Goal: Task Accomplishment & Management: Complete application form

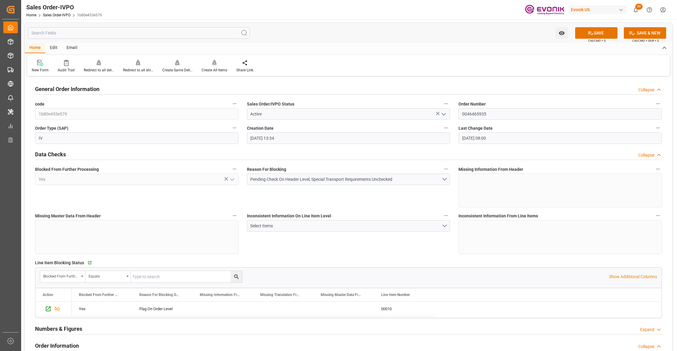
scroll to position [242, 0]
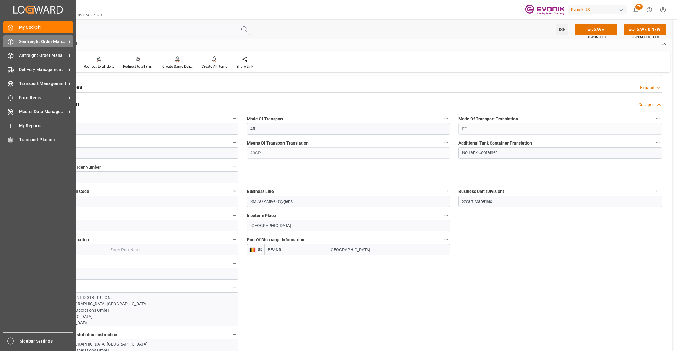
click at [35, 41] on span "Seafreight Order Management" at bounding box center [43, 41] width 48 height 6
click at [29, 46] on div "Seafreight Order Management Seafreight Order Management" at bounding box center [37, 41] width 69 height 12
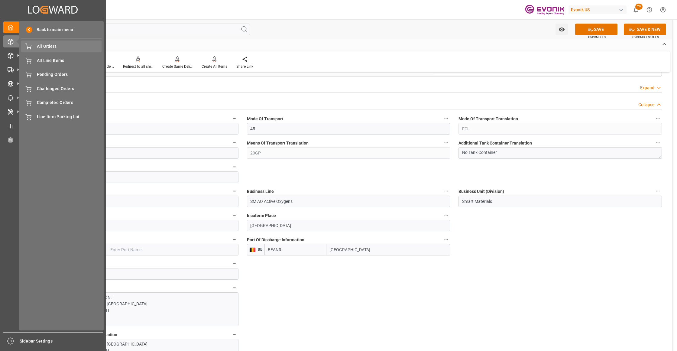
click at [38, 47] on span "All Orders" at bounding box center [69, 46] width 65 height 6
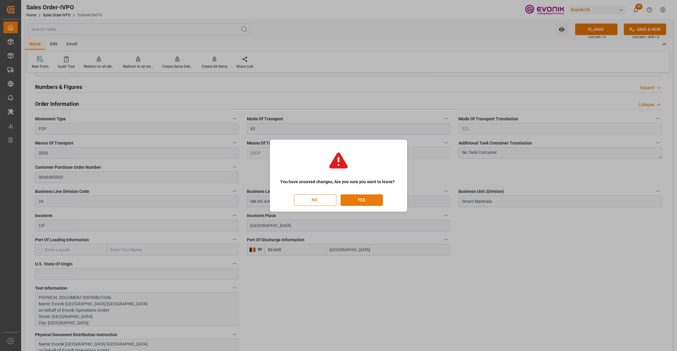
click at [370, 202] on button "YES" at bounding box center [362, 199] width 42 height 11
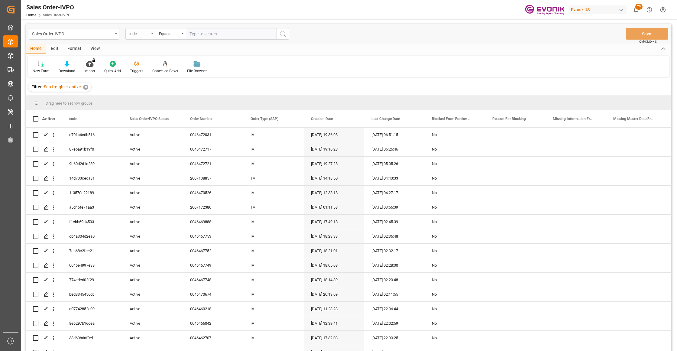
click at [149, 34] on div "code" at bounding box center [139, 33] width 21 height 7
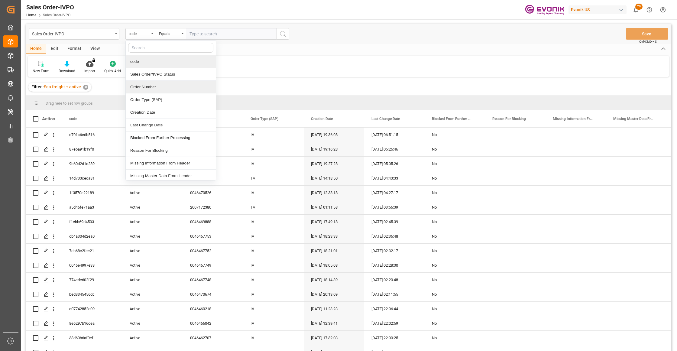
click at [152, 89] on div "Order Number" at bounding box center [171, 87] width 90 height 13
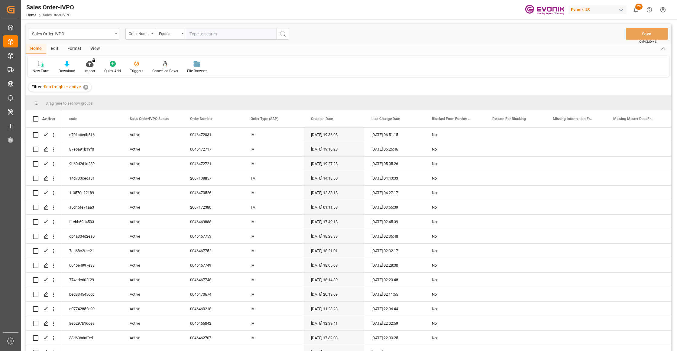
click at [205, 33] on input "text" at bounding box center [231, 33] width 91 height 11
paste input "0046466718"
type input "0046466718"
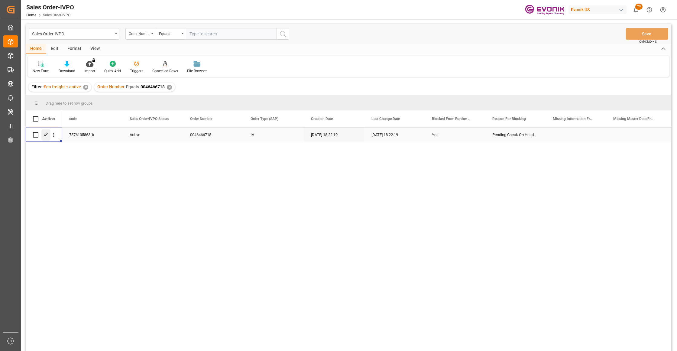
click at [48, 133] on icon "Press SPACE to select this row." at bounding box center [46, 134] width 5 height 5
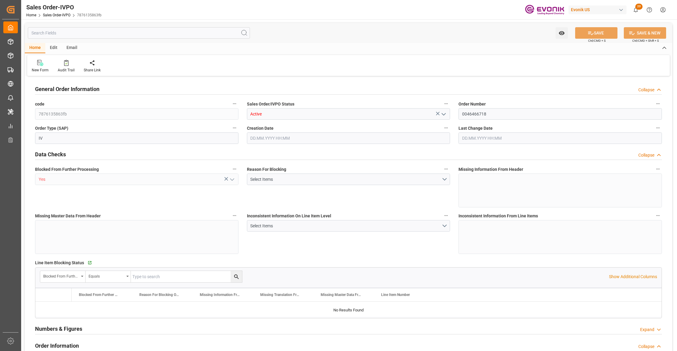
type input "BEANR"
type input "0"
type input "1"
type input "7051.04"
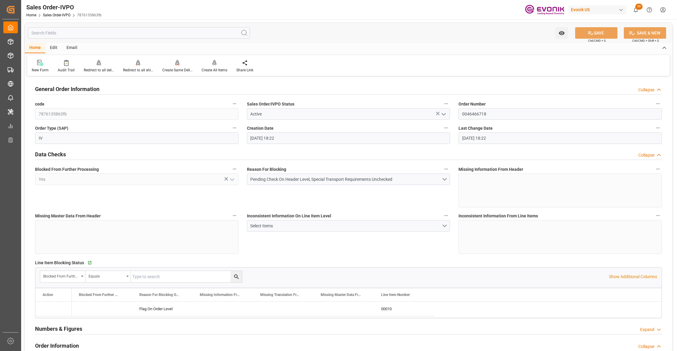
type input "10.09.2025 18:22"
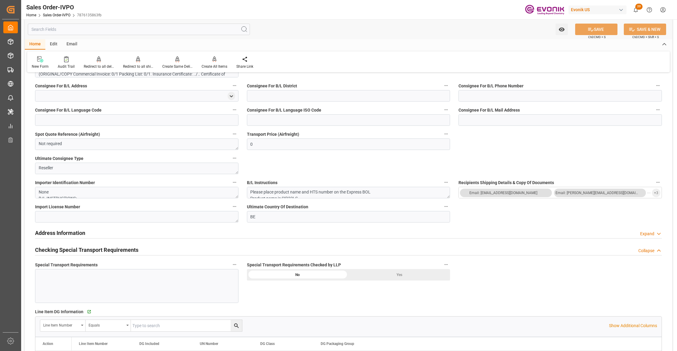
scroll to position [403, 0]
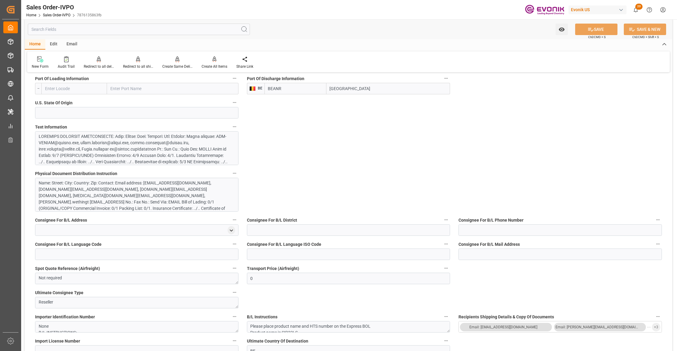
click at [186, 159] on div at bounding box center [134, 187] width 190 height 108
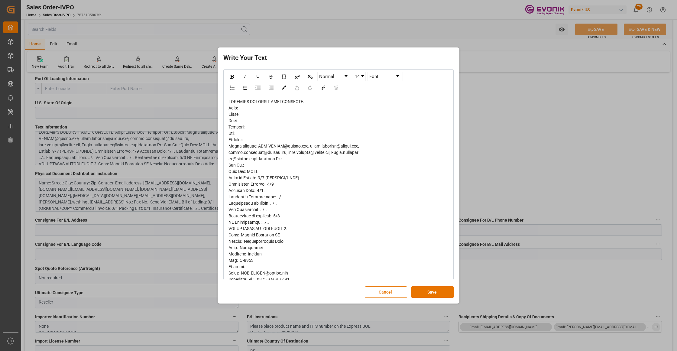
click at [243, 139] on span "rdw-editor" at bounding box center [293, 304] width 131 height 411
drag, startPoint x: 247, startPoint y: 154, endPoint x: 259, endPoint y: 159, distance: 12.6
click at [248, 155] on span "rdw-editor" at bounding box center [293, 304] width 131 height 411
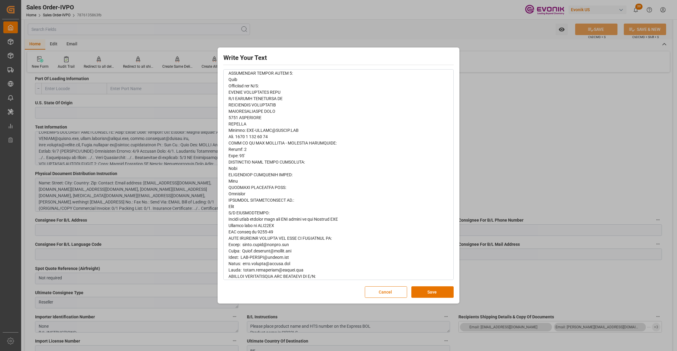
scroll to position [231, 0]
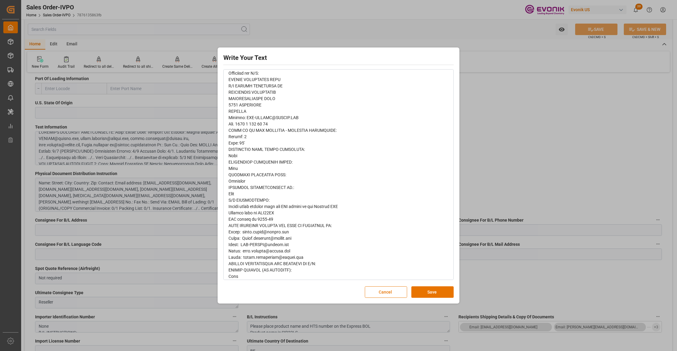
click at [236, 266] on div "rdw-editor" at bounding box center [338, 73] width 220 height 412
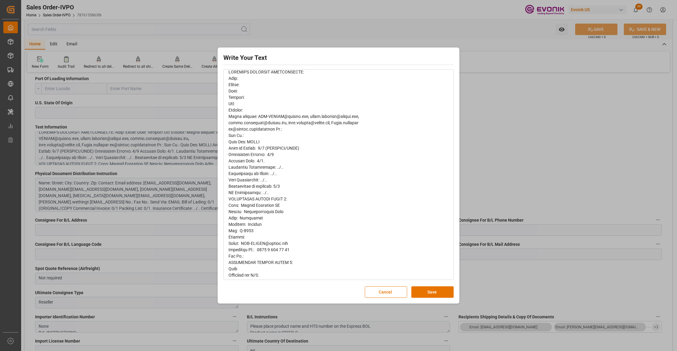
scroll to position [0, 0]
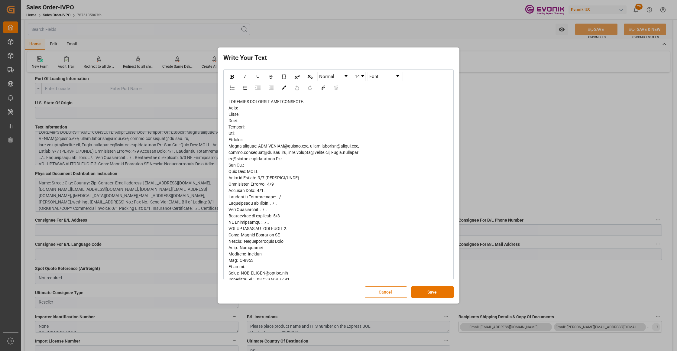
click at [390, 294] on button "Cancel" at bounding box center [386, 291] width 42 height 11
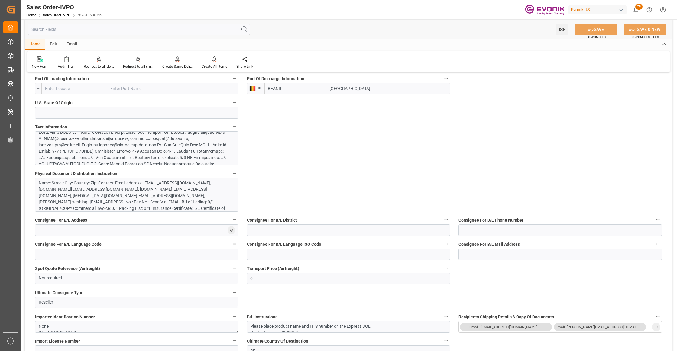
click at [150, 192] on div "Name: Street: City: Country: Zip: Contact: Email address: [EMAIL_ADDRESS][DOMAI…" at bounding box center [134, 199] width 190 height 38
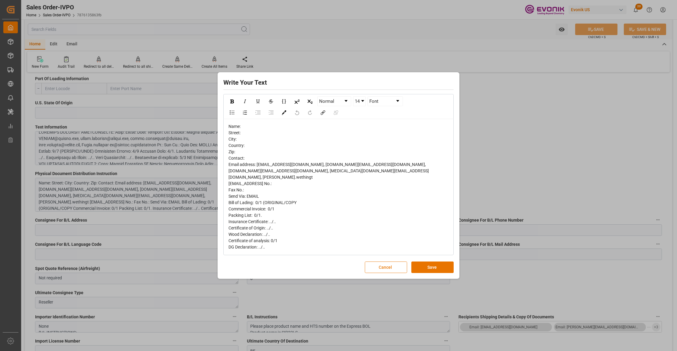
click at [386, 263] on button "Cancel" at bounding box center [386, 266] width 42 height 11
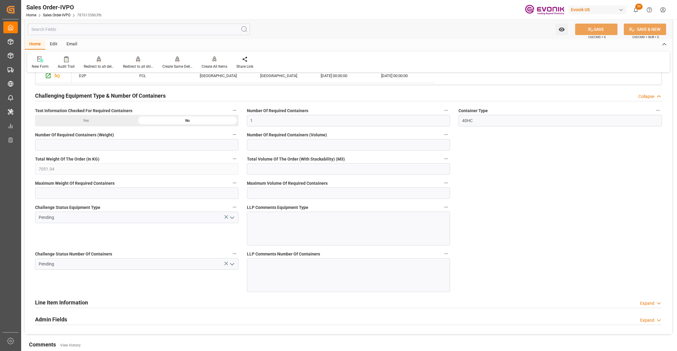
scroll to position [940, 0]
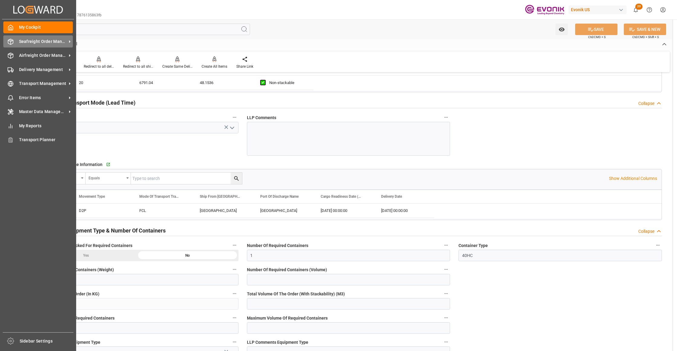
click at [31, 43] on span "Seafreight Order Management" at bounding box center [43, 41] width 48 height 6
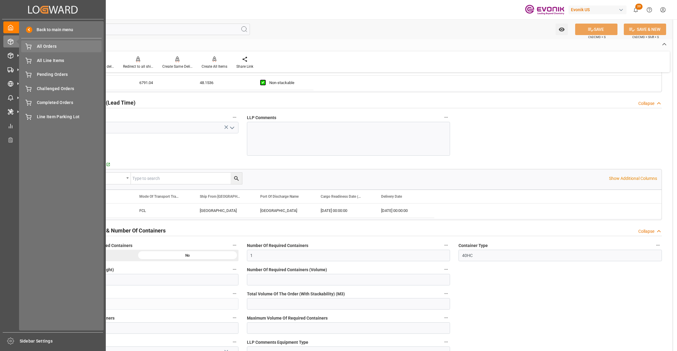
click at [44, 51] on div "All Orders All Orders" at bounding box center [61, 46] width 80 height 12
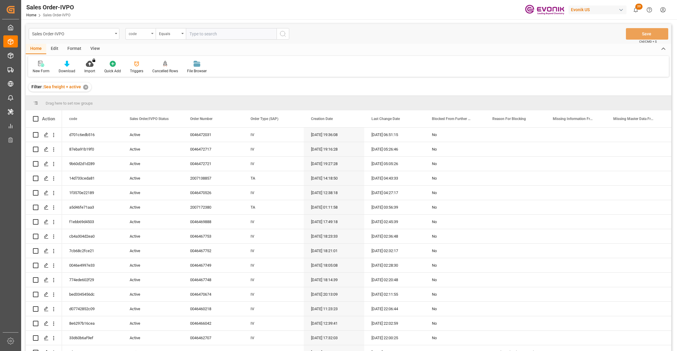
click at [142, 34] on div "code" at bounding box center [139, 33] width 21 height 7
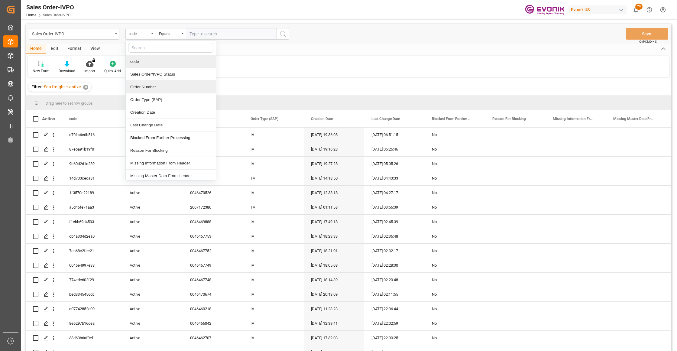
click at [151, 91] on div "Order Number" at bounding box center [171, 87] width 90 height 13
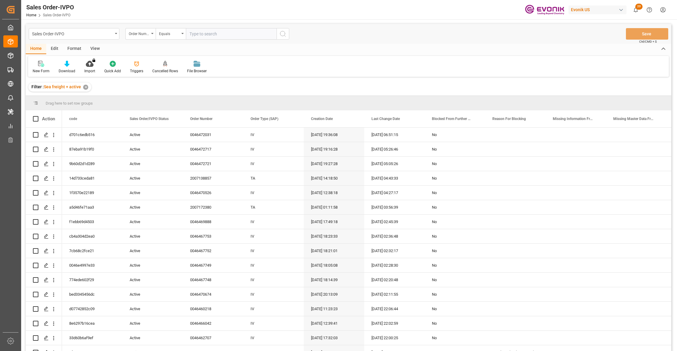
click at [208, 32] on input "text" at bounding box center [231, 33] width 91 height 11
paste input "0046472785"
type input "0046472785"
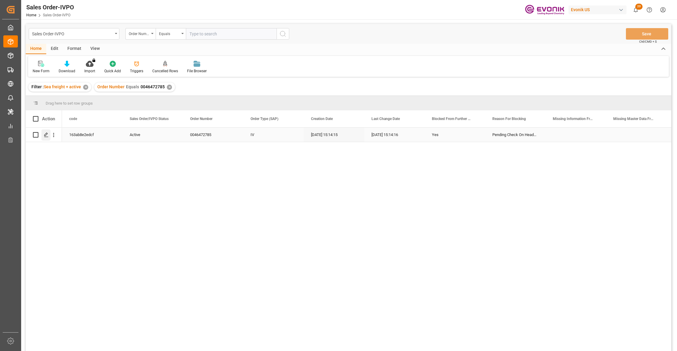
click at [45, 132] on icon "Press SPACE to select this row." at bounding box center [46, 134] width 5 height 5
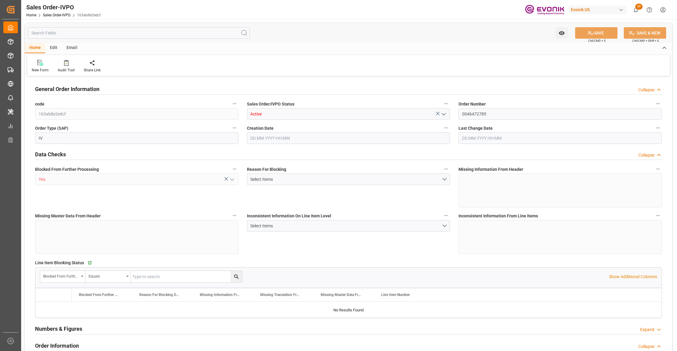
type input "BRSSZ"
type input "0"
type input "1"
type input "5461.38"
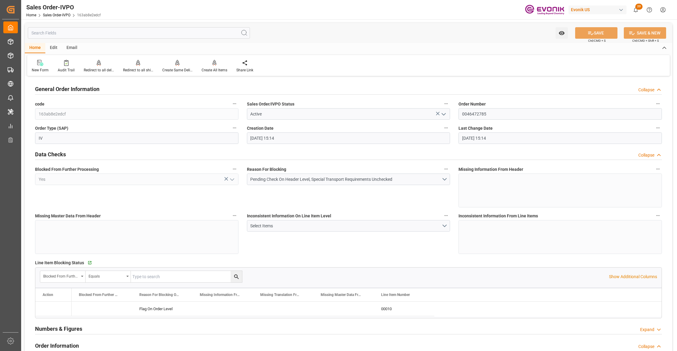
type input "10.09.2025 15:14"
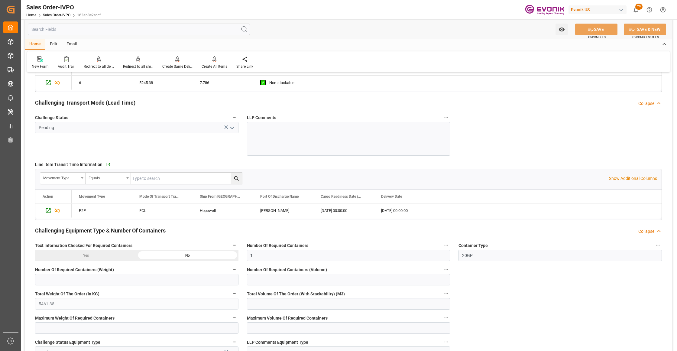
scroll to position [537, 0]
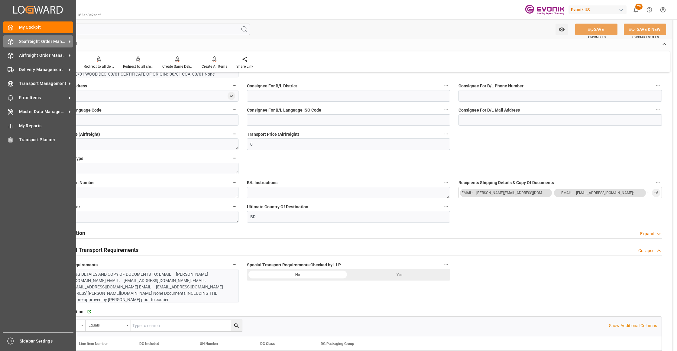
click at [36, 40] on span "Seafreight Order Management" at bounding box center [43, 41] width 48 height 6
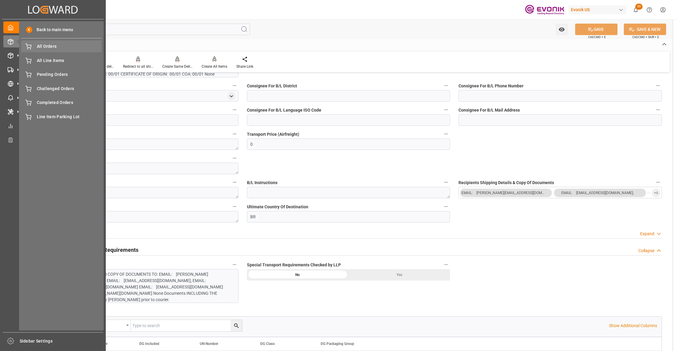
click at [56, 46] on span "All Orders" at bounding box center [69, 46] width 65 height 6
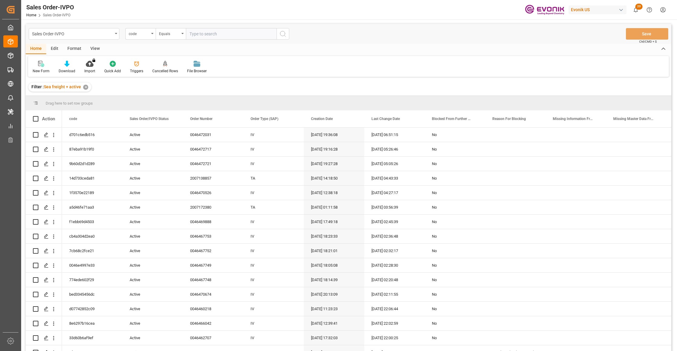
click at [146, 35] on div "code" at bounding box center [139, 33] width 21 height 7
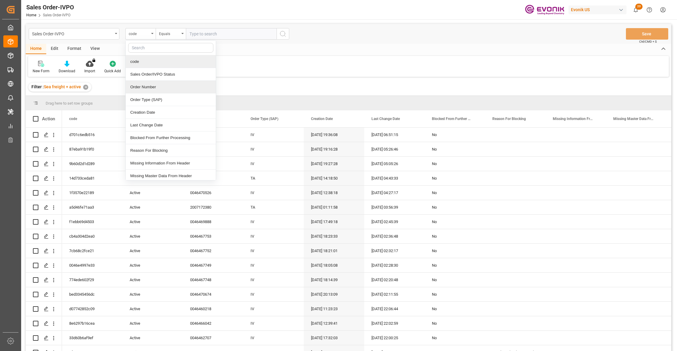
click at [154, 91] on div "Order Number" at bounding box center [171, 87] width 90 height 13
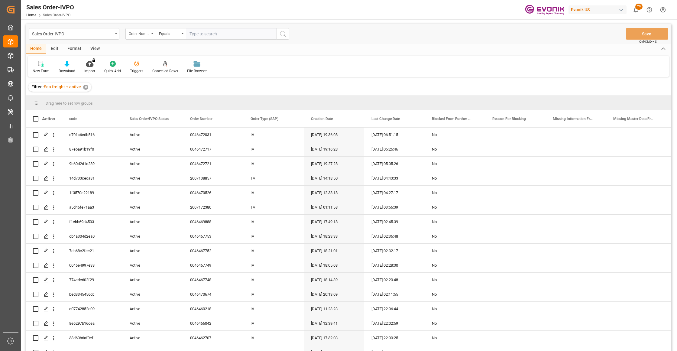
click at [202, 34] on input "text" at bounding box center [231, 33] width 91 height 11
paste input "0046465935"
type input "0046465935"
drag, startPoint x: 281, startPoint y: 33, endPoint x: 278, endPoint y: 37, distance: 5.4
click at [281, 33] on icon "search button" at bounding box center [282, 33] width 7 height 7
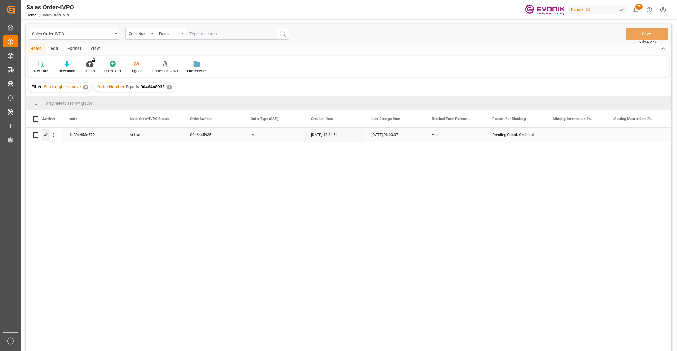
click at [46, 137] on icon "Press SPACE to select this row." at bounding box center [46, 134] width 5 height 5
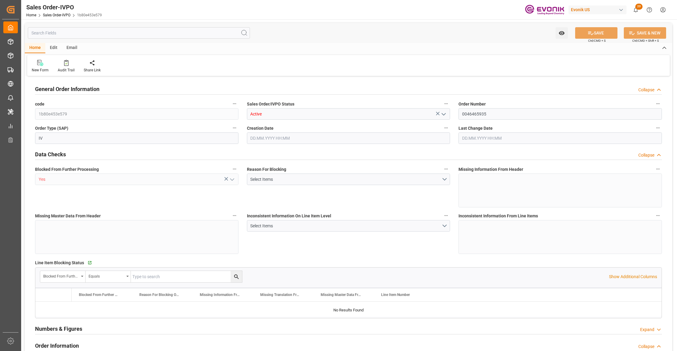
type input "BEANR"
type input "0"
type input "1"
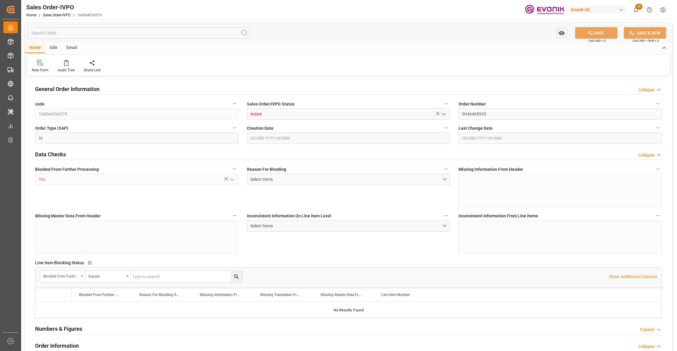
type input "11117.76"
type input "25.3018"
type input "17000"
type input "30"
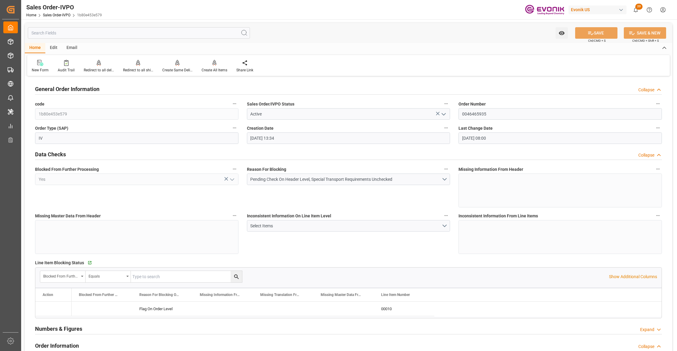
type input "29.07.2025 13:34"
type input "10.09.2025 08:00"
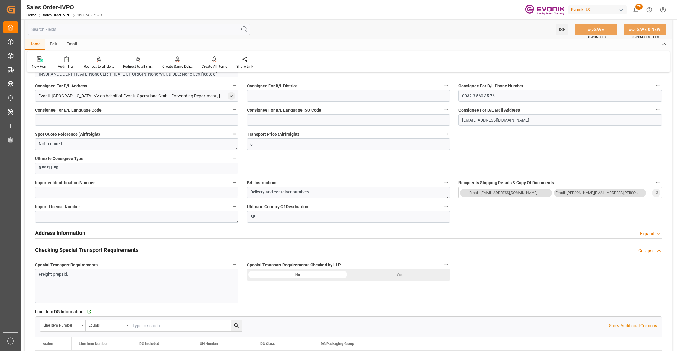
scroll to position [403, 0]
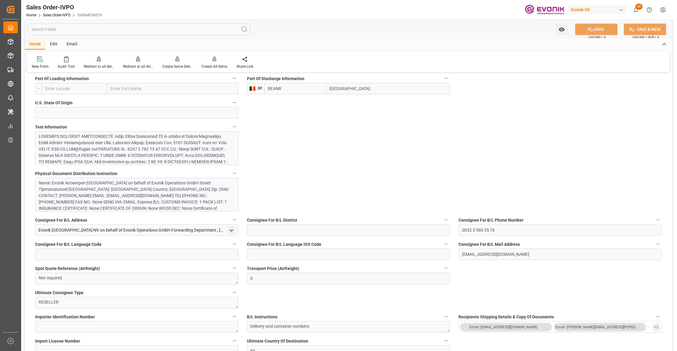
click at [180, 147] on div at bounding box center [134, 187] width 190 height 108
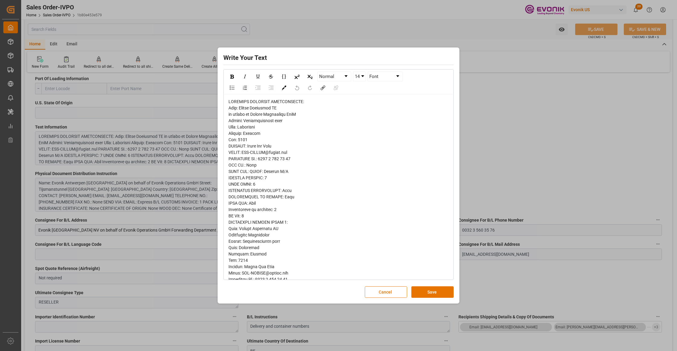
click at [232, 110] on span "rdw-editor" at bounding box center [280, 292] width 105 height 386
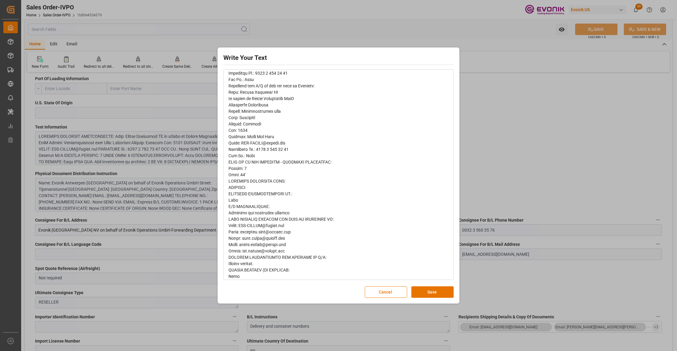
scroll to position [0, 0]
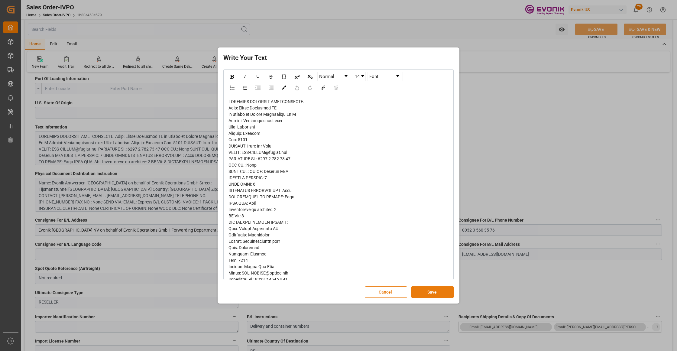
click at [433, 295] on button "Save" at bounding box center [432, 291] width 42 height 11
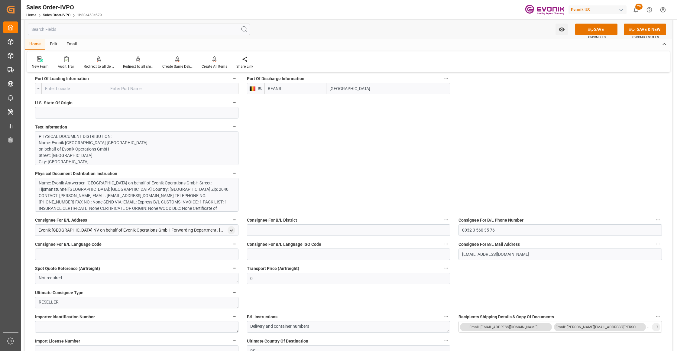
click at [184, 196] on div "Name: Evonik Antwerpen NV on behalf of Evonik Operations GmbH Street: Tijsmanst…" at bounding box center [134, 199] width 190 height 38
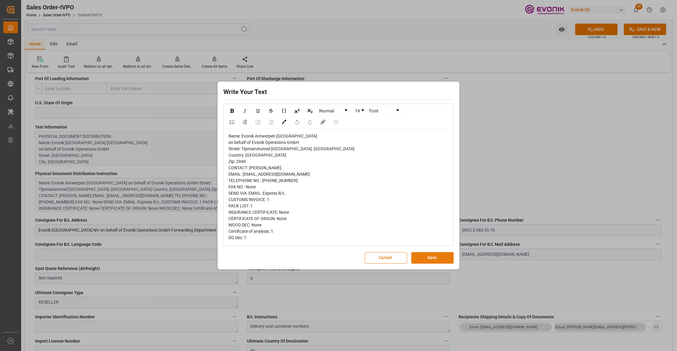
click at [426, 257] on button "Save" at bounding box center [432, 257] width 42 height 11
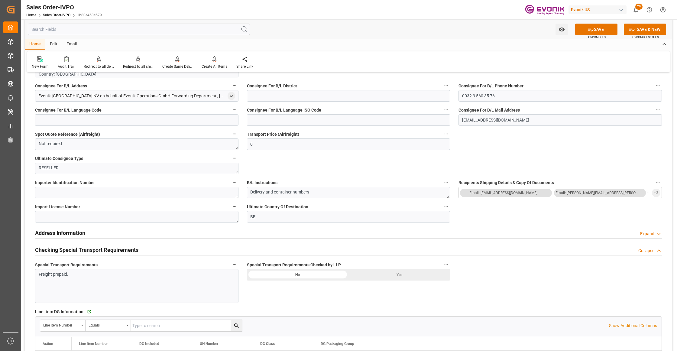
scroll to position [671, 0]
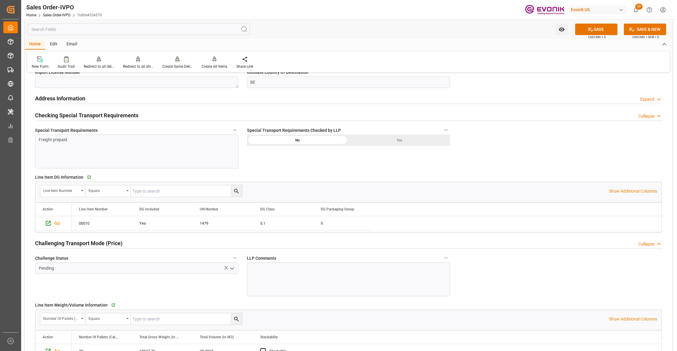
click at [381, 138] on div "Yes" at bounding box center [399, 139] width 102 height 11
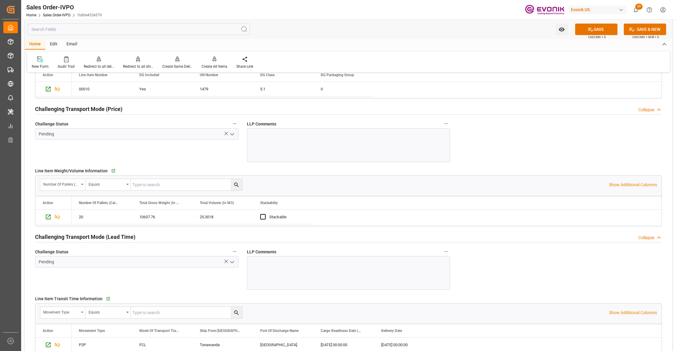
click at [231, 134] on icon "open menu" at bounding box center [231, 134] width 7 height 7
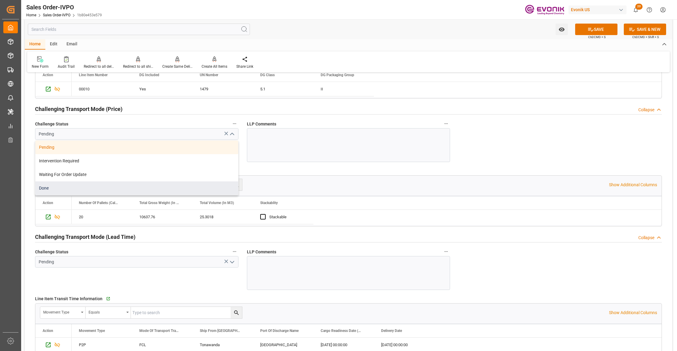
click at [92, 191] on div "Done" at bounding box center [136, 188] width 203 height 14
type input "Done"
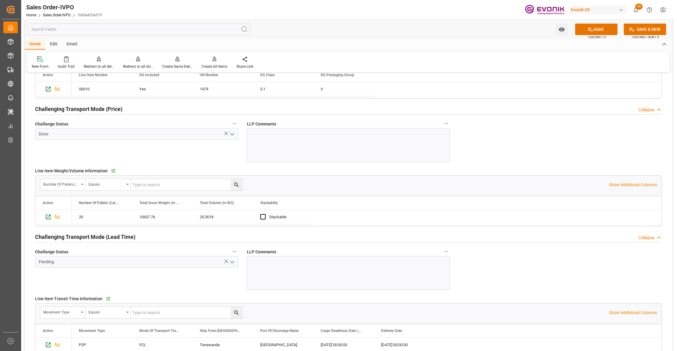
scroll to position [940, 0]
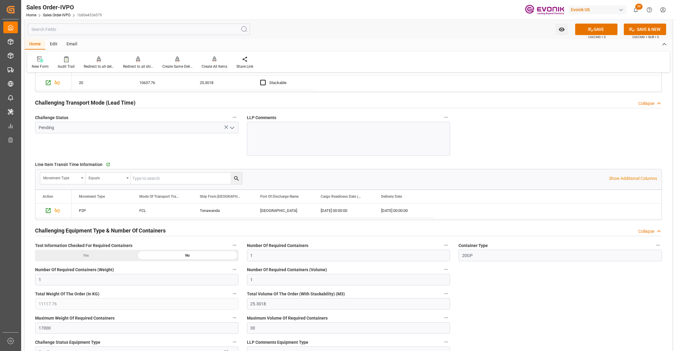
click at [231, 129] on polyline "open menu" at bounding box center [232, 128] width 4 height 2
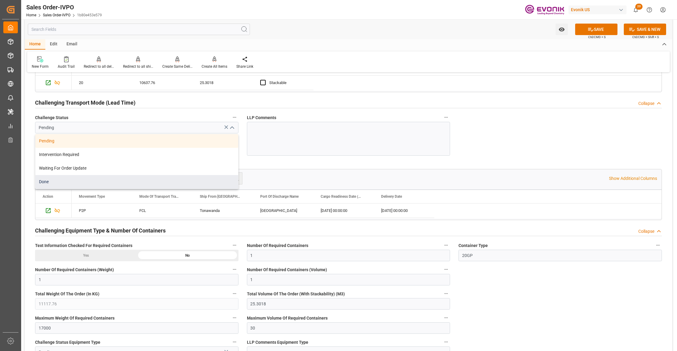
click at [79, 183] on div "Done" at bounding box center [136, 182] width 203 height 14
type input "Done"
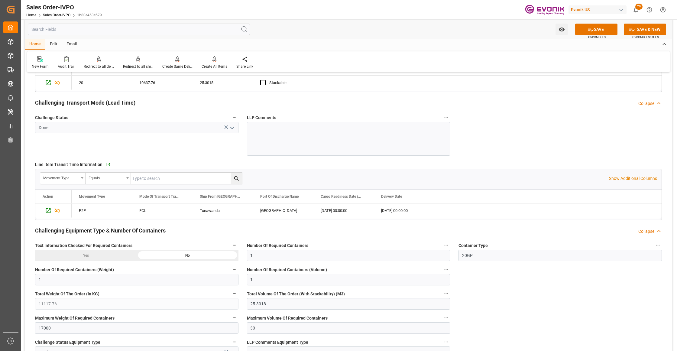
scroll to position [1074, 0]
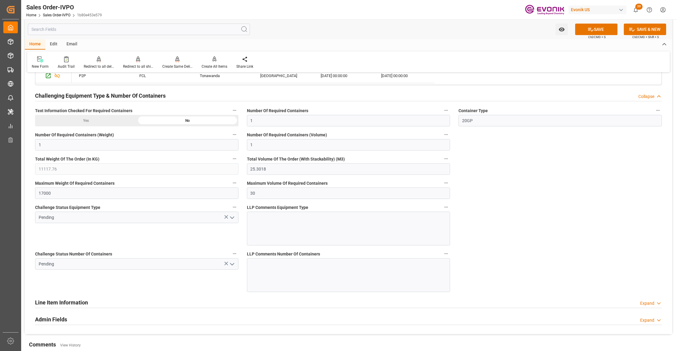
click at [233, 220] on icon "open menu" at bounding box center [231, 217] width 7 height 7
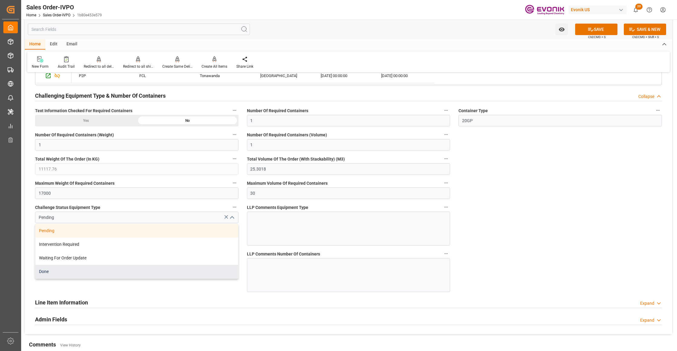
click at [108, 274] on div "Done" at bounding box center [136, 272] width 203 height 14
type input "Done"
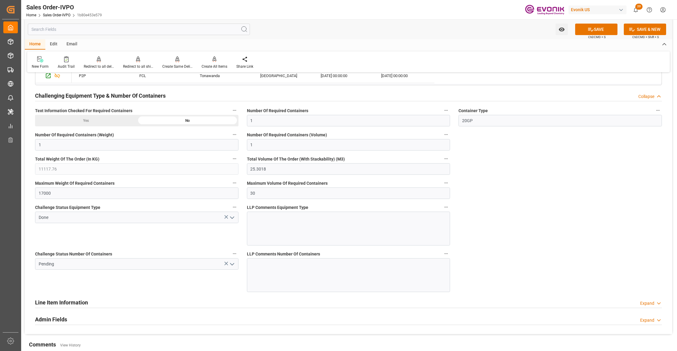
click at [234, 266] on icon "open menu" at bounding box center [231, 263] width 7 height 7
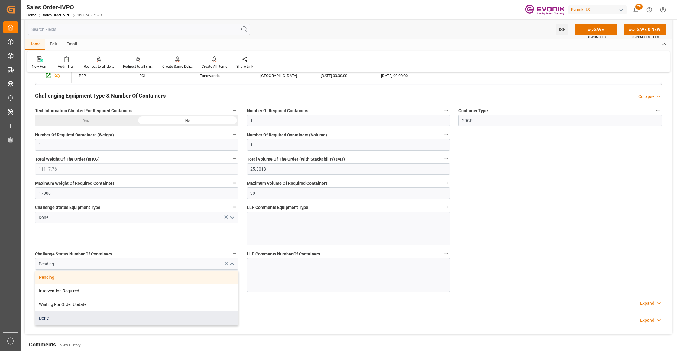
click at [60, 318] on div "Done" at bounding box center [136, 318] width 203 height 14
type input "Done"
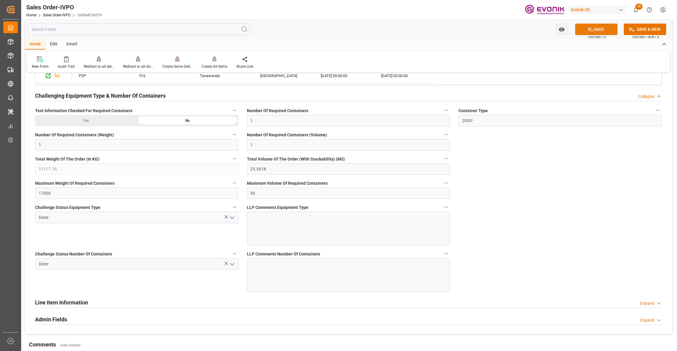
click at [596, 30] on button "SAVE" at bounding box center [596, 29] width 42 height 11
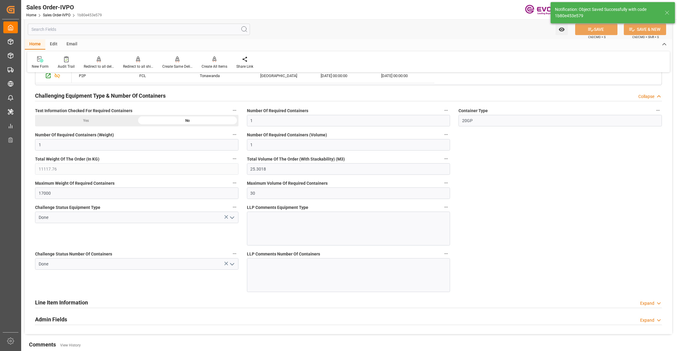
type input "11.09.2025 07:08"
type input "No"
click at [210, 60] on div at bounding box center [215, 59] width 26 height 6
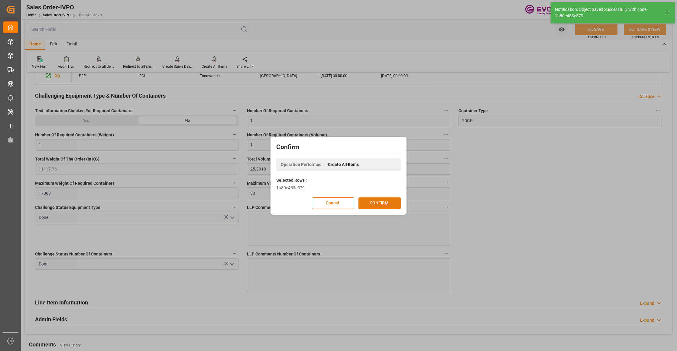
click at [376, 201] on button "CONFIRM" at bounding box center [379, 202] width 42 height 11
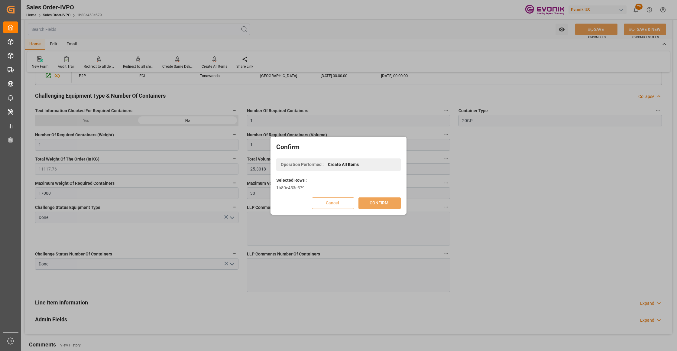
scroll to position [66, 0]
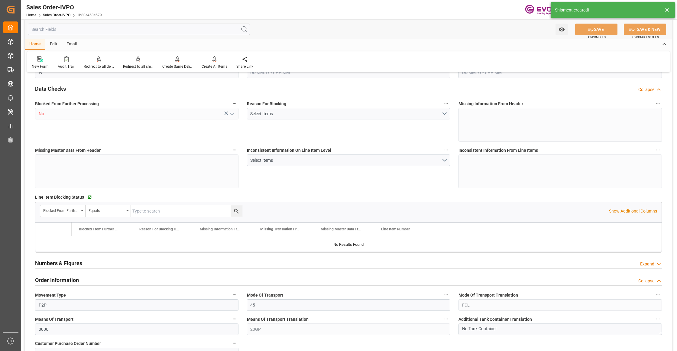
type input "BEANR"
type input "0"
type input "1"
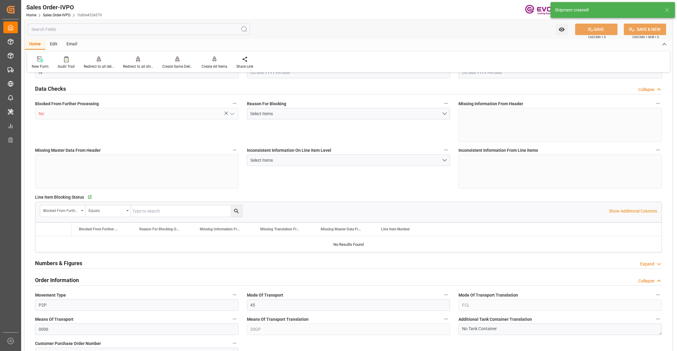
type input "11117.76"
type input "25.3018"
type input "17000"
type input "30"
type input "29.07.2025 13:34"
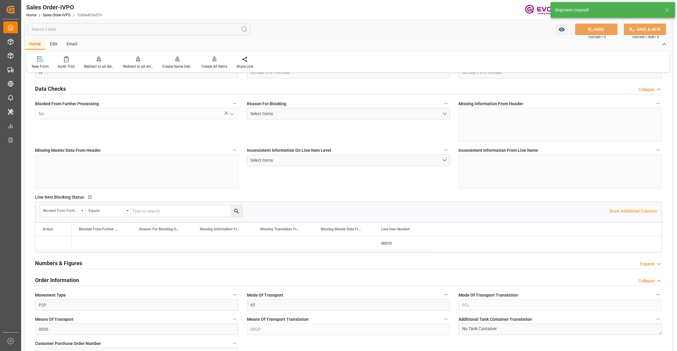
type input "11.09.2025 07:08"
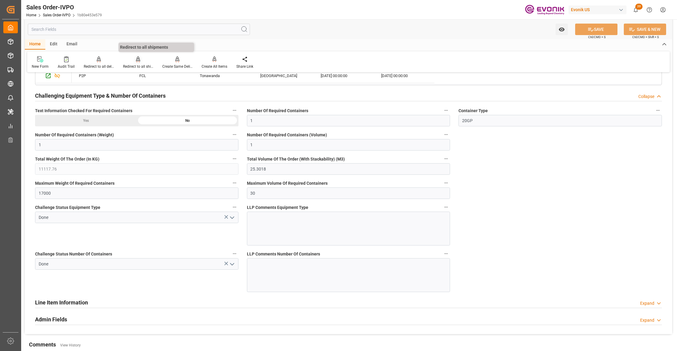
click at [138, 64] on div "Redirect to all shipments" at bounding box center [138, 66] width 30 height 5
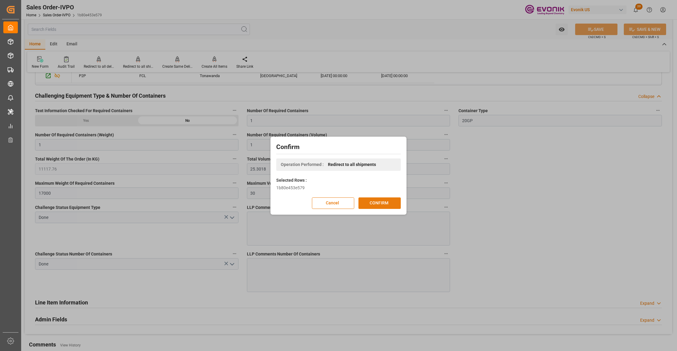
click at [380, 204] on button "CONFIRM" at bounding box center [379, 202] width 42 height 11
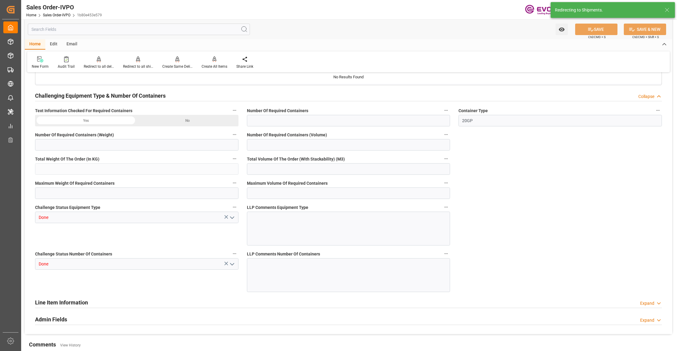
type input "BEANR"
type input "0"
type input "1"
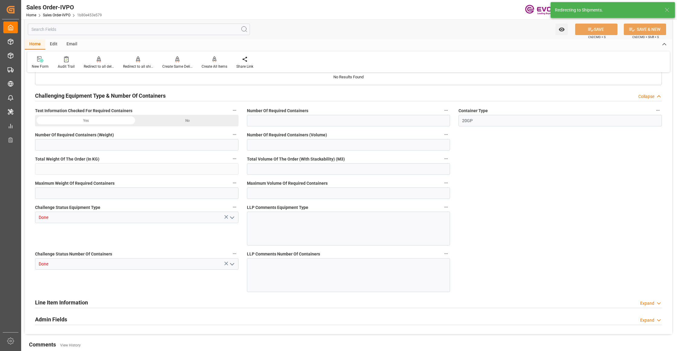
type input "11117.76"
type input "25.3018"
type input "17000"
type input "30"
type input "29.07.2025 13:34"
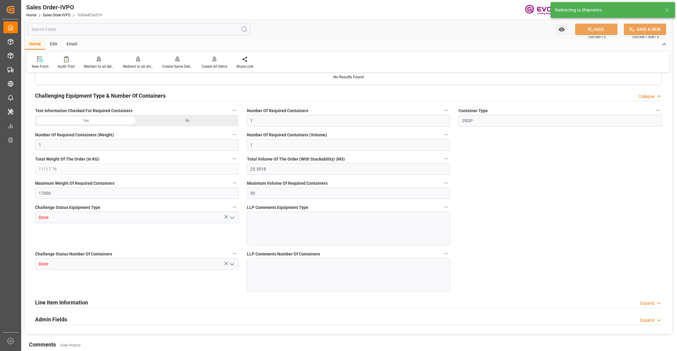
type input "11.09.2025 07:08"
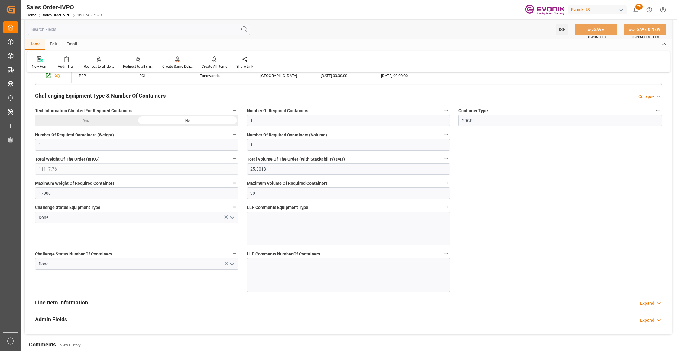
scroll to position [805, 0]
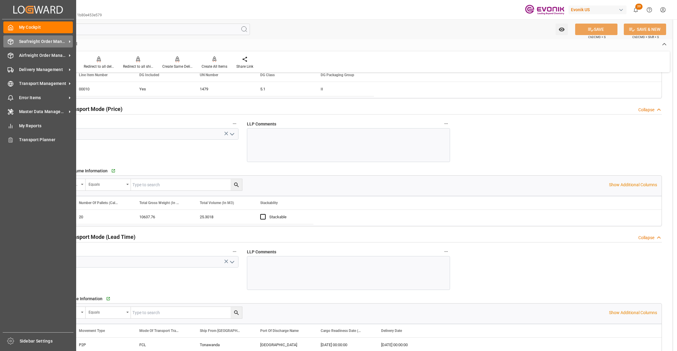
click at [34, 43] on span "Seafreight Order Management" at bounding box center [43, 41] width 48 height 6
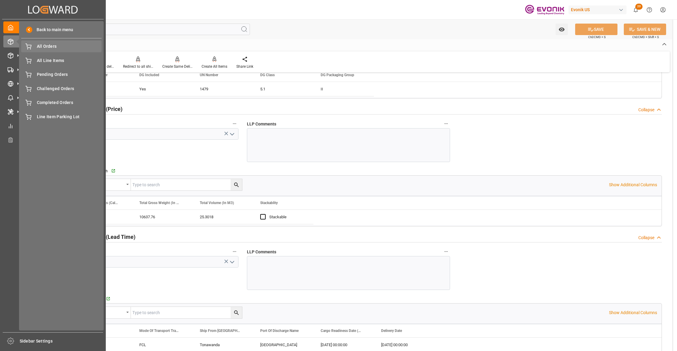
click at [53, 48] on span "All Orders" at bounding box center [69, 46] width 65 height 6
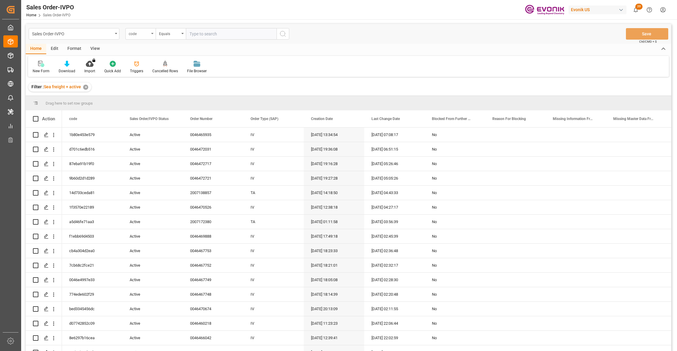
click at [146, 35] on div "code" at bounding box center [139, 33] width 21 height 7
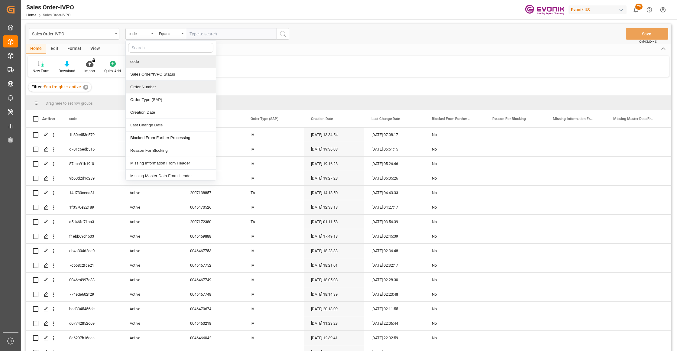
click at [147, 87] on div "Order Number" at bounding box center [171, 87] width 90 height 13
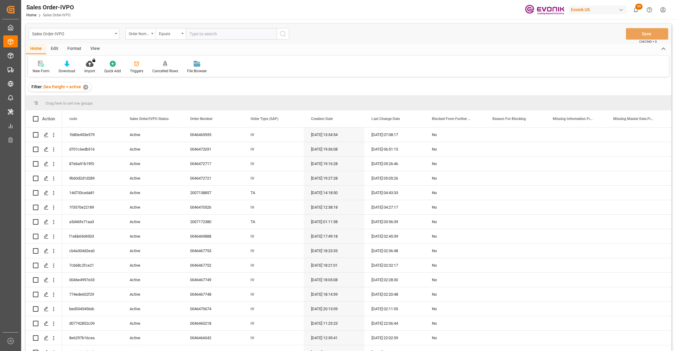
click at [200, 31] on input "text" at bounding box center [231, 33] width 91 height 11
paste input "46466718"
click at [191, 34] on input "46466718" at bounding box center [231, 33] width 91 height 11
type input "0046466718"
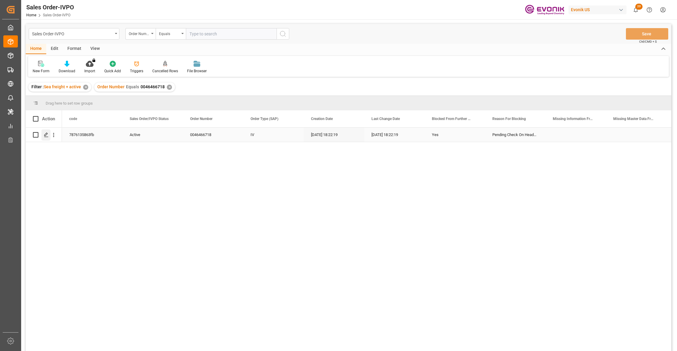
click at [46, 136] on icon "Press SPACE to select this row." at bounding box center [46, 134] width 5 height 5
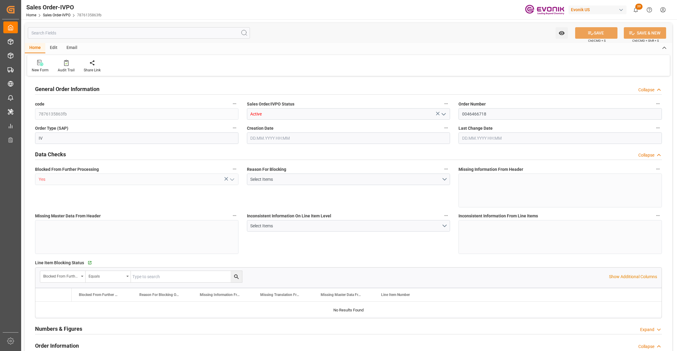
type input "BEANR"
type input "0"
type input "1"
type input "7051.04"
type input "10.09.2025 18:22"
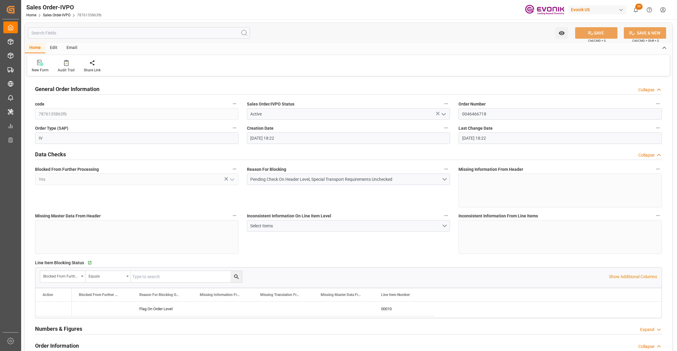
type input "10.09.2025 18:22"
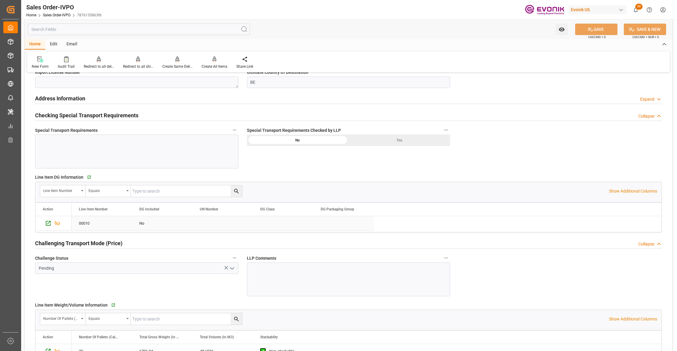
scroll to position [537, 0]
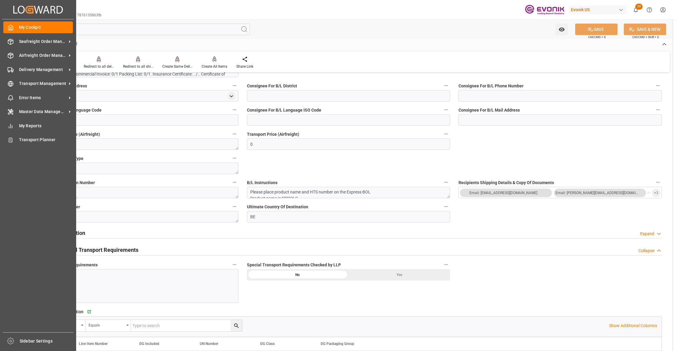
click at [33, 47] on div "My Cockpit My Cockpit Seafreight Order Management Seafreight Order Management A…" at bounding box center [38, 175] width 72 height 313
click at [51, 43] on span "Seafreight Order Management" at bounding box center [43, 41] width 48 height 6
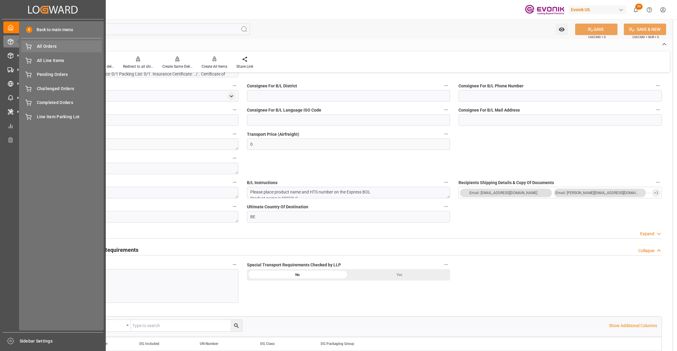
click at [56, 49] on span "All Orders" at bounding box center [69, 46] width 65 height 6
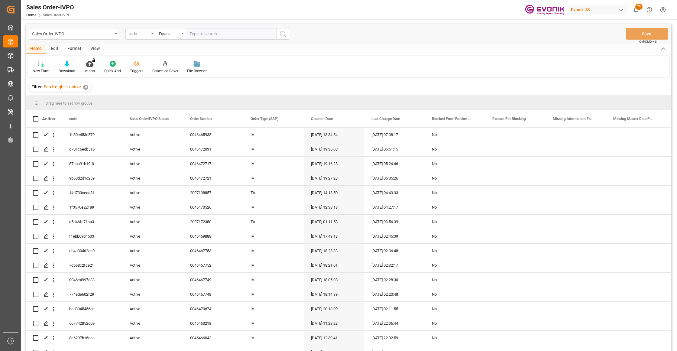
click at [143, 34] on div "code" at bounding box center [139, 33] width 21 height 7
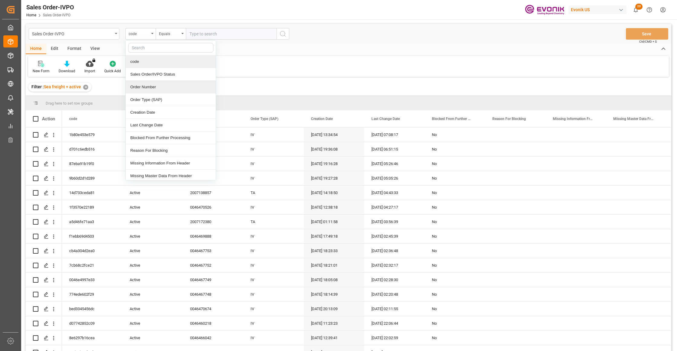
click at [153, 87] on div "Order Number" at bounding box center [171, 87] width 90 height 13
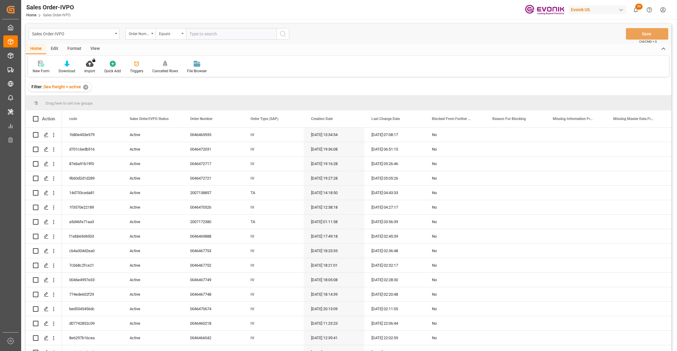
click at [209, 32] on input "text" at bounding box center [231, 33] width 91 height 11
paste input "0046467971"
type input "0046467971"
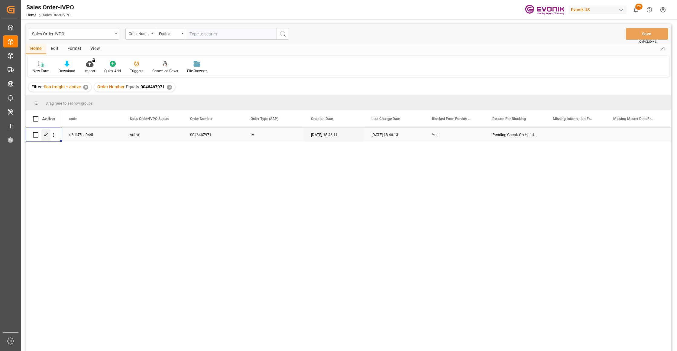
click at [43, 133] on div "Press SPACE to select this row." at bounding box center [45, 134] width 9 height 11
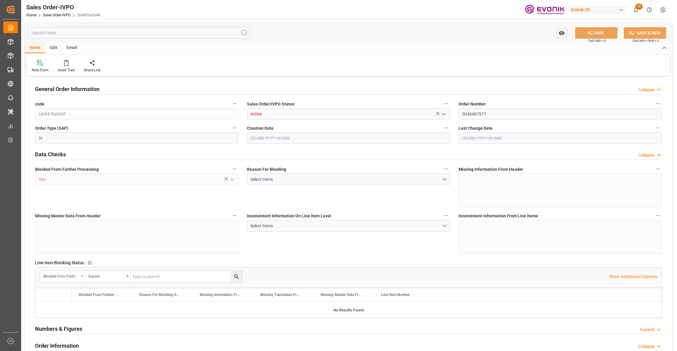
type input "CNHOP"
type input "0"
type input "1"
type input "17563.6"
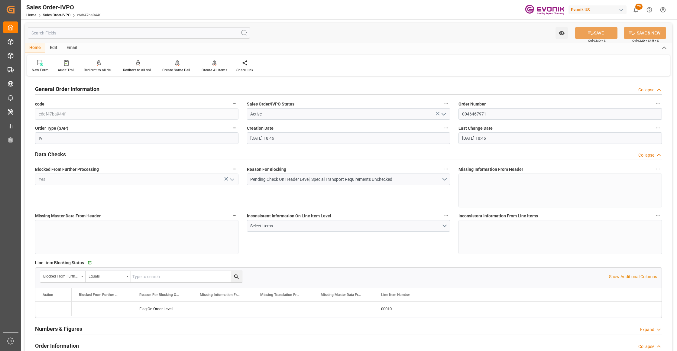
type input "10.09.2025 18:46"
click at [494, 113] on input "0046467971" at bounding box center [559, 113] width 203 height 11
drag, startPoint x: 494, startPoint y: 113, endPoint x: 456, endPoint y: 111, distance: 38.1
click at [456, 111] on div "Order Number 0046467971" at bounding box center [560, 110] width 212 height 24
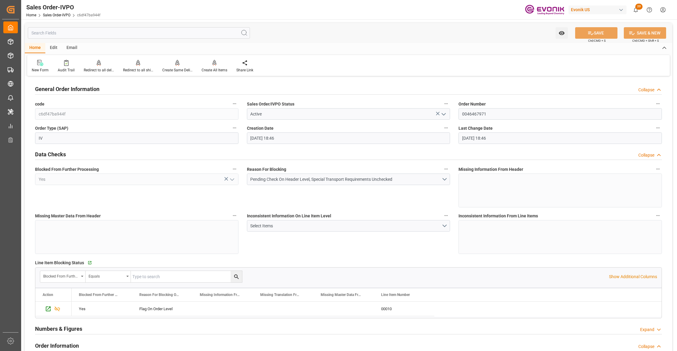
click at [393, 244] on div "Inconsistent Information On Line Item Level Select Items" at bounding box center [349, 232] width 212 height 47
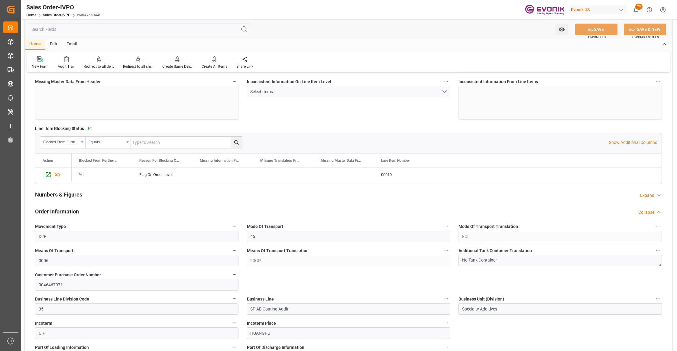
scroll to position [269, 0]
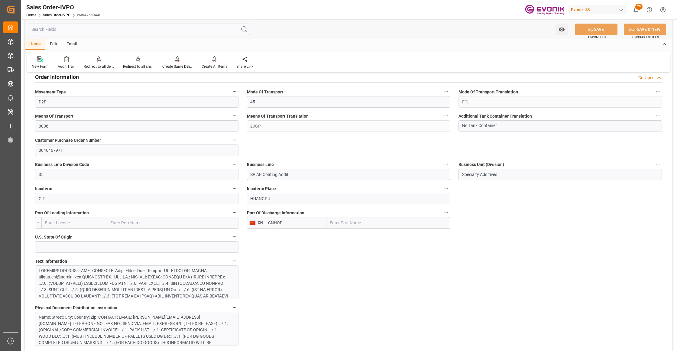
drag, startPoint x: 303, startPoint y: 175, endPoint x: 223, endPoint y: 172, distance: 80.1
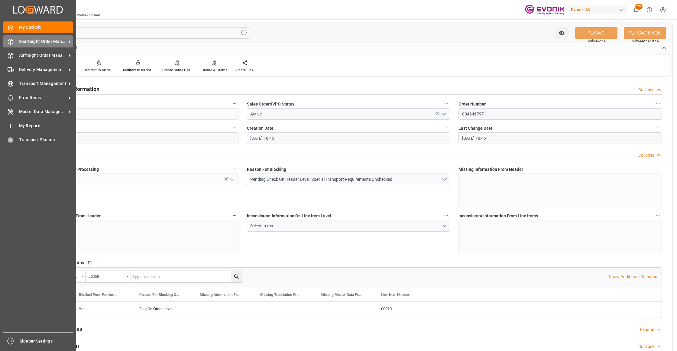
click at [28, 43] on span "Seafreight Order Management" at bounding box center [43, 41] width 48 height 6
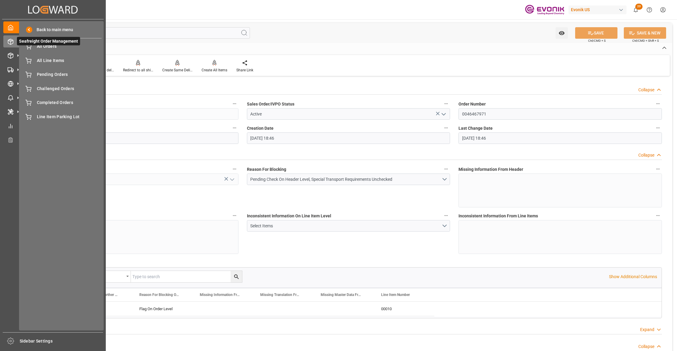
click at [37, 45] on span "Seafreight Order Management" at bounding box center [48, 41] width 63 height 8
click at [40, 47] on span "All Orders" at bounding box center [69, 46] width 65 height 6
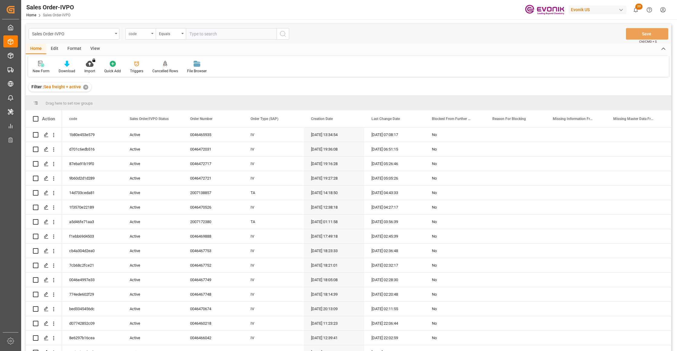
click at [145, 33] on div "code" at bounding box center [139, 33] width 21 height 7
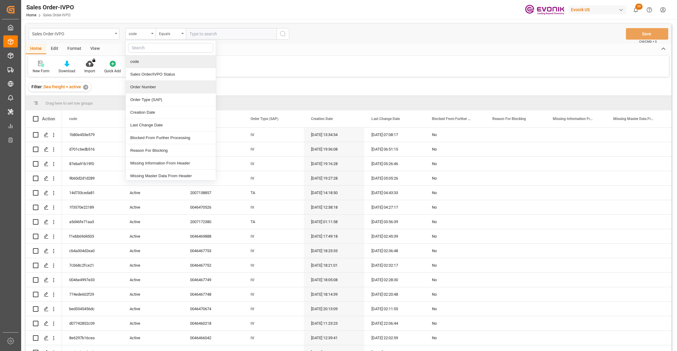
click at [155, 84] on div "Order Number" at bounding box center [171, 87] width 90 height 13
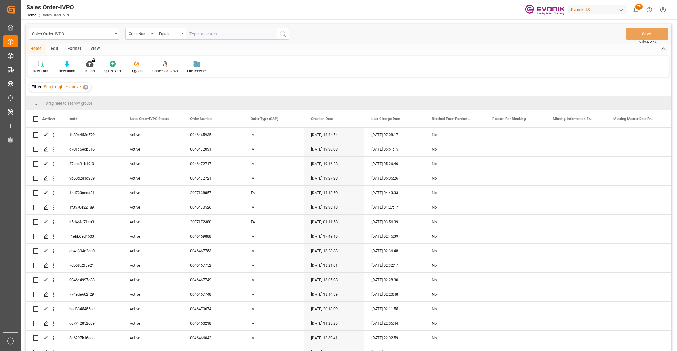
click at [209, 27] on div "Sales Order-IVPO Order Number Equals Save Ctrl/CMD + S" at bounding box center [348, 34] width 645 height 20
click at [234, 29] on input "text" at bounding box center [231, 33] width 91 height 11
paste input "0046467972"
type input "0046467972"
click at [282, 34] on icon "search button" at bounding box center [282, 33] width 7 height 7
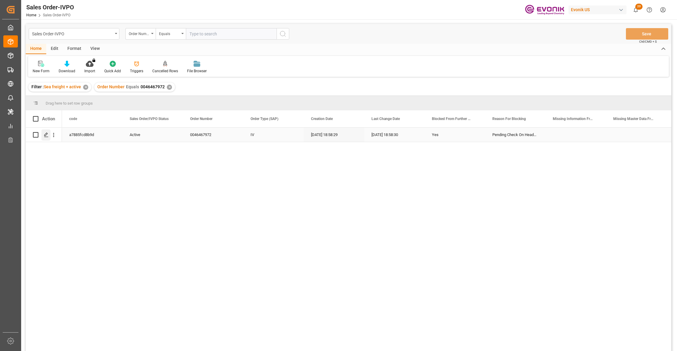
click at [45, 136] on icon "Press SPACE to select this row." at bounding box center [46, 134] width 5 height 5
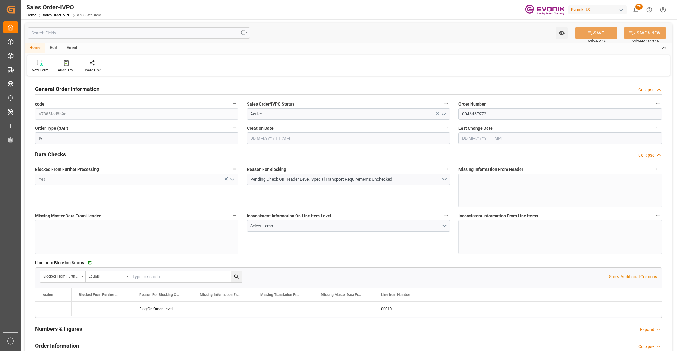
type input "CNHOP"
type input "0"
type input "1"
type input "17563.6"
type input "10.09.2025 18:58"
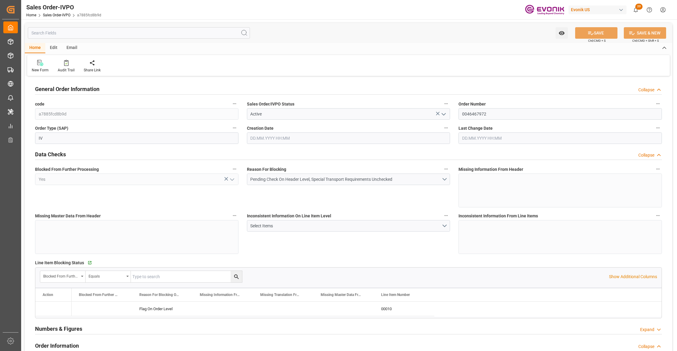
type input "10.09.2025 18:58"
click at [480, 112] on input "0046467972" at bounding box center [559, 113] width 203 height 11
click at [405, 251] on div "Inconsistent Information On Line Item Level Select Items" at bounding box center [349, 232] width 212 height 47
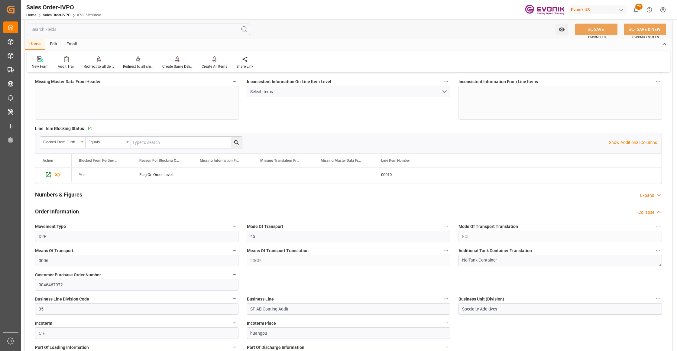
scroll to position [269, 0]
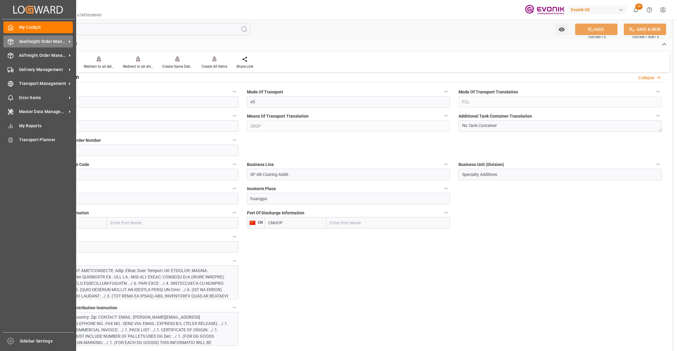
click at [24, 46] on div "Seafreight Order Management Seafreight Order Management" at bounding box center [37, 41] width 69 height 12
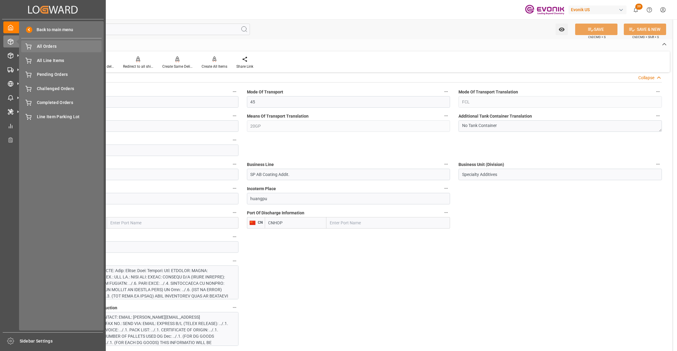
click at [37, 52] on div "All Orders All Orders" at bounding box center [61, 46] width 80 height 12
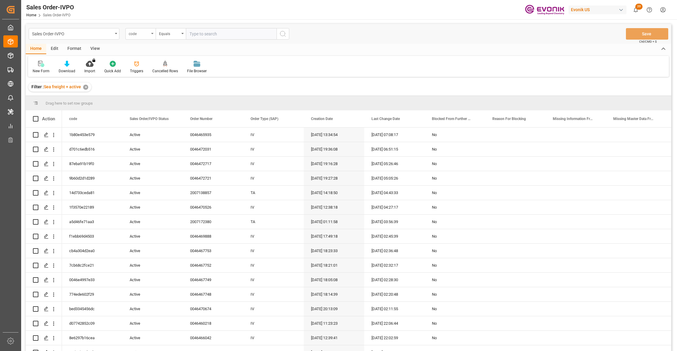
click at [144, 34] on div "code" at bounding box center [139, 33] width 21 height 7
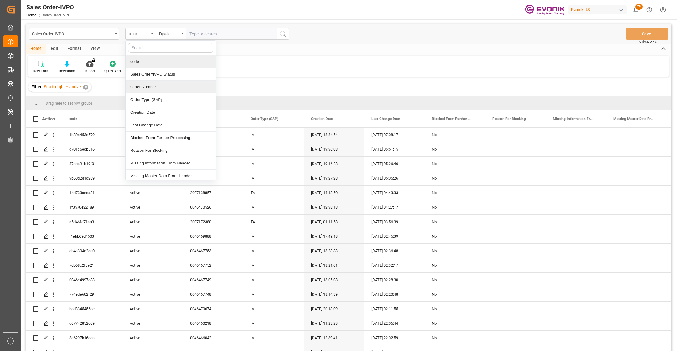
click at [163, 88] on div "Order Number" at bounding box center [171, 87] width 90 height 13
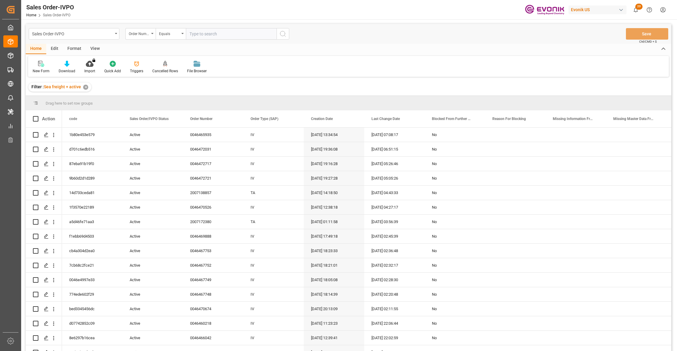
click at [207, 35] on input "text" at bounding box center [231, 33] width 91 height 11
paste input "0046470538"
type input "0046470538"
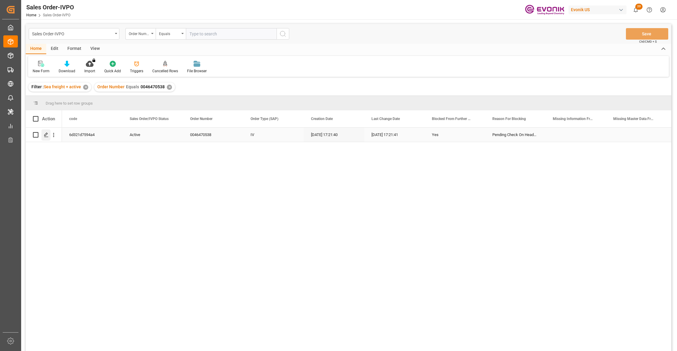
click at [45, 135] on polygon "Press SPACE to select this row." at bounding box center [45, 134] width 3 height 3
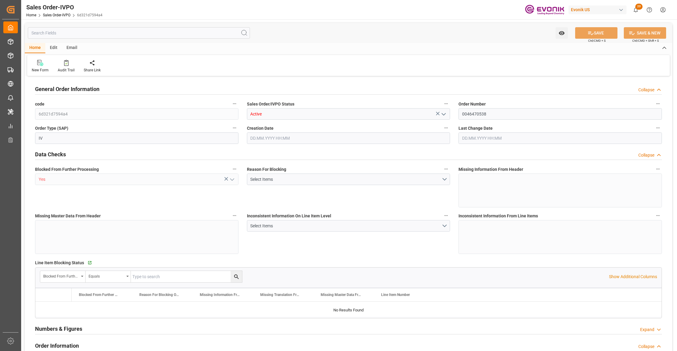
type input "TWKEL"
type input "0"
type input "1"
type input "6139.364"
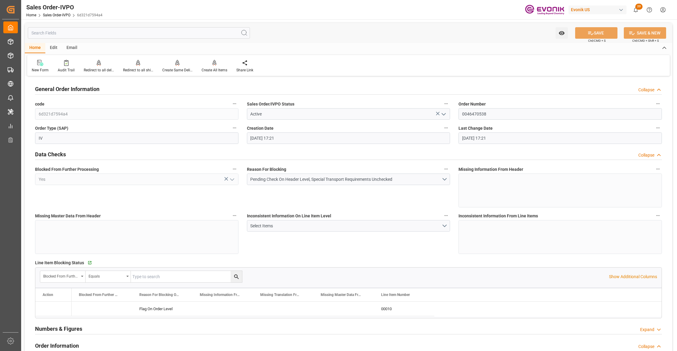
type input "04.09.2025 17:21"
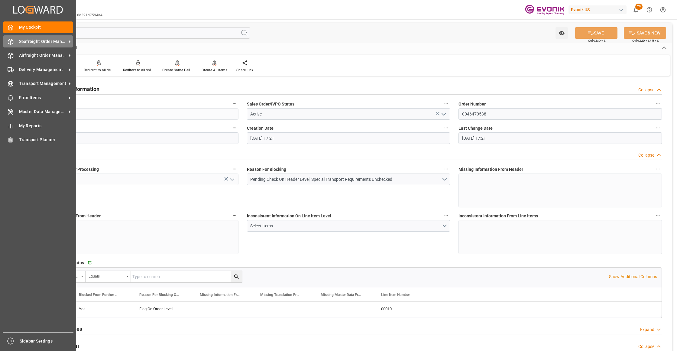
click at [39, 42] on span "Seafreight Order Management" at bounding box center [43, 41] width 48 height 6
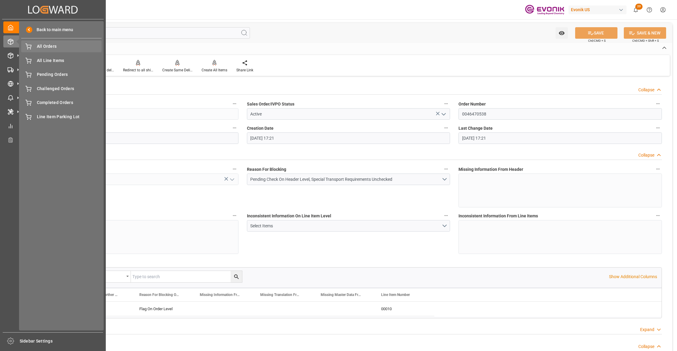
click at [50, 51] on div "All Orders All Orders" at bounding box center [61, 46] width 80 height 12
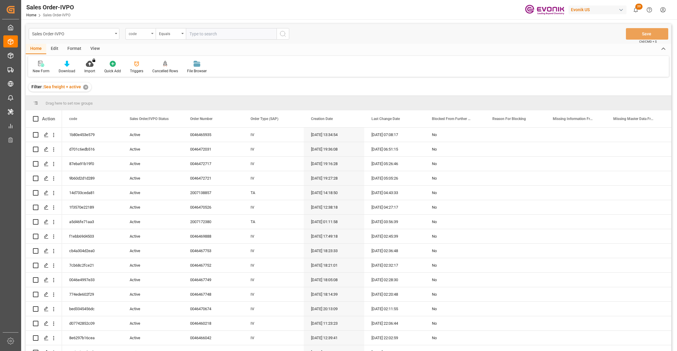
click at [147, 33] on div "code" at bounding box center [139, 33] width 21 height 7
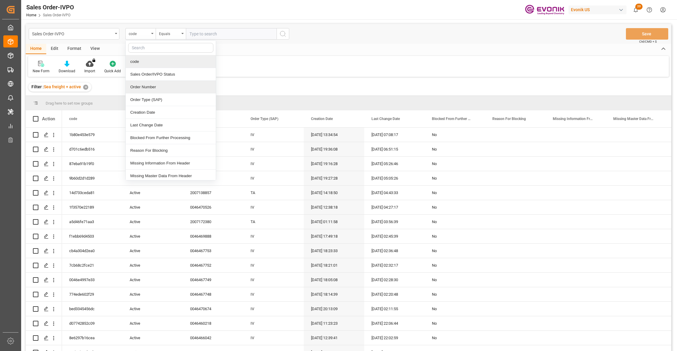
click at [162, 89] on div "Order Number" at bounding box center [171, 87] width 90 height 13
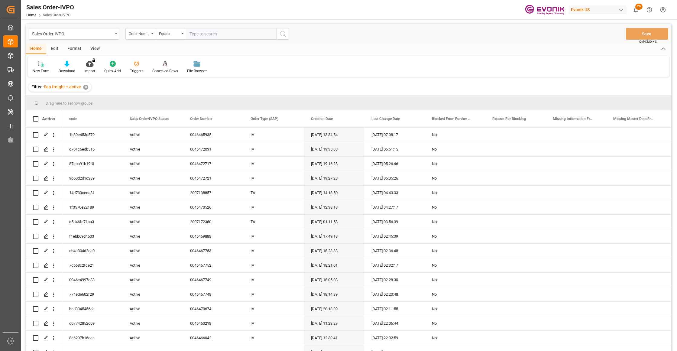
click at [204, 33] on input "text" at bounding box center [231, 33] width 91 height 11
paste input "0046470538"
type input "0046470538"
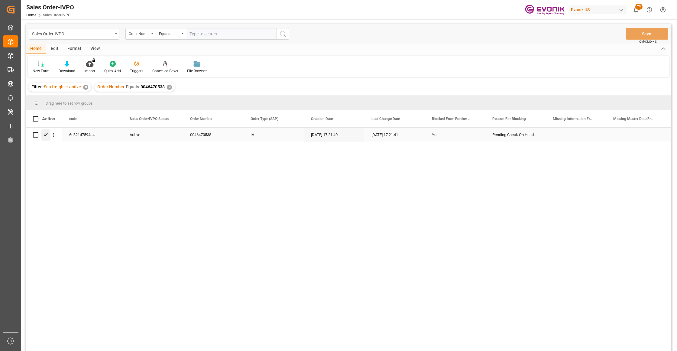
click at [46, 134] on polygon "Press SPACE to select this row." at bounding box center [45, 134] width 3 height 3
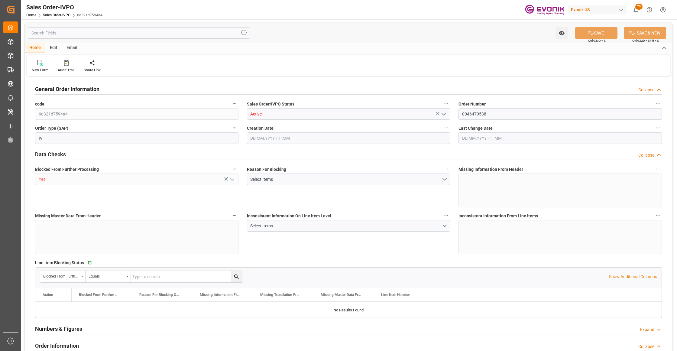
type input "TWKEL"
type input "0"
type input "1"
type input "6139.364"
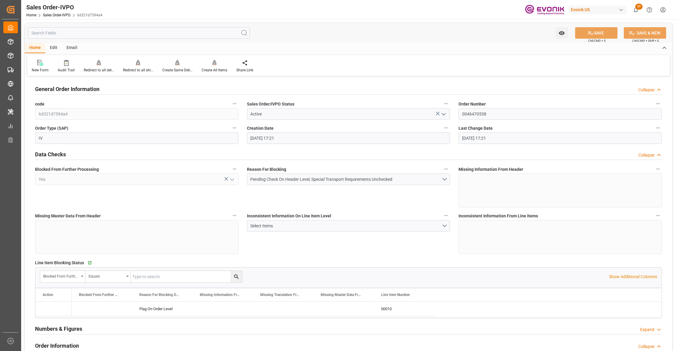
type input "04.09.2025 17:21"
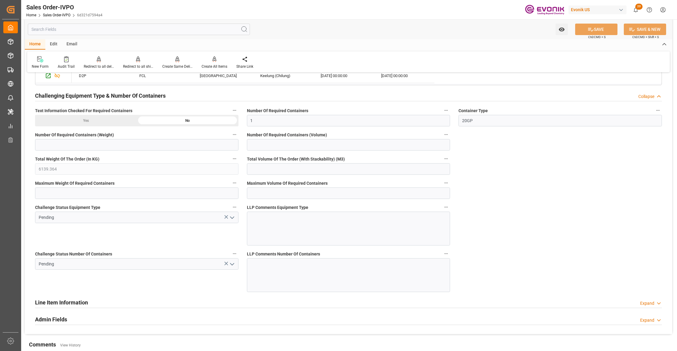
scroll to position [940, 0]
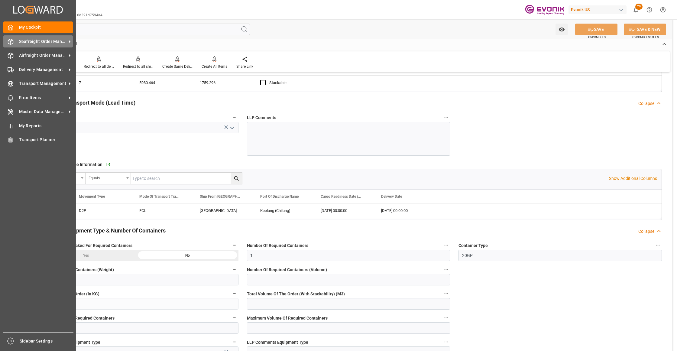
click at [24, 41] on span "Seafreight Order Management" at bounding box center [43, 41] width 48 height 6
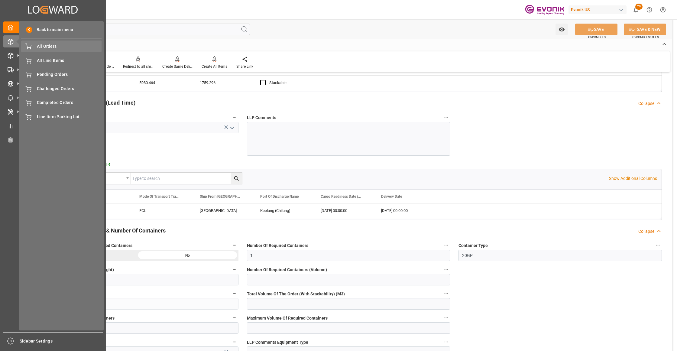
click at [38, 49] on span "All Orders" at bounding box center [69, 46] width 65 height 6
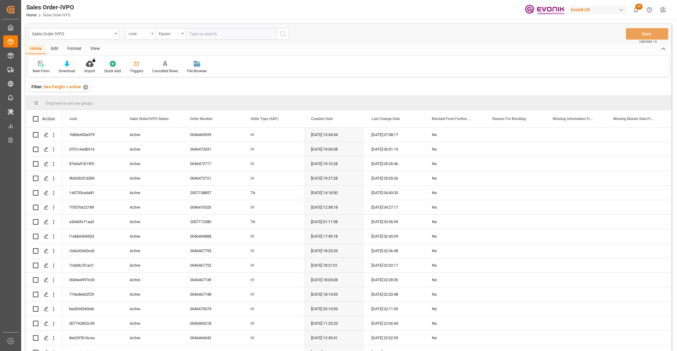
click at [147, 37] on div "code" at bounding box center [140, 33] width 30 height 11
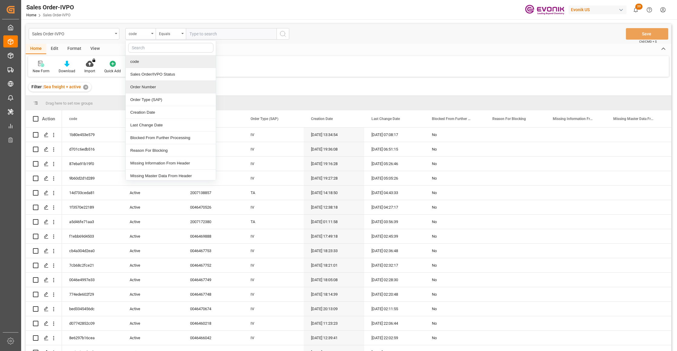
click at [156, 86] on div "Order Number" at bounding box center [171, 87] width 90 height 13
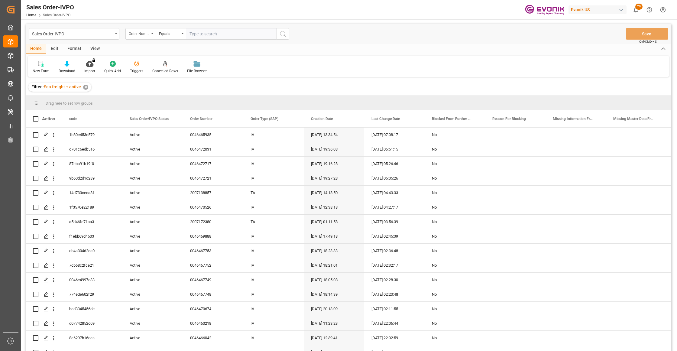
click at [209, 34] on input "text" at bounding box center [231, 33] width 91 height 11
paste input "46466718"
click at [190, 33] on input "46466718" at bounding box center [231, 33] width 91 height 11
type input "0046466718"
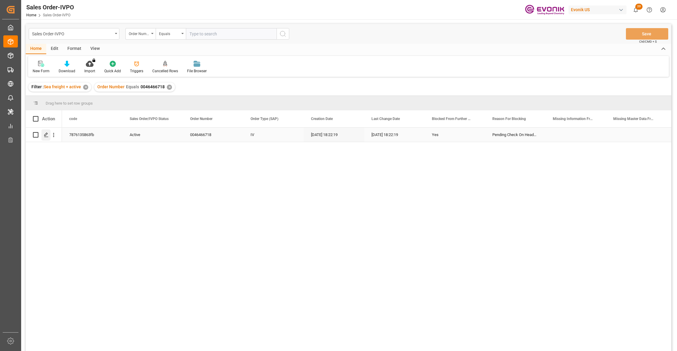
click at [46, 134] on icon "Press SPACE to select this row." at bounding box center [46, 134] width 5 height 5
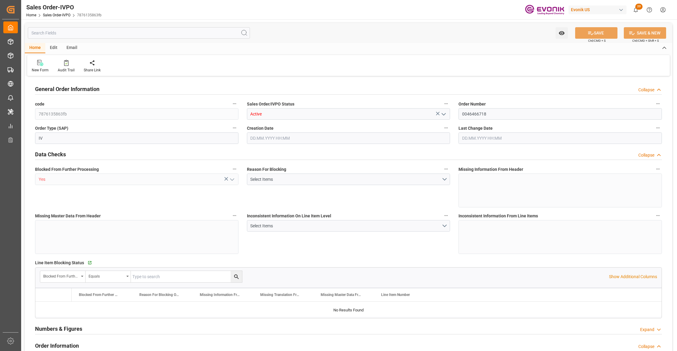
type input "BEANR"
type input "0"
type input "1"
type input "7051.04"
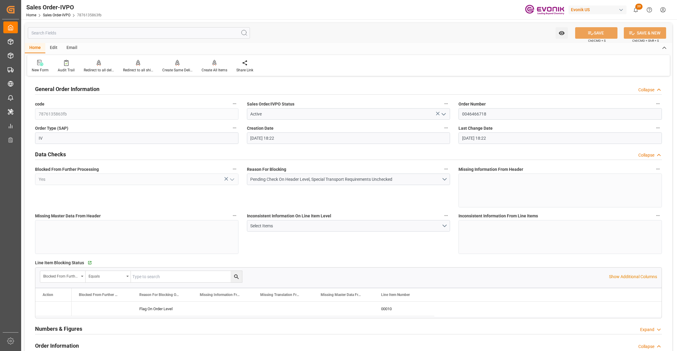
type input "10.09.2025 18:22"
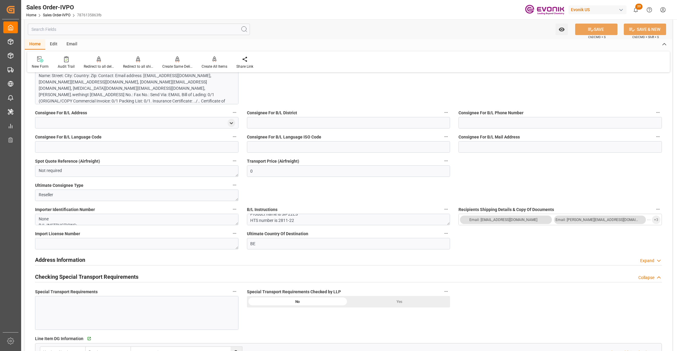
scroll to position [376, 0]
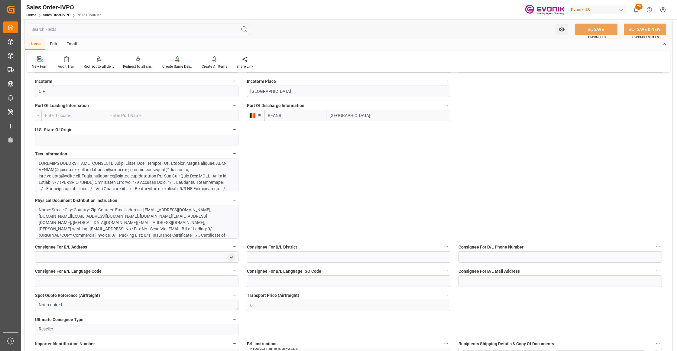
click at [155, 173] on div at bounding box center [134, 214] width 190 height 108
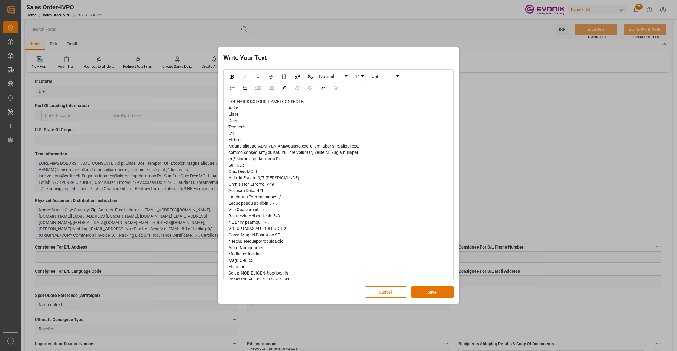
click at [231, 107] on span "rdw-editor" at bounding box center [293, 304] width 131 height 411
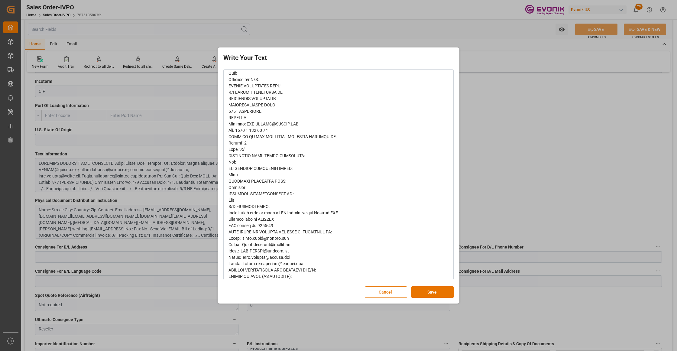
scroll to position [231, 0]
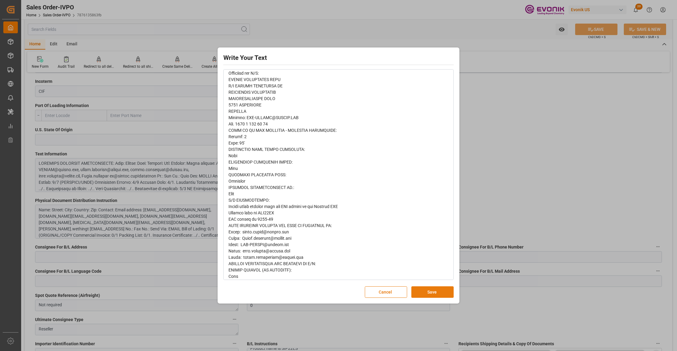
click at [423, 293] on button "Save" at bounding box center [432, 291] width 42 height 11
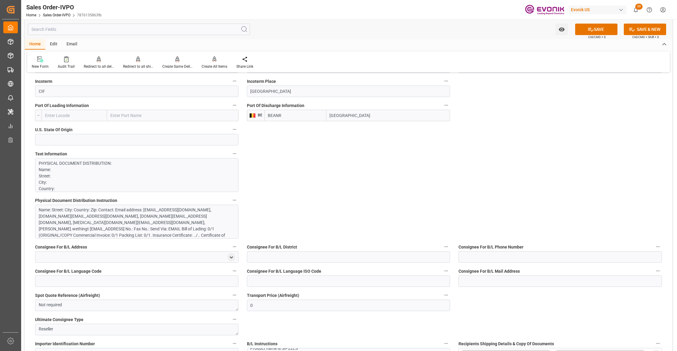
click at [173, 220] on div "Name: Street: City: Country: Zip: Contact: Email address: [EMAIL_ADDRESS][DOMAI…" at bounding box center [134, 226] width 190 height 38
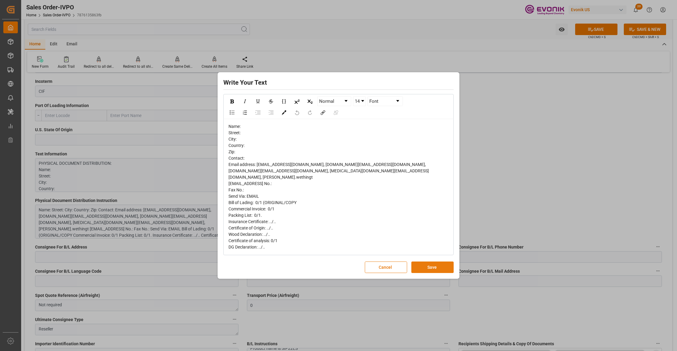
click at [437, 265] on button "Save" at bounding box center [432, 266] width 42 height 11
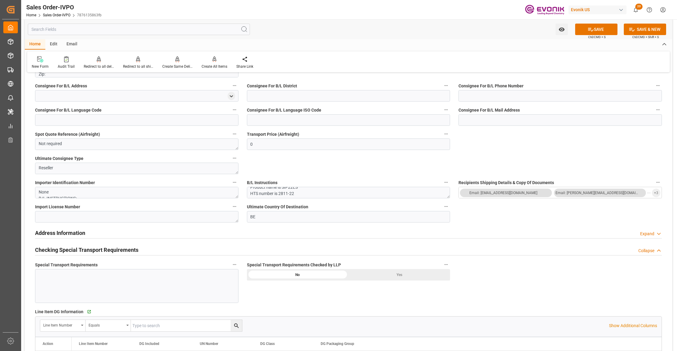
scroll to position [671, 0]
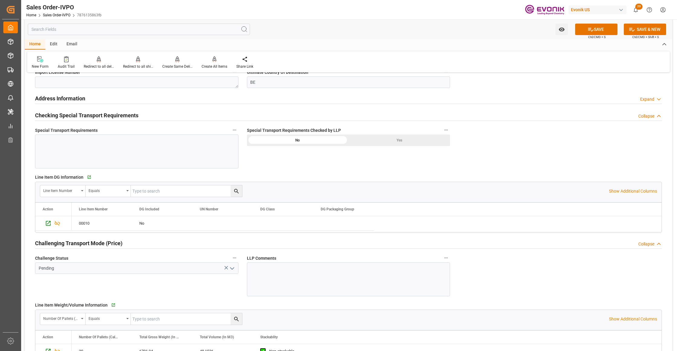
click at [372, 142] on div "Yes" at bounding box center [399, 139] width 102 height 11
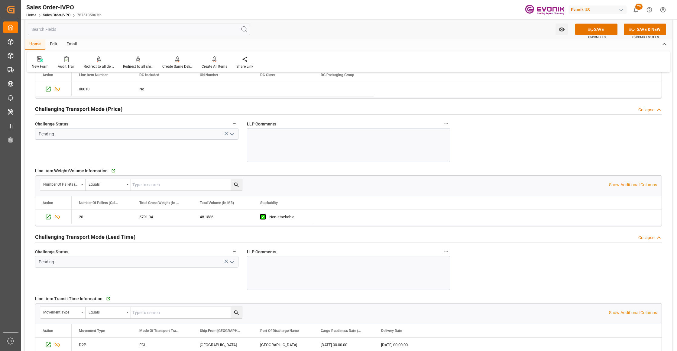
click at [232, 135] on icon "open menu" at bounding box center [231, 134] width 7 height 7
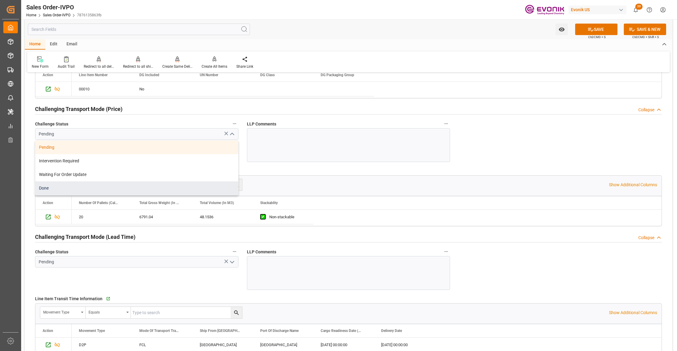
click at [74, 192] on div "Done" at bounding box center [136, 188] width 203 height 14
type input "Done"
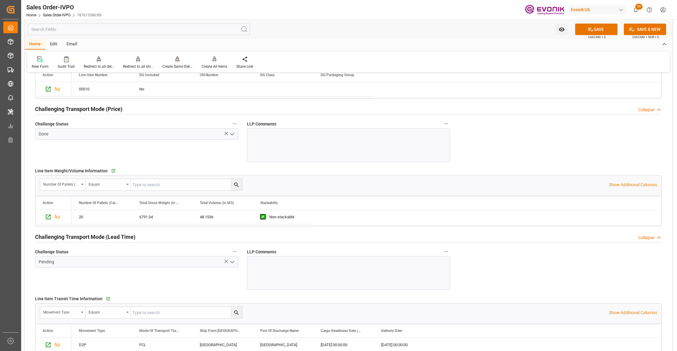
scroll to position [940, 0]
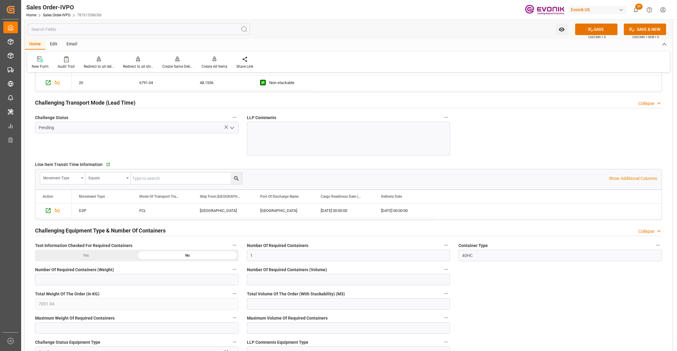
click at [232, 129] on polyline "open menu" at bounding box center [232, 128] width 4 height 2
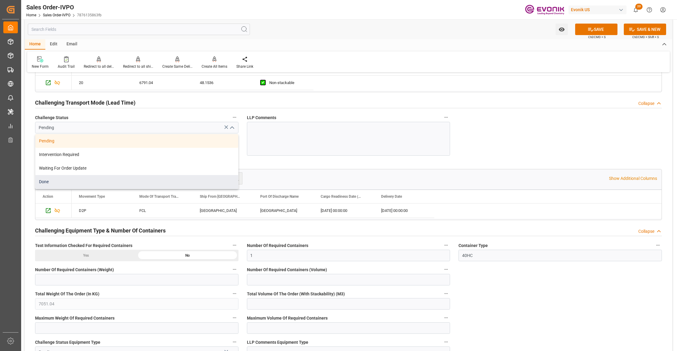
click at [76, 187] on div "Done" at bounding box center [136, 182] width 203 height 14
type input "Done"
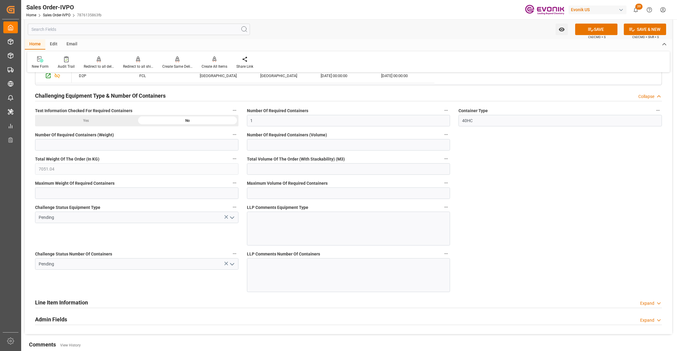
scroll to position [1181, 0]
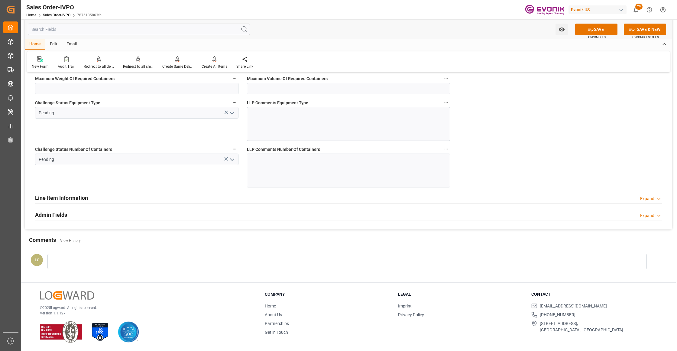
click at [229, 112] on icon "open menu" at bounding box center [231, 112] width 7 height 7
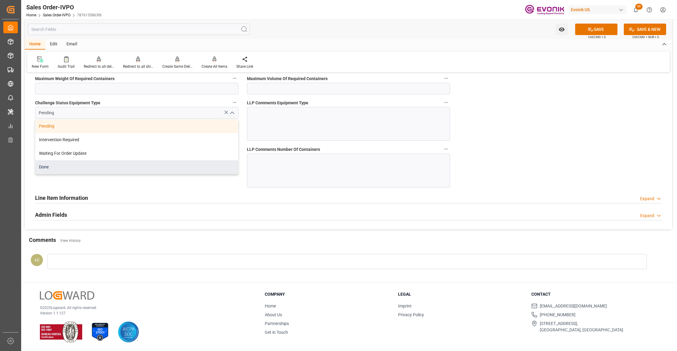
drag, startPoint x: 109, startPoint y: 167, endPoint x: 194, endPoint y: 146, distance: 87.6
click at [109, 167] on div "Done" at bounding box center [136, 167] width 203 height 14
type input "Done"
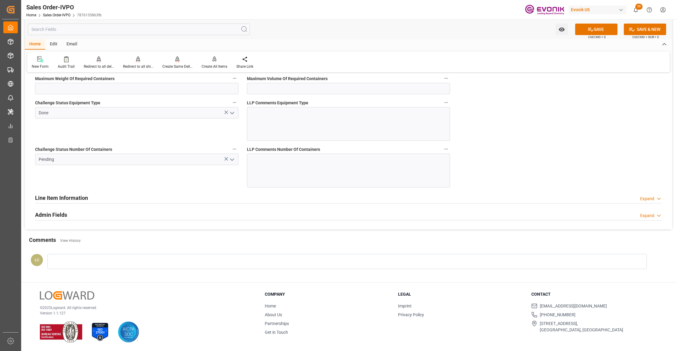
drag, startPoint x: 235, startPoint y: 156, endPoint x: 212, endPoint y: 163, distance: 23.8
click at [234, 157] on icon "open menu" at bounding box center [231, 159] width 7 height 7
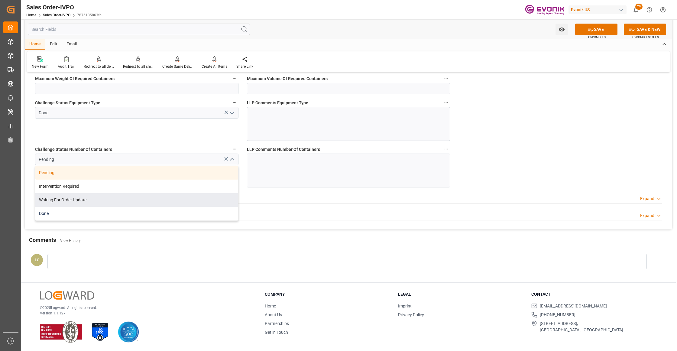
click at [98, 207] on div "Pending Intervention Required Waiting For Order Update Done" at bounding box center [136, 193] width 203 height 54
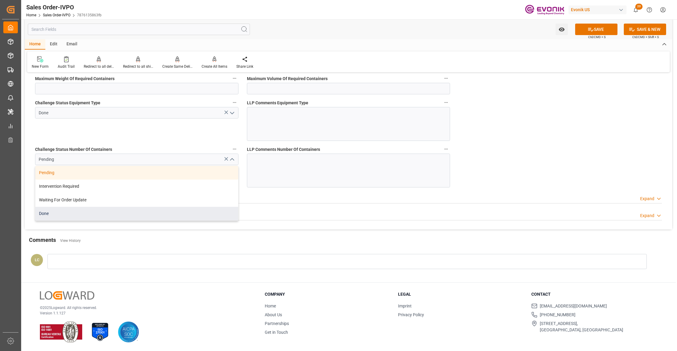
click at [71, 214] on div "Done" at bounding box center [136, 214] width 203 height 14
type input "Done"
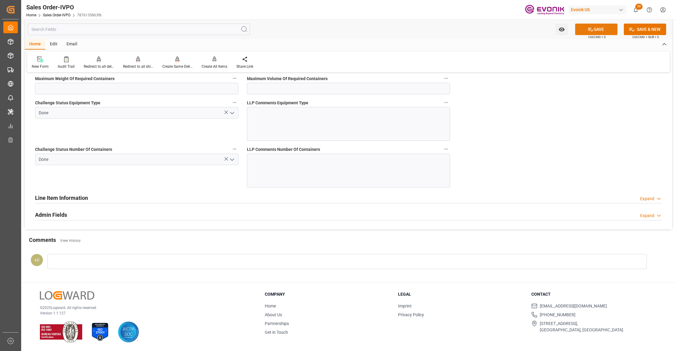
click at [597, 29] on button "SAVE" at bounding box center [596, 29] width 42 height 11
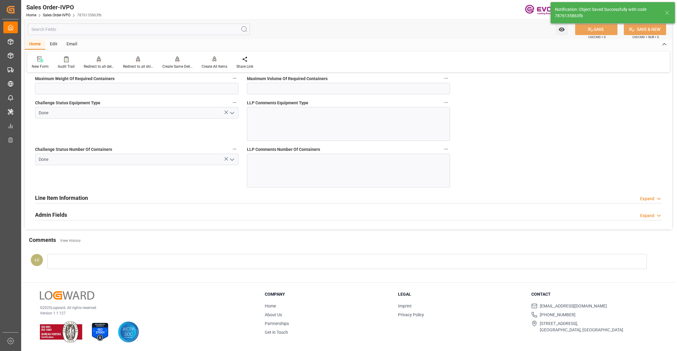
type input "No"
type input "1"
type input "2"
type input "96.3072"
type input "19000"
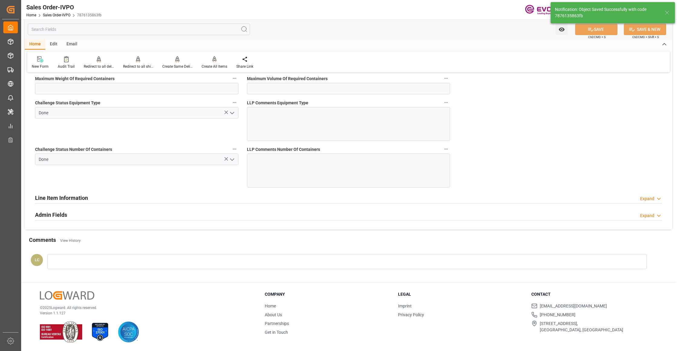
type input "60"
type input "[DATE] 07:41"
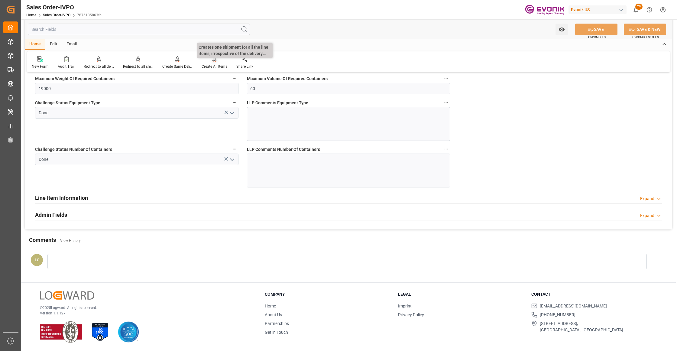
click at [215, 64] on div "Create All Items" at bounding box center [215, 66] width 26 height 5
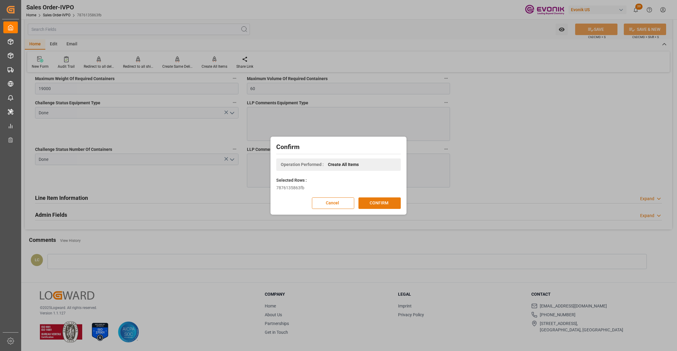
click at [386, 203] on button "CONFIRM" at bounding box center [379, 202] width 42 height 11
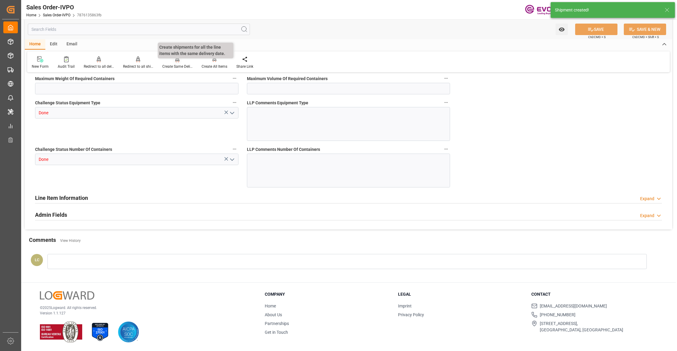
type input "BEANR"
type input "0"
type input "1"
type input "2"
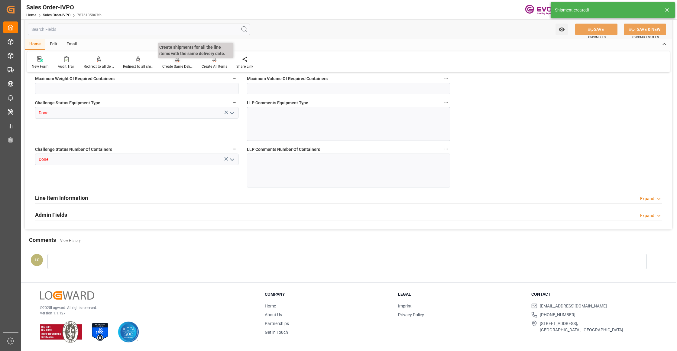
type input "7051.04"
type input "96.3072"
type input "19000"
type input "60"
type input "10.09.2025 18:22"
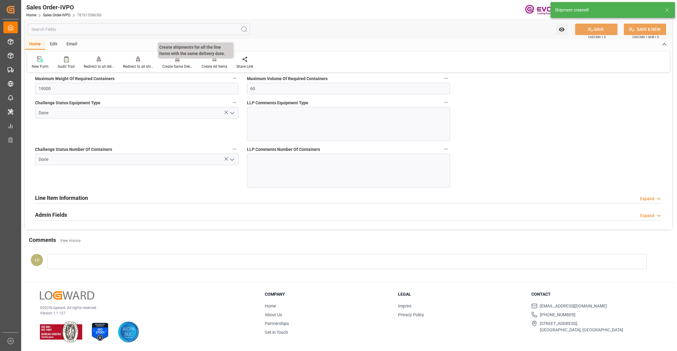
type input "[DATE] 07:41"
click at [142, 62] on div at bounding box center [138, 59] width 30 height 6
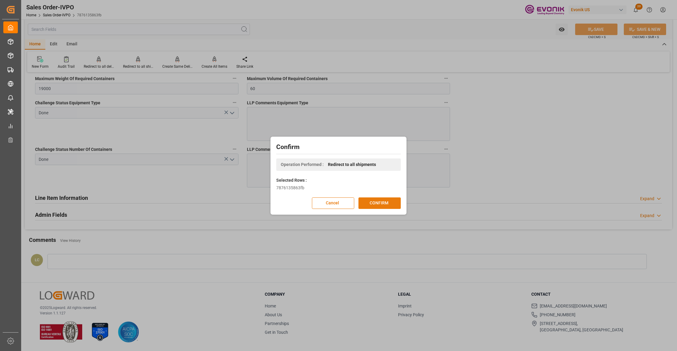
click at [381, 202] on button "CONFIRM" at bounding box center [379, 202] width 42 height 11
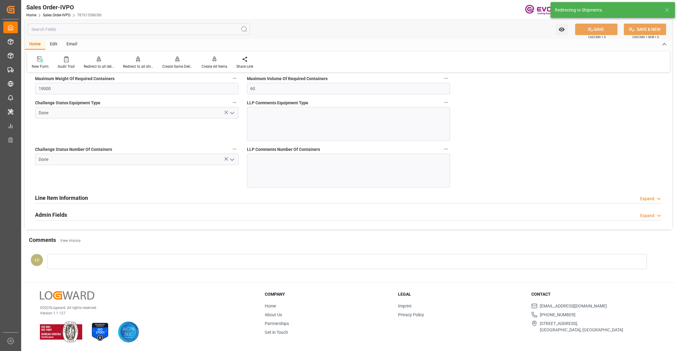
type input "10.09.2025 18:22"
type input "[DATE] 07:41"
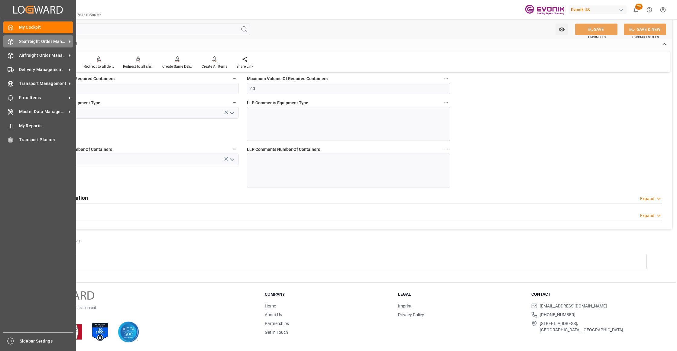
click at [25, 41] on span "Seafreight Order Management" at bounding box center [43, 41] width 48 height 6
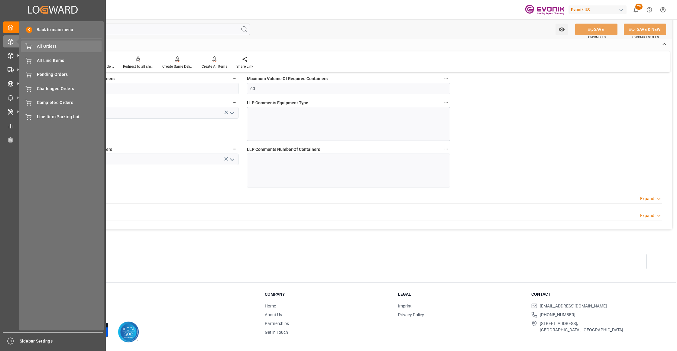
click at [42, 47] on span "All Orders" at bounding box center [69, 46] width 65 height 6
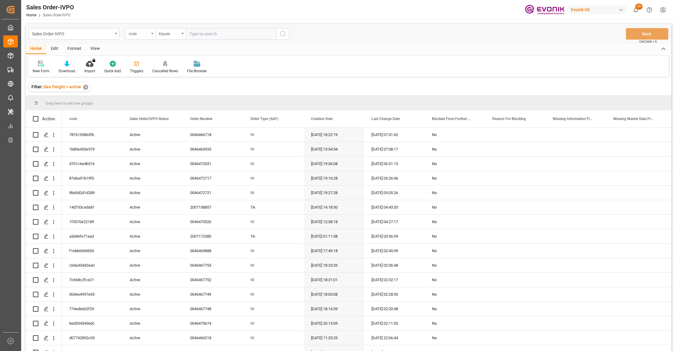
click at [142, 34] on div "code" at bounding box center [139, 33] width 21 height 7
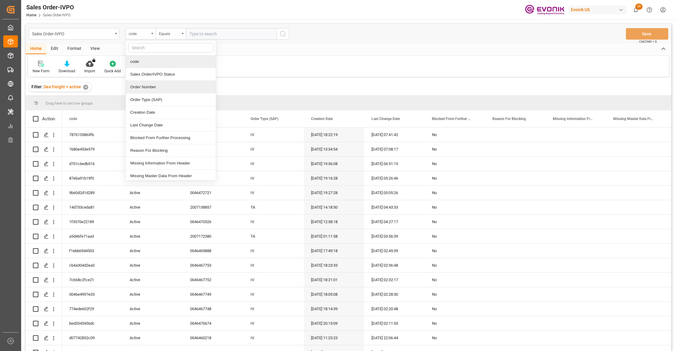
click at [155, 89] on div "Order Number" at bounding box center [171, 87] width 90 height 13
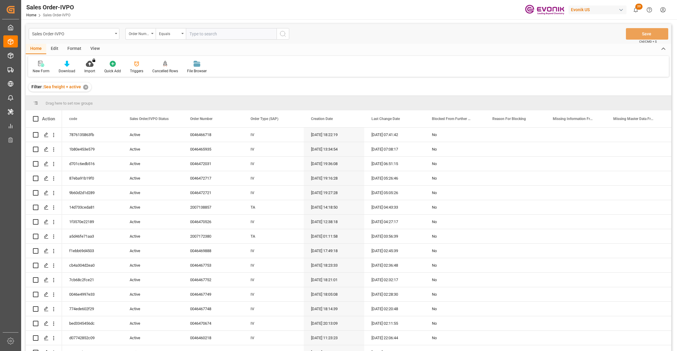
click at [209, 34] on input "text" at bounding box center [231, 33] width 91 height 11
paste input "46466103"
type input "0046466103"
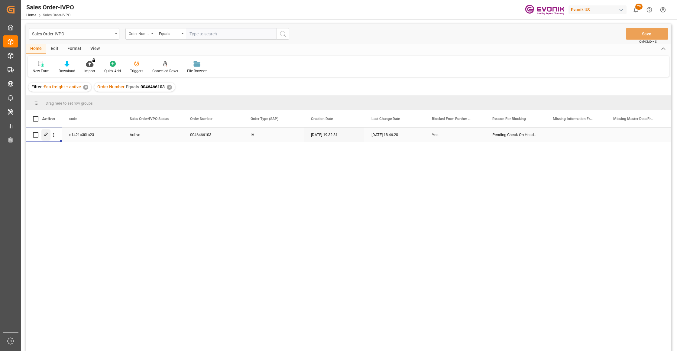
click at [48, 135] on icon "Press SPACE to select this row." at bounding box center [46, 134] width 5 height 5
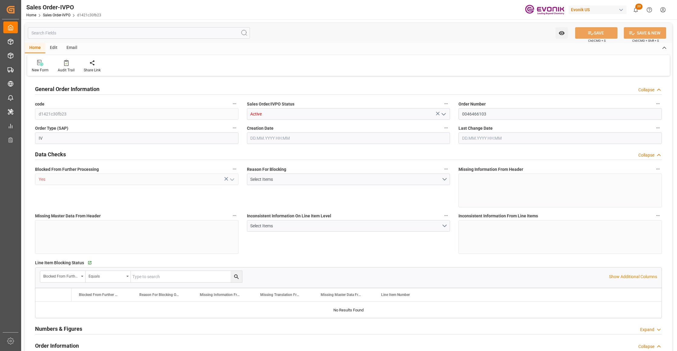
type input "NLRTM"
type input "0"
type input "1"
type input "1059"
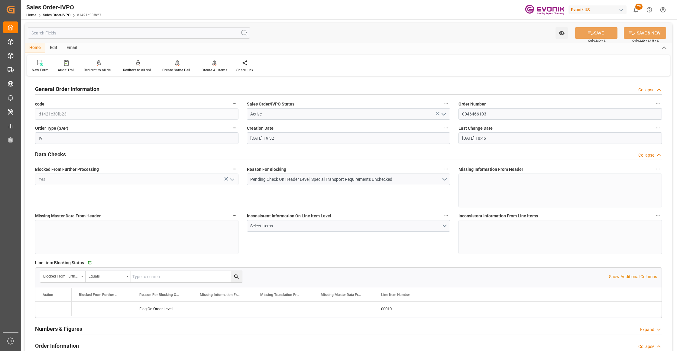
type input "20.08.2025 19:32"
type input "10.09.2025 18:46"
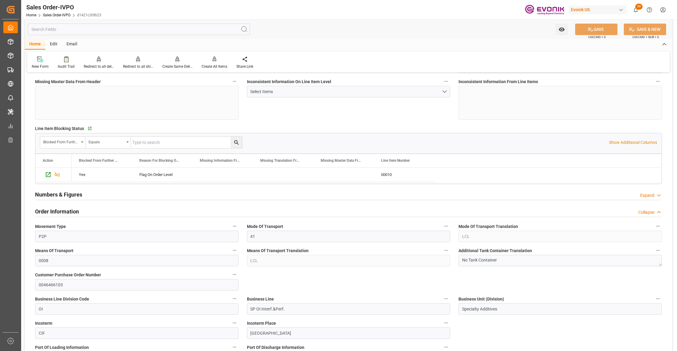
scroll to position [269, 0]
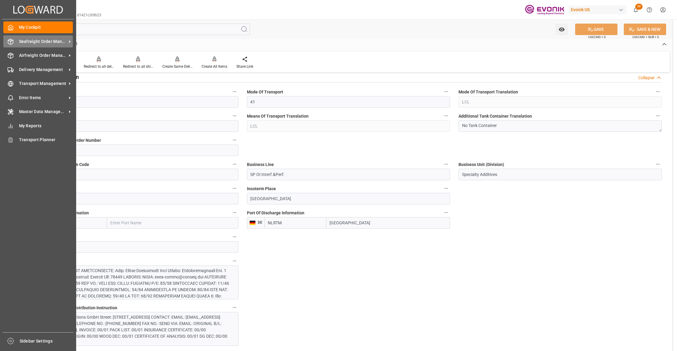
click at [31, 42] on span "Seafreight Order Management" at bounding box center [43, 41] width 48 height 6
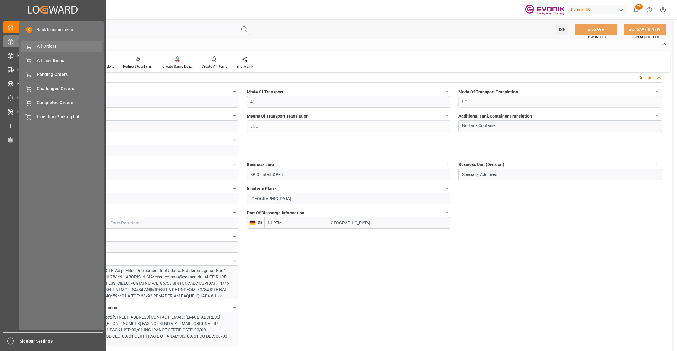
click at [46, 49] on span "All Orders" at bounding box center [69, 46] width 65 height 6
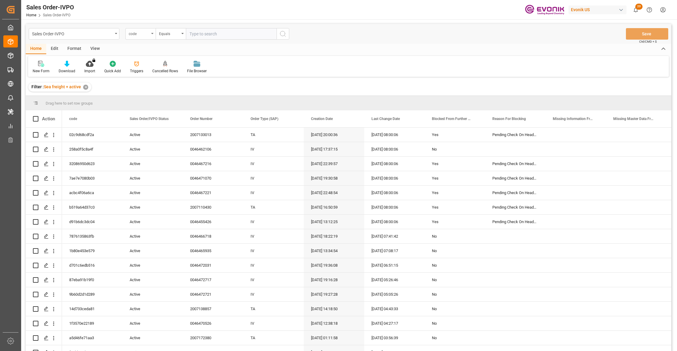
click at [149, 35] on div "code" at bounding box center [139, 33] width 21 height 7
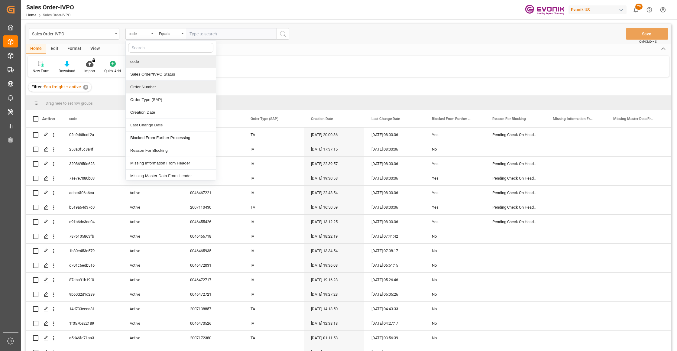
click at [156, 88] on div "Order Number" at bounding box center [171, 87] width 90 height 13
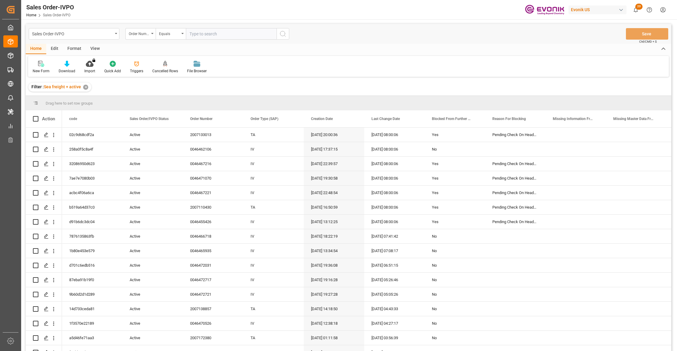
click at [206, 34] on input "text" at bounding box center [231, 33] width 91 height 11
click at [207, 35] on input "text" at bounding box center [231, 33] width 91 height 11
paste input "2007138857"
type input "2007138857"
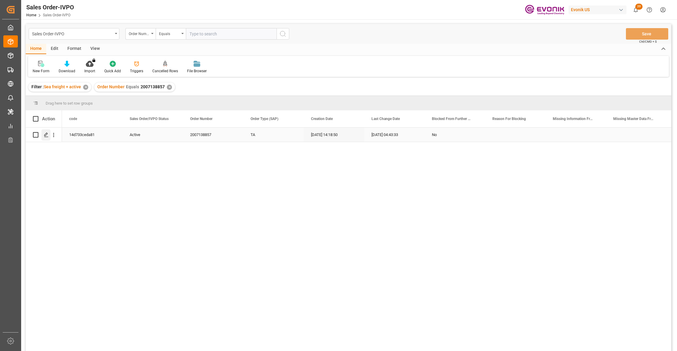
click at [46, 134] on icon "Press SPACE to select this row." at bounding box center [46, 134] width 5 height 5
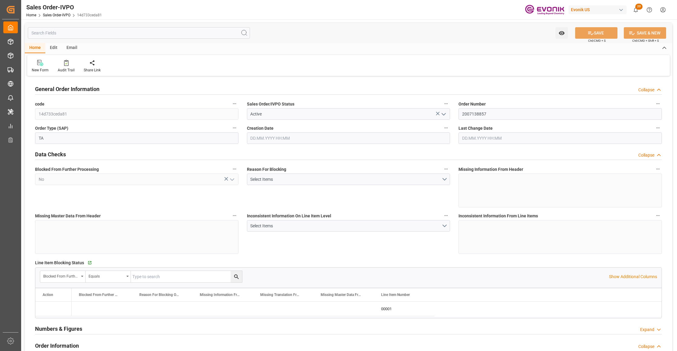
type input "BEANR"
type input "0"
type input "1"
type input "2"
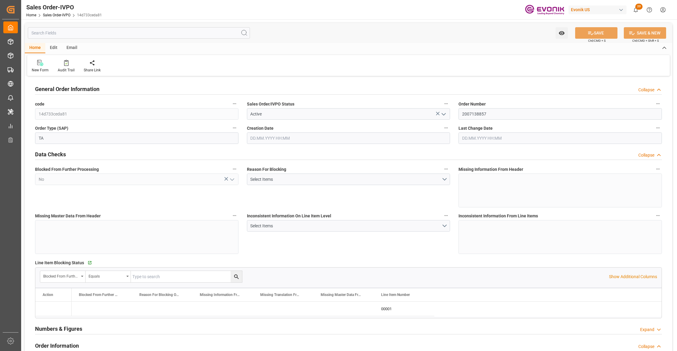
type input "10340.8"
type input "60.3894"
type input "19000"
type input "60"
type input "13.08.2025 14:18"
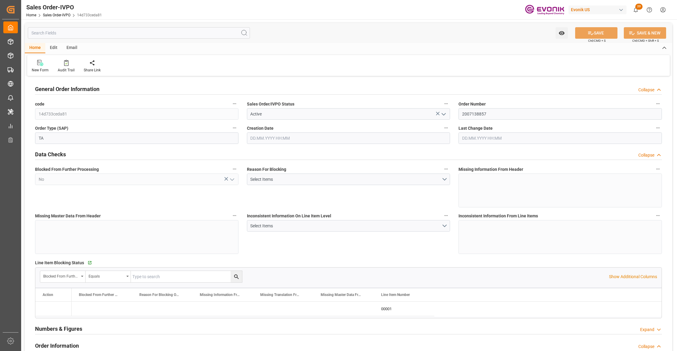
type input "11.09.2025 04:43"
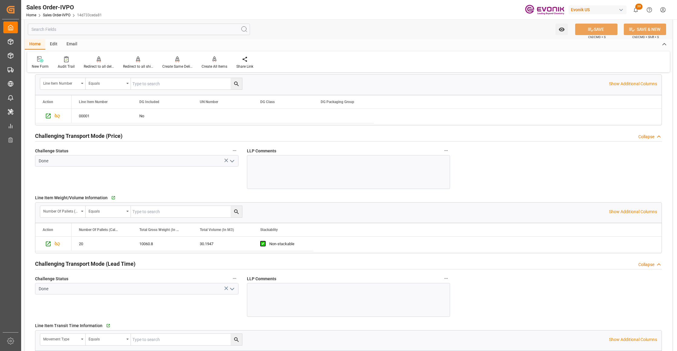
scroll to position [644, 0]
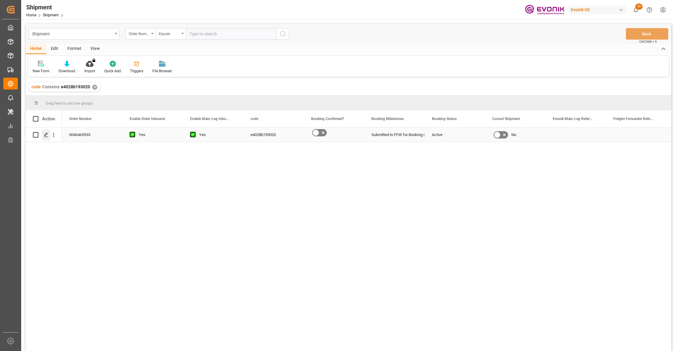
click at [44, 135] on polygon "Press SPACE to select this row." at bounding box center [45, 134] width 3 height 3
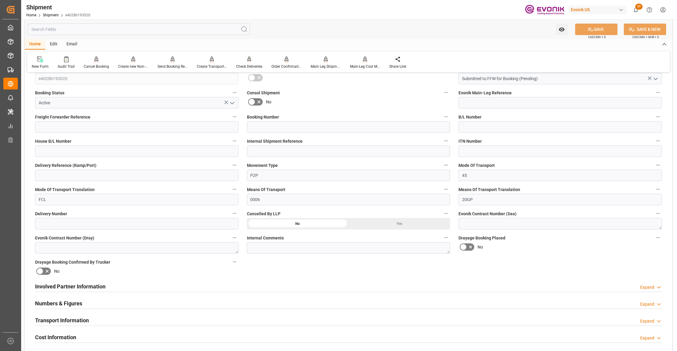
scroll to position [269, 0]
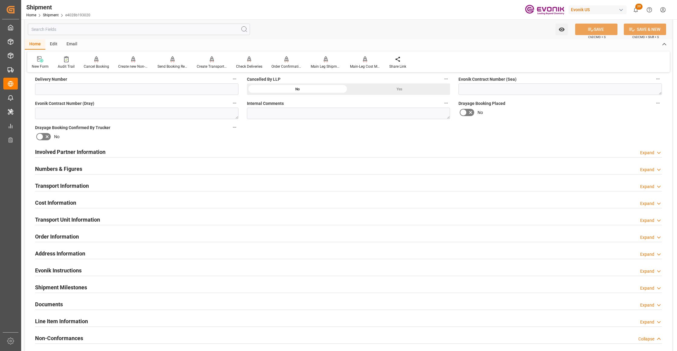
click at [316, 156] on div "Involved Partner Information Expand" at bounding box center [348, 151] width 627 height 11
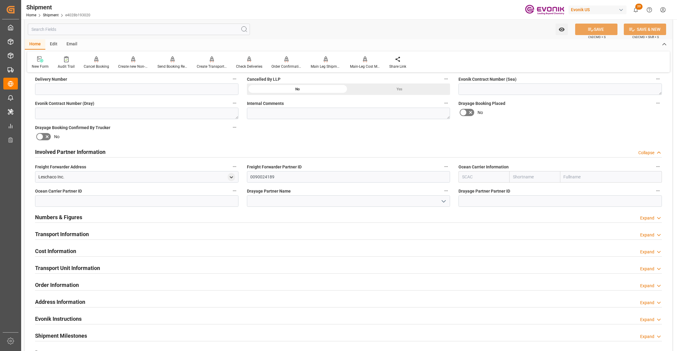
click at [533, 176] on input "text" at bounding box center [534, 176] width 51 height 11
type input "hapag"
click at [531, 190] on b "Hapag Lloyd" at bounding box center [529, 193] width 33 height 11
type input "HLCU"
type input "Hapag Lloyd"
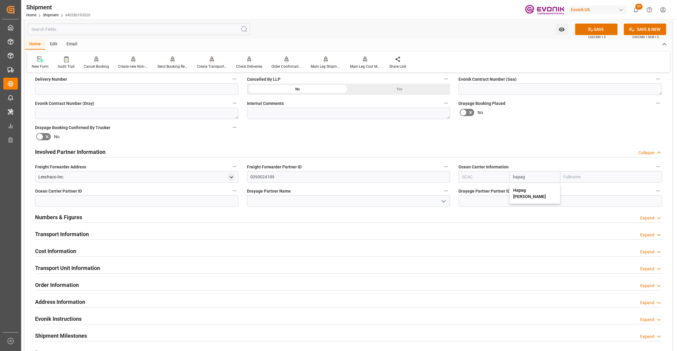
type input "Hapag Lloyd Aktiengesellschaft"
type input "Hapag Lloyd"
click at [546, 133] on div "Booking Confirmation Milestone Bar Collapse Submitted to FFW for Booking (Pendi…" at bounding box center [348, 145] width 647 height 673
click at [602, 31] on button "SAVE" at bounding box center [596, 29] width 42 height 11
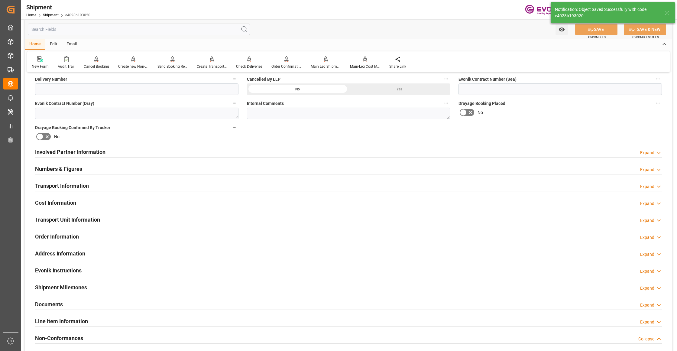
click at [268, 151] on div "Involved Partner Information Expand" at bounding box center [348, 151] width 627 height 11
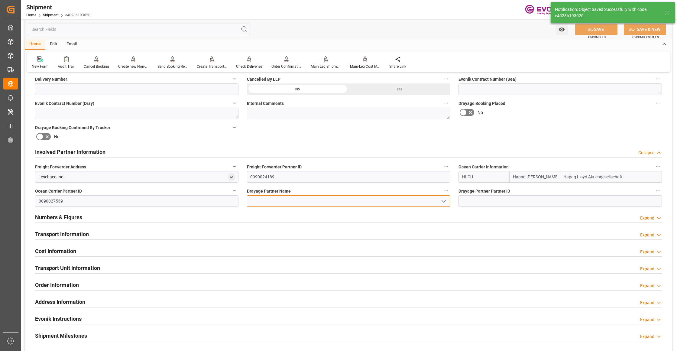
click at [281, 199] on input at bounding box center [348, 200] width 203 height 11
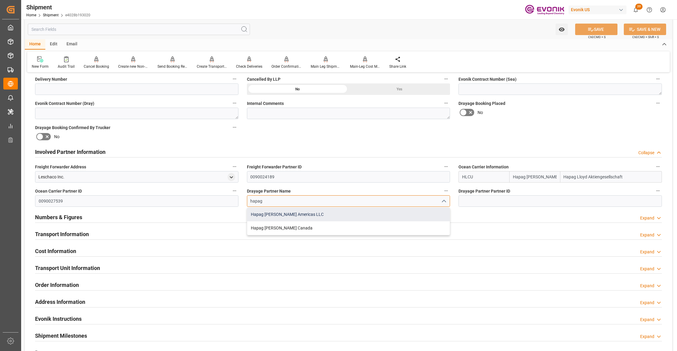
click at [291, 215] on div "Hapag [PERSON_NAME] Americas LLC" at bounding box center [348, 215] width 203 height 14
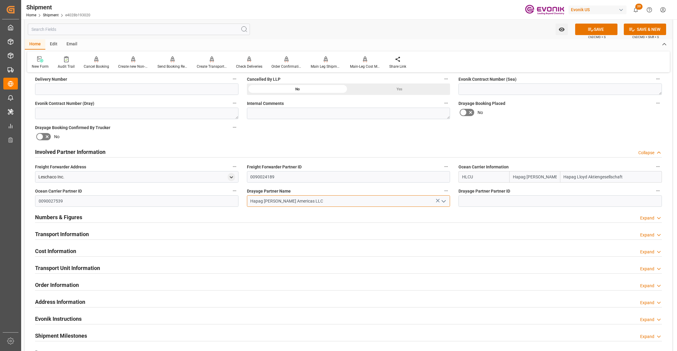
type input "Hapag [PERSON_NAME] Americas LLC"
click at [422, 139] on div "Booking Confirmation Milestone Bar Collapse Submitted to FFW for Booking (Pendi…" at bounding box center [348, 145] width 647 height 673
click at [604, 27] on button "SAVE" at bounding box center [596, 29] width 42 height 11
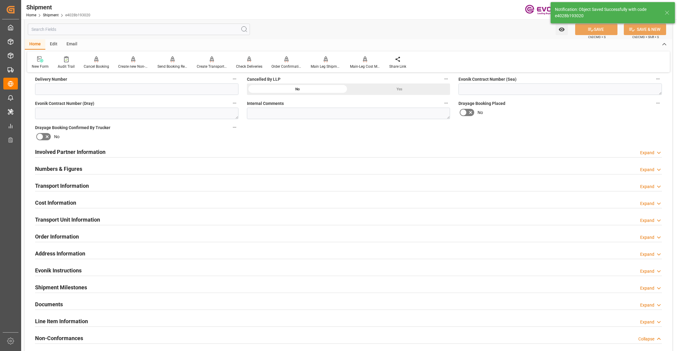
drag, startPoint x: 279, startPoint y: 149, endPoint x: 291, endPoint y: 169, distance: 23.3
click at [280, 150] on div "Involved Partner Information Expand" at bounding box center [348, 151] width 627 height 11
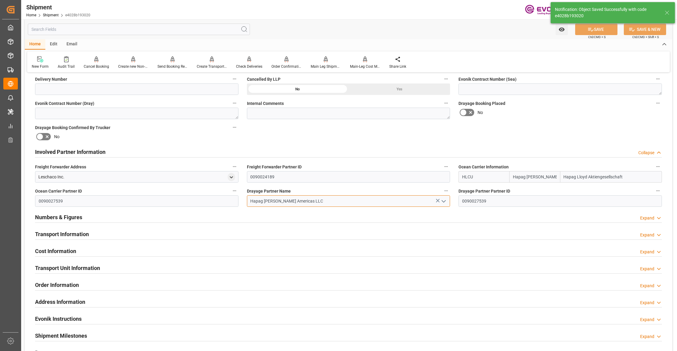
click at [306, 199] on input "Hapag [PERSON_NAME] Americas LLC" at bounding box center [348, 200] width 203 height 11
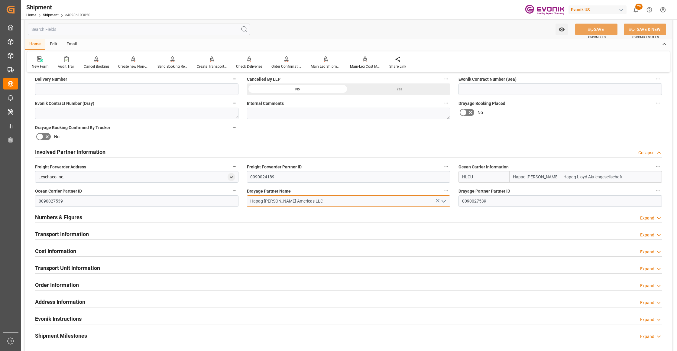
drag, startPoint x: 311, startPoint y: 201, endPoint x: 248, endPoint y: 198, distance: 62.6
click at [248, 198] on input "Hapag [PERSON_NAME] Americas LLC" at bounding box center [348, 200] width 203 height 11
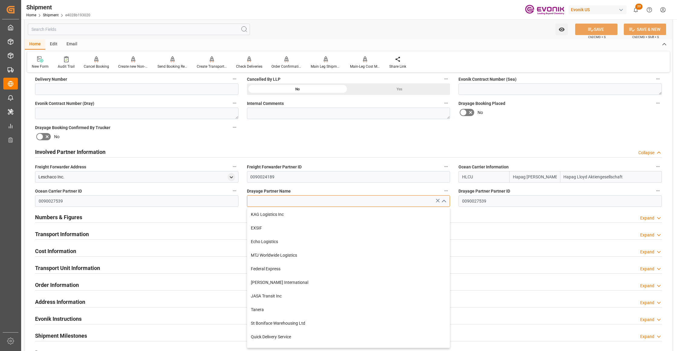
paste input "Container Port Group"
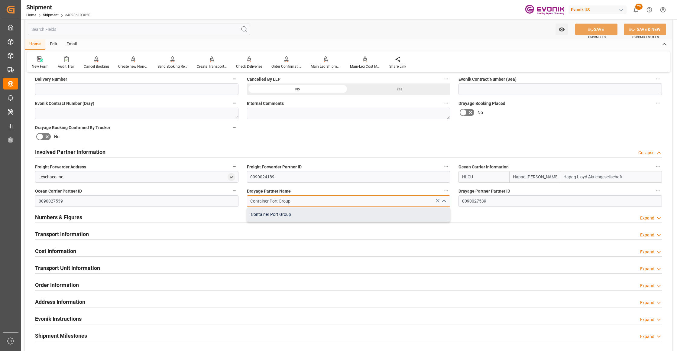
click at [305, 214] on div "Container Port Group" at bounding box center [348, 215] width 203 height 14
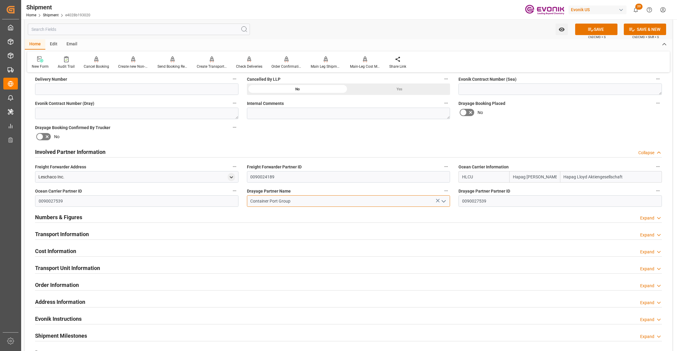
type input "Container Port Group"
click at [583, 122] on div "Booking Confirmation Milestone Bar Collapse Submitted to FFW for Booking (Pendi…" at bounding box center [348, 145] width 647 height 673
click at [610, 27] on button "SAVE" at bounding box center [596, 29] width 42 height 11
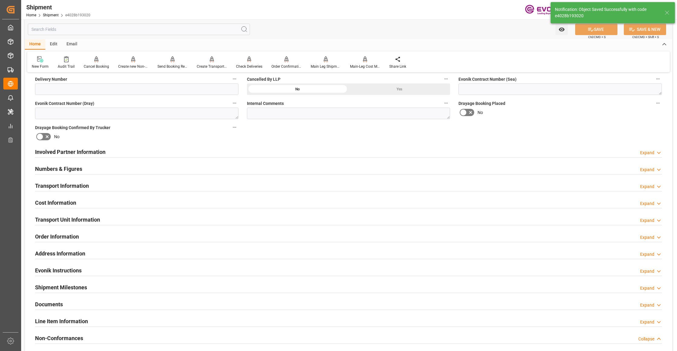
type input "0090272767"
click at [265, 151] on div "Involved Partner Information Expand" at bounding box center [348, 151] width 627 height 11
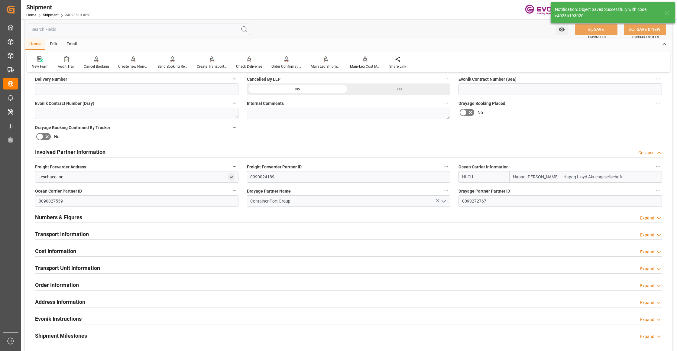
click at [140, 234] on div "Transport Information Expand" at bounding box center [348, 233] width 627 height 11
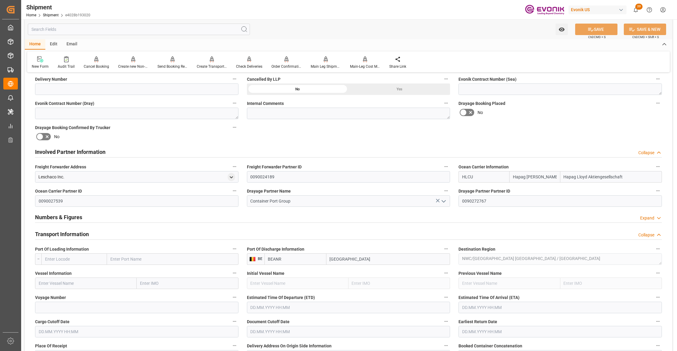
scroll to position [403, 0]
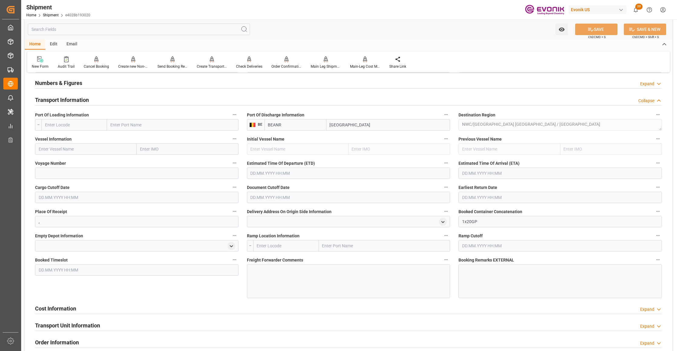
click at [89, 124] on input "text" at bounding box center [74, 124] width 66 height 11
click at [75, 137] on span "USNYC - New York" at bounding box center [63, 138] width 36 height 5
type input "USNYC"
type input "New York"
type input "USNYC"
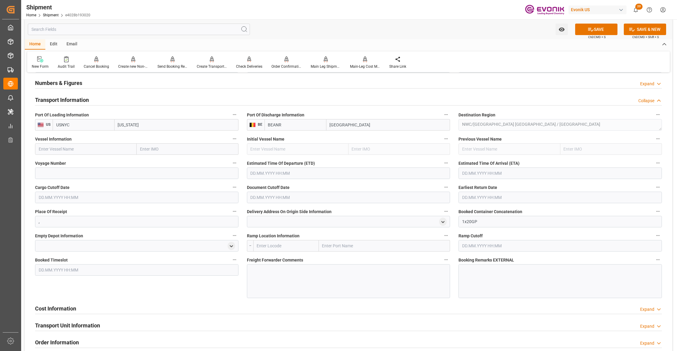
click at [90, 149] on input "text" at bounding box center [86, 148] width 102 height 11
click at [67, 149] on input "text" at bounding box center [86, 148] width 102 height 11
paste input "SFL MAUI / 543E"
click at [69, 149] on input "SFL MAUI / 543E" at bounding box center [86, 148] width 102 height 11
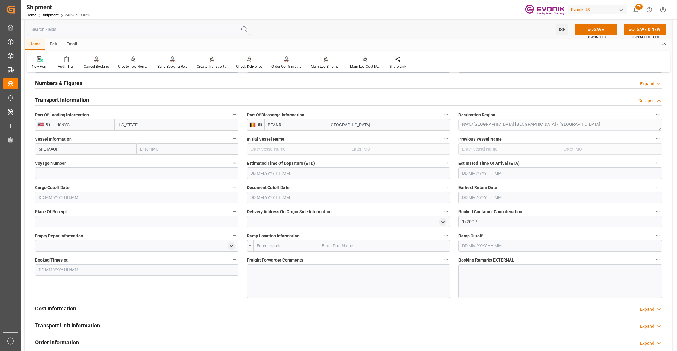
type input "SFL MAUI"
click at [72, 160] on span "SFL MAUI - 9635688" at bounding box center [57, 162] width 37 height 5
type input "9635688"
type input "SFL MAUI"
click at [83, 171] on input at bounding box center [136, 172] width 203 height 11
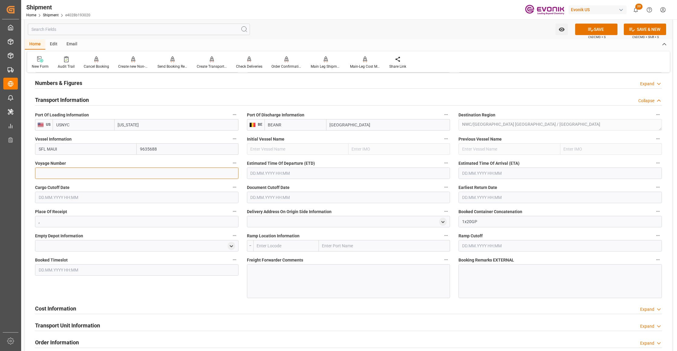
paste input "543E"
type input "543E"
click at [297, 171] on input "text" at bounding box center [348, 172] width 203 height 11
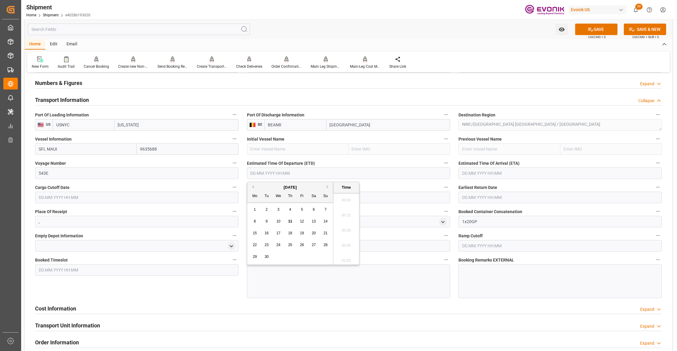
scroll to position [153, 0]
click at [329, 187] on button "Next Month" at bounding box center [329, 187] width 4 height 4
click at [253, 244] on span "20" at bounding box center [255, 245] width 4 height 4
type input "20.10.2025 00:00"
click at [502, 172] on input "text" at bounding box center [559, 172] width 203 height 11
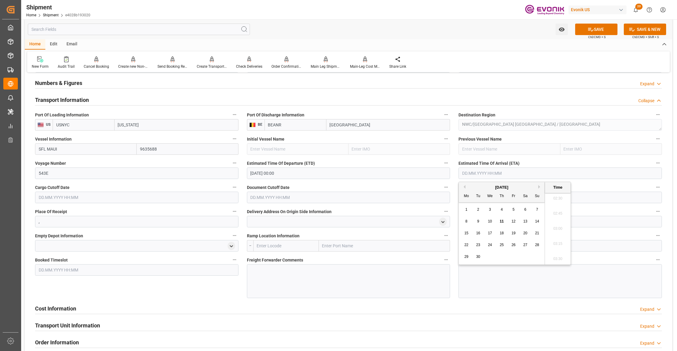
click at [541, 187] on button "Next Month" at bounding box center [540, 187] width 4 height 4
click at [540, 187] on button "Next Month" at bounding box center [540, 187] width 4 height 4
click at [537, 232] on span "16" at bounding box center [537, 233] width 4 height 4
type input "16.11.2025 00:00"
click at [159, 198] on input "text" at bounding box center [136, 197] width 203 height 11
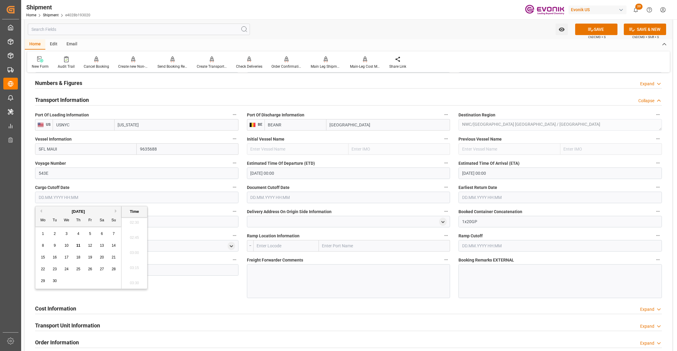
click at [118, 211] on button "Next Month" at bounding box center [117, 211] width 4 height 4
click at [66, 259] on span "15" at bounding box center [66, 257] width 4 height 4
type input "15.10.2025 00:00"
click at [271, 198] on input "text" at bounding box center [348, 197] width 203 height 11
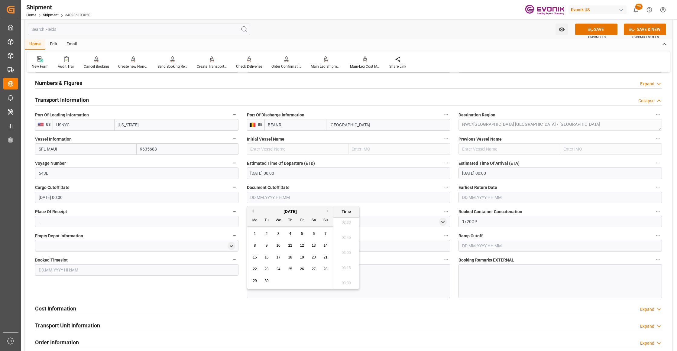
click at [328, 212] on button "Next Month" at bounding box center [329, 211] width 4 height 4
click at [278, 256] on span "15" at bounding box center [278, 257] width 4 height 4
type input "15.10.2025 00:00"
click at [498, 198] on input "text" at bounding box center [559, 197] width 203 height 11
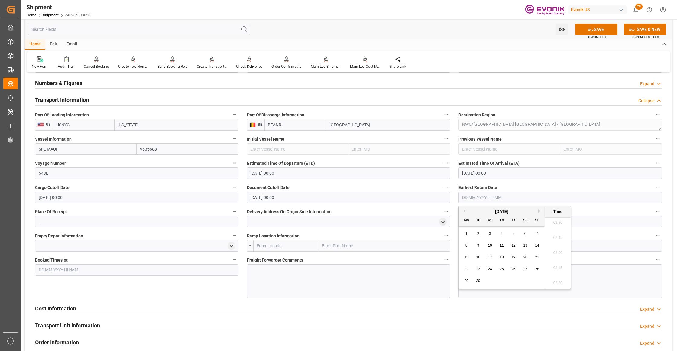
click at [539, 211] on button "Next Month" at bounding box center [540, 211] width 4 height 4
click at [489, 257] on span "15" at bounding box center [490, 257] width 4 height 4
type input "15.10.2025 00:00"
click at [207, 296] on div "Booked Timeslot" at bounding box center [137, 276] width 212 height 47
click at [595, 29] on button "SAVE" at bounding box center [596, 29] width 42 height 11
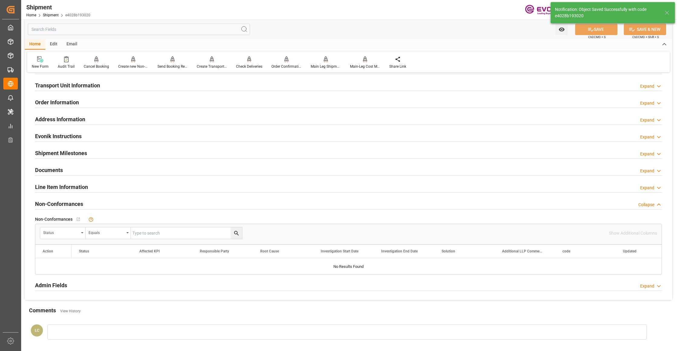
scroll to position [269, 0]
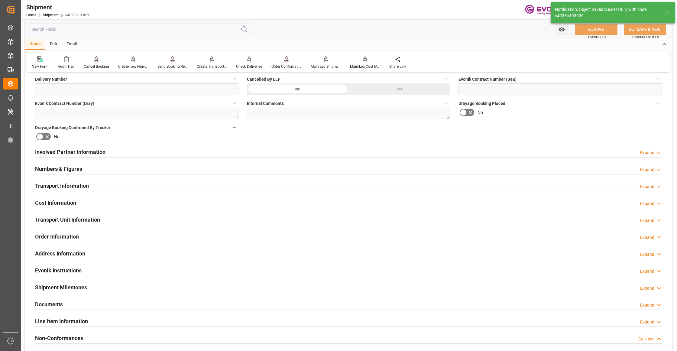
click at [147, 202] on div "Cost Information Expand" at bounding box center [348, 201] width 627 height 11
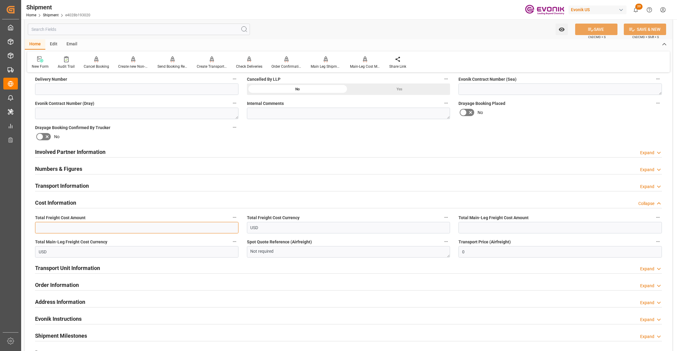
click at [127, 226] on input "text" at bounding box center [136, 227] width 203 height 11
type input "3000"
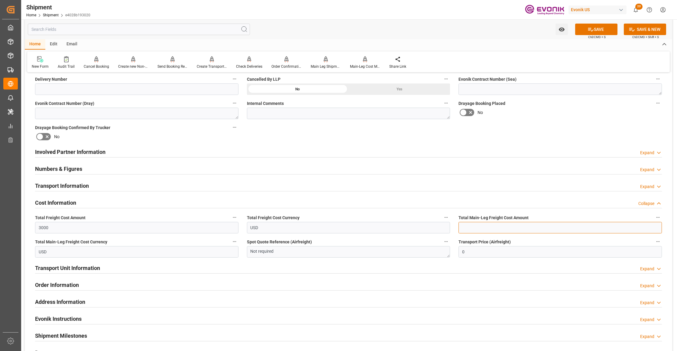
click at [470, 228] on input "text" at bounding box center [559, 227] width 203 height 11
type input "620"
drag, startPoint x: 538, startPoint y: 126, endPoint x: 591, endPoint y: 73, distance: 74.8
click at [539, 126] on div "Booking Confirmation Milestone Bar Collapse Submitted to FFW for Booking (Pendi…" at bounding box center [348, 145] width 647 height 673
click at [608, 27] on button "SAVE" at bounding box center [596, 29] width 42 height 11
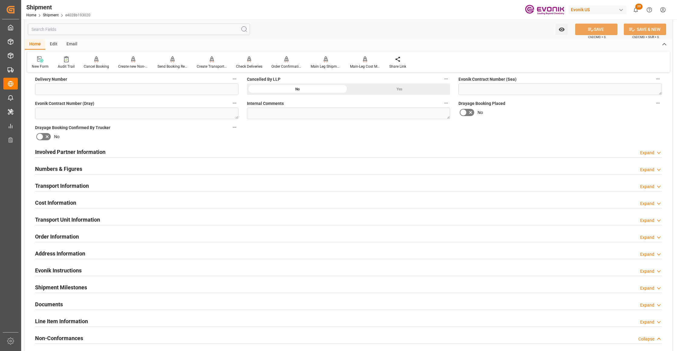
click at [153, 219] on div "Transport Unit Information Expand" at bounding box center [348, 218] width 627 height 11
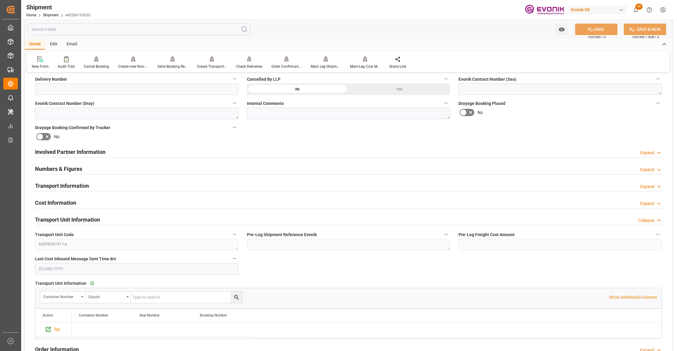
scroll to position [403, 0]
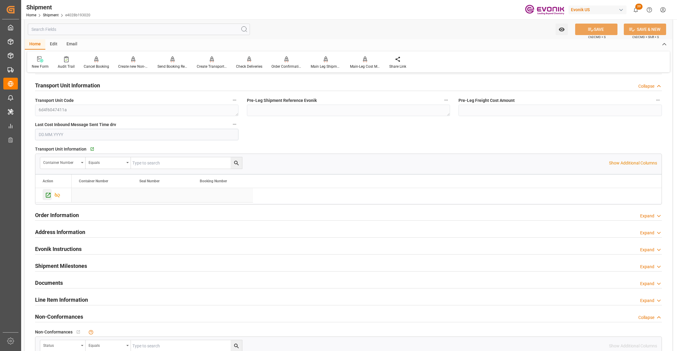
click at [45, 195] on icon "Press SPACE to select this row." at bounding box center [48, 195] width 6 height 6
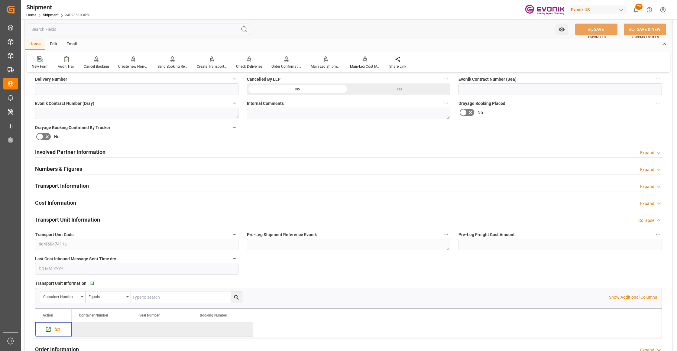
click at [201, 152] on div "Involved Partner Information Expand" at bounding box center [348, 151] width 627 height 11
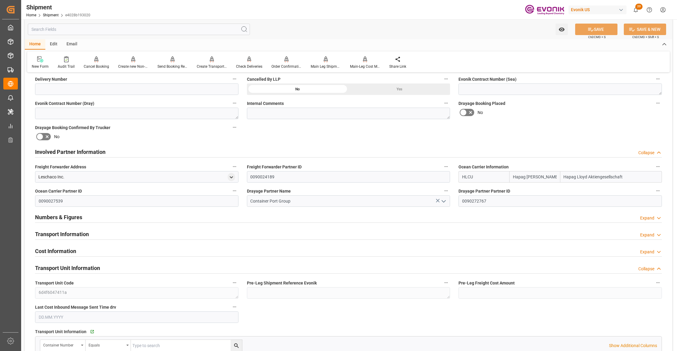
click at [231, 236] on div "Transport Information Expand" at bounding box center [348, 233] width 627 height 11
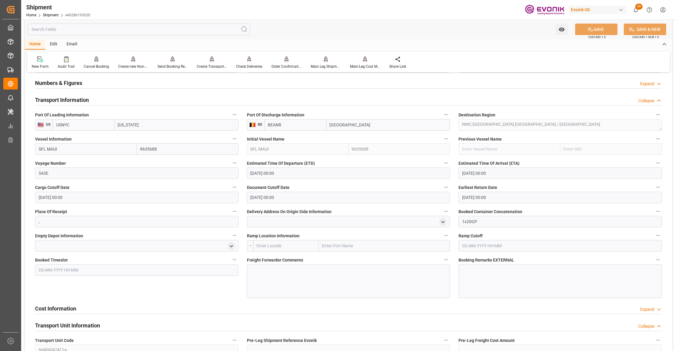
scroll to position [537, 0]
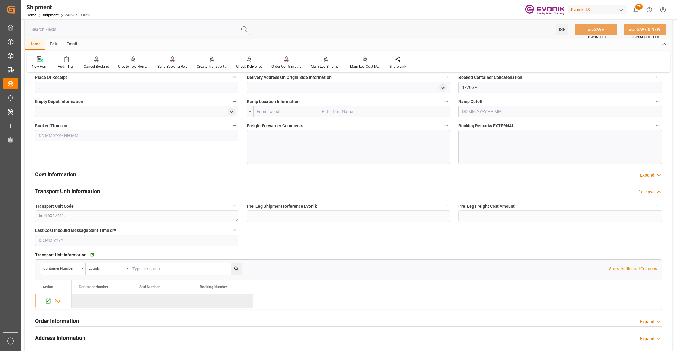
click at [195, 174] on div "Cost Information Expand" at bounding box center [348, 173] width 627 height 11
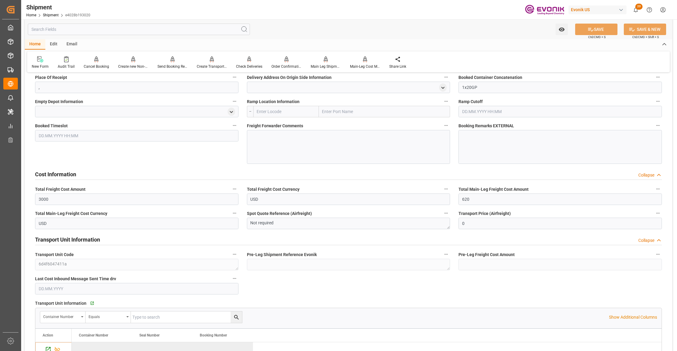
scroll to position [403, 0]
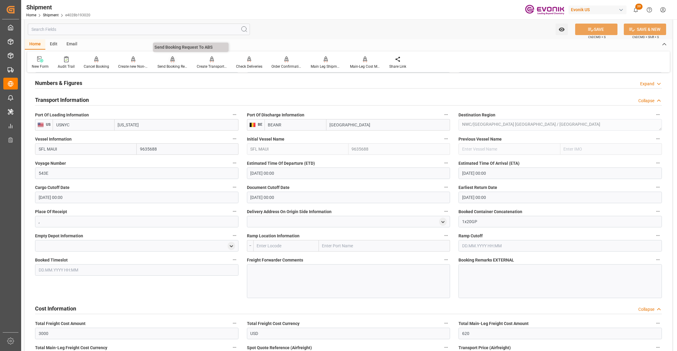
click at [171, 63] on div "Send Booking Request To ABS" at bounding box center [172, 62] width 39 height 13
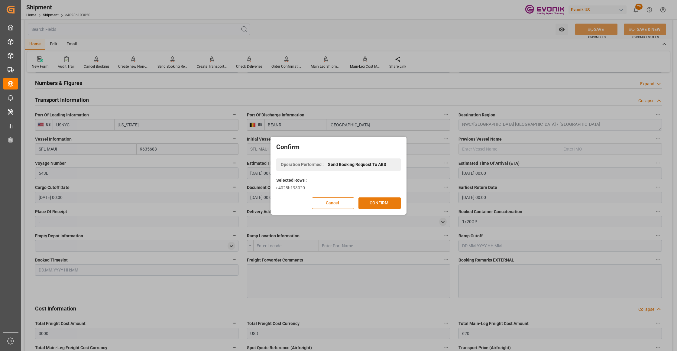
click at [385, 203] on button "CONFIRM" at bounding box center [379, 202] width 42 height 11
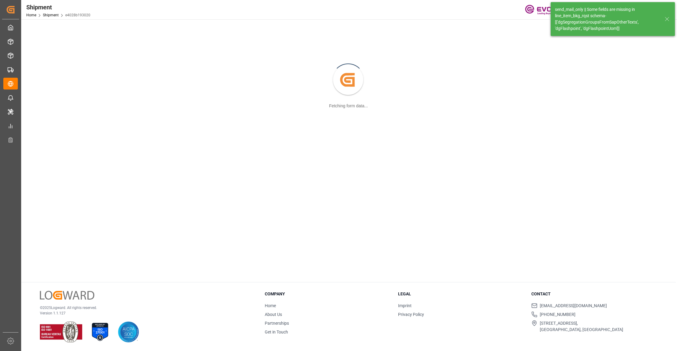
scroll to position [66, 0]
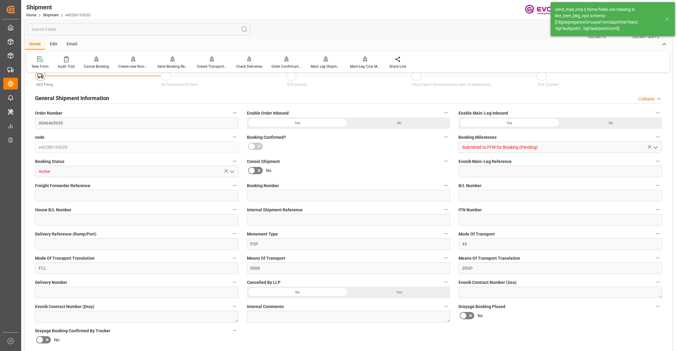
type input "480"
type input "DR"
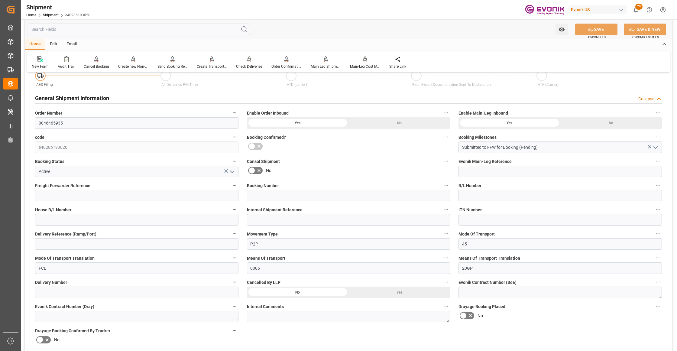
scroll to position [403, 0]
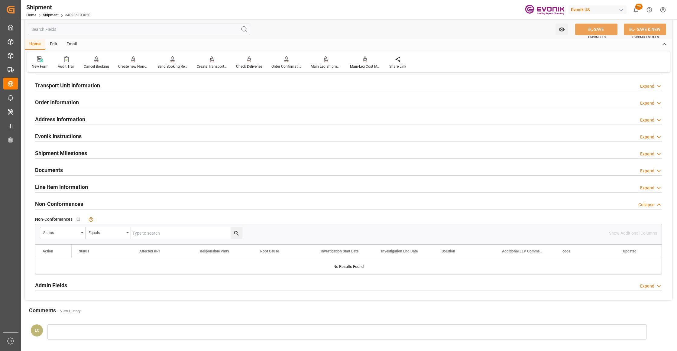
drag, startPoint x: 111, startPoint y: 188, endPoint x: 94, endPoint y: 204, distance: 24.1
click at [112, 188] on div "Line Item Information Expand" at bounding box center [348, 186] width 627 height 11
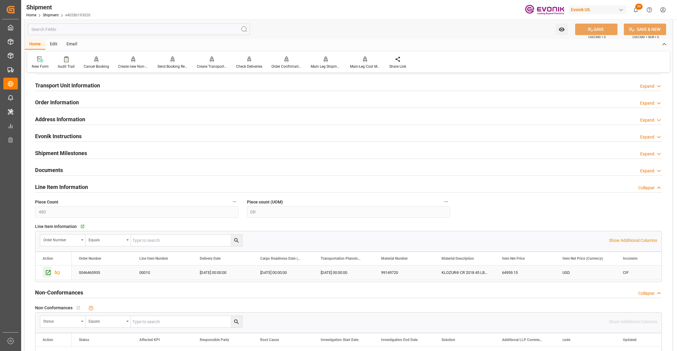
click at [47, 275] on icon "Press SPACE to select this row." at bounding box center [48, 272] width 6 height 6
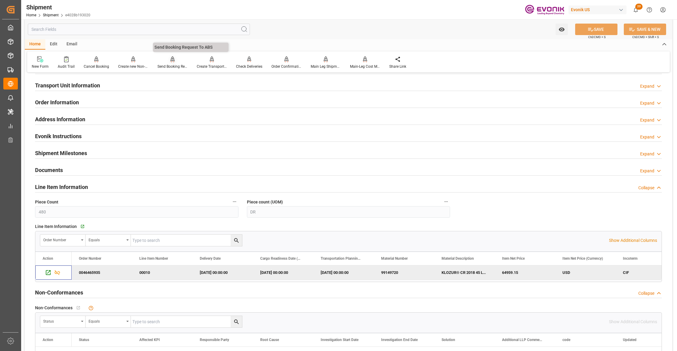
click at [167, 64] on div "Send Booking Request To ABS" at bounding box center [172, 66] width 30 height 5
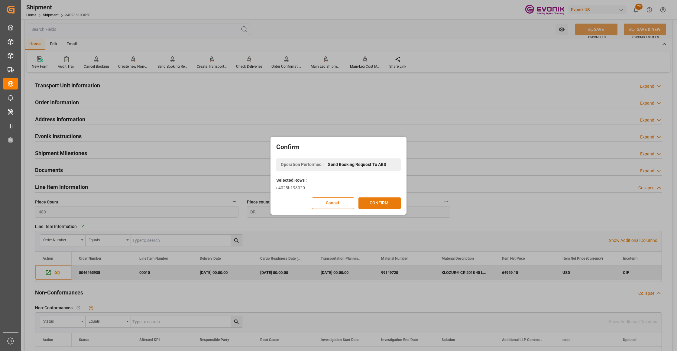
click at [382, 204] on button "CONFIRM" at bounding box center [379, 202] width 42 height 11
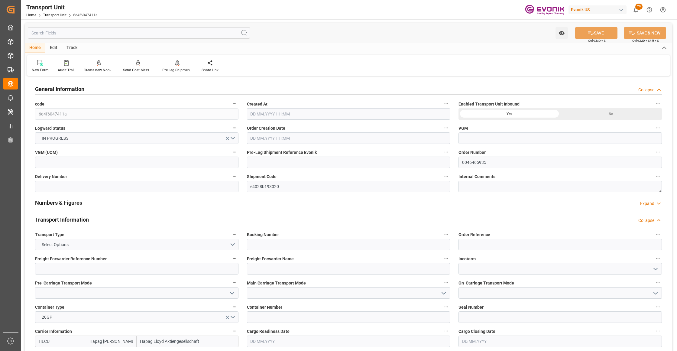
type input "Hapag [PERSON_NAME]"
type input "Hapag Lloyd Aktiengesellschaft"
type input "USNYC"
type input "BEANR"
type input "11117.76"
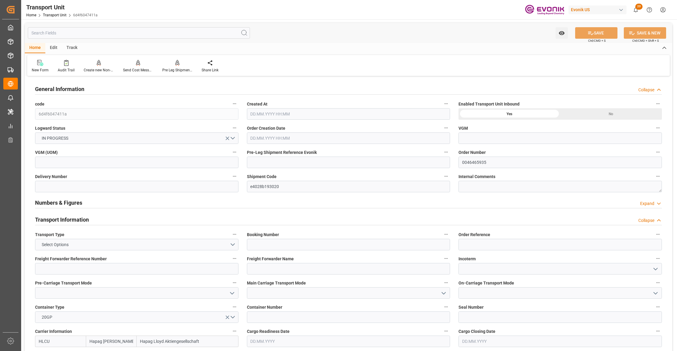
type input "[DATE] 07:08"
type input "[DATE]"
type input "20.10.2025 00:00"
type input "16.11.2025 00:00"
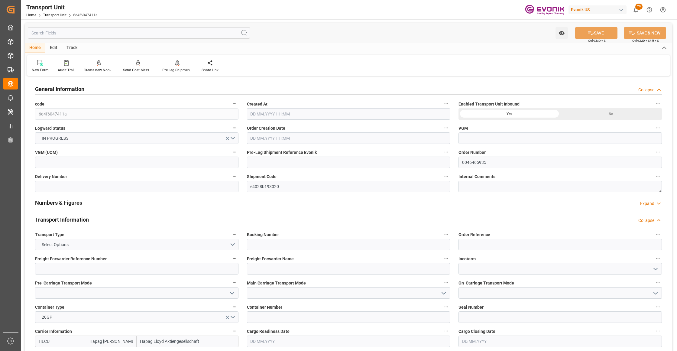
type input "16.11.2025 00:00"
type input "15.10.2025 00:00"
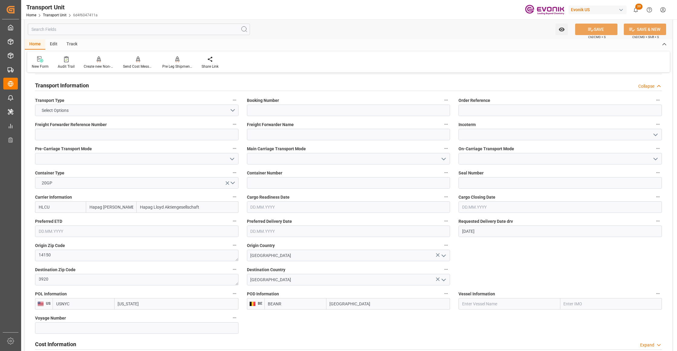
scroll to position [269, 0]
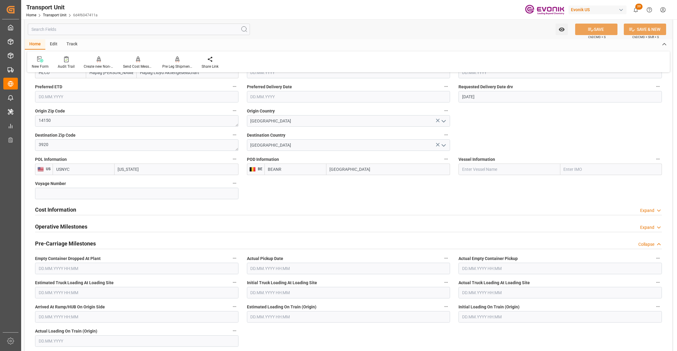
click at [161, 213] on div "Cost Information Expand" at bounding box center [348, 208] width 627 height 11
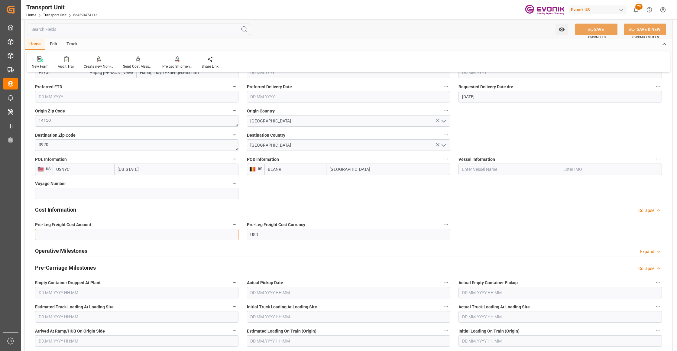
click at [71, 236] on input "text" at bounding box center [136, 234] width 203 height 11
paste input "2380"
type input "2380"
click at [601, 30] on button "SAVE" at bounding box center [596, 29] width 42 height 11
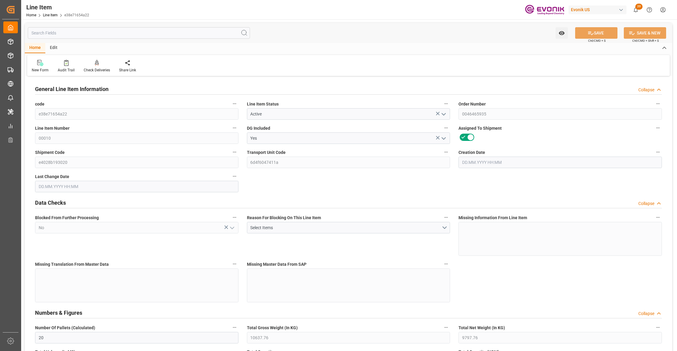
type input "20"
type input "10637.76"
type input "9797.76"
type input "25.3018"
type input "480"
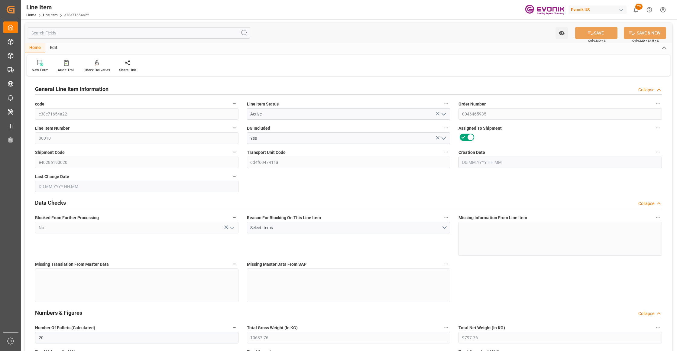
type input "64959.15"
type input "480"
type input "10637.76"
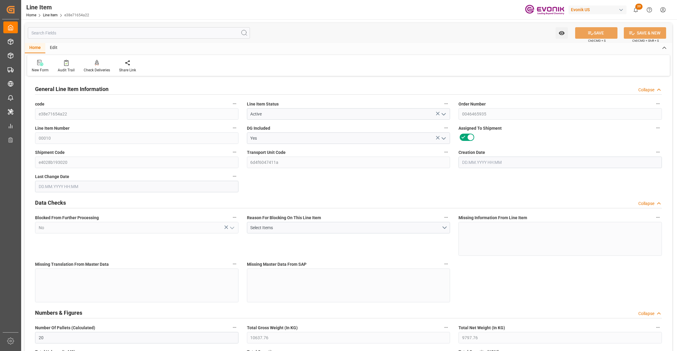
type input "11117.76"
type input "9797.76"
type input "25.3018"
type input "25301.76"
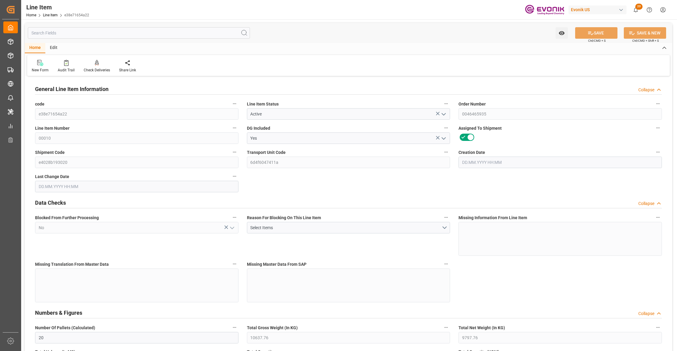
type input "0"
type input "29.07.2025 13:34"
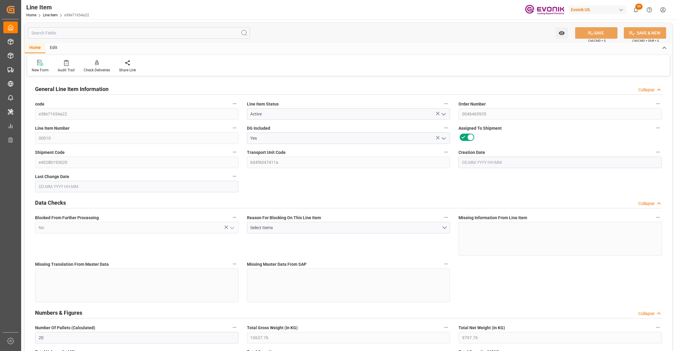
type input "11.09.2025 07:08"
type input "12.11.2025"
type input "15.10.2025"
type input "[DATE]"
click at [124, 34] on input "text" at bounding box center [139, 32] width 222 height 11
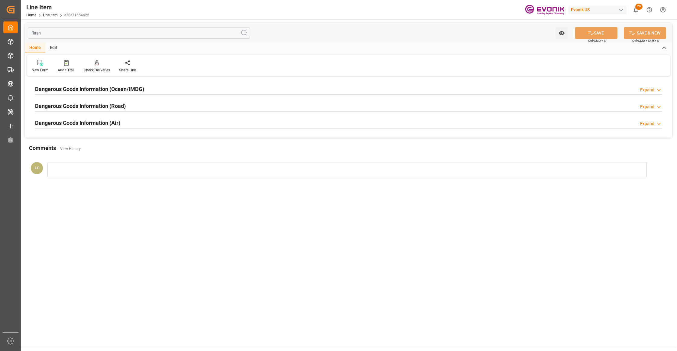
type input "flash"
click at [153, 91] on div "Dangerous Goods Information (Ocean/IMDG) Expand" at bounding box center [348, 88] width 627 height 11
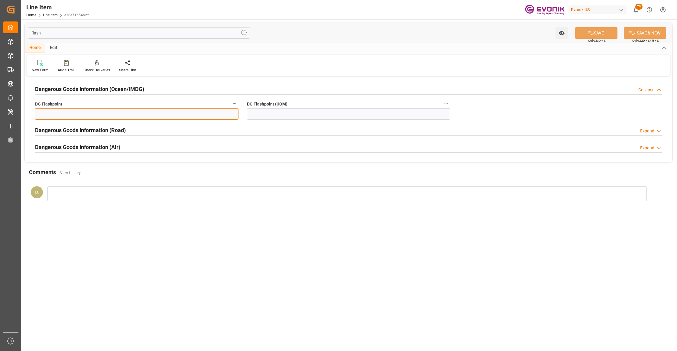
drag, startPoint x: 113, startPoint y: 118, endPoint x: 117, endPoint y: 118, distance: 4.0
click at [113, 118] on input "text" at bounding box center [136, 113] width 203 height 11
type input "99.99"
click at [343, 109] on input at bounding box center [348, 113] width 203 height 11
type input "99.99"
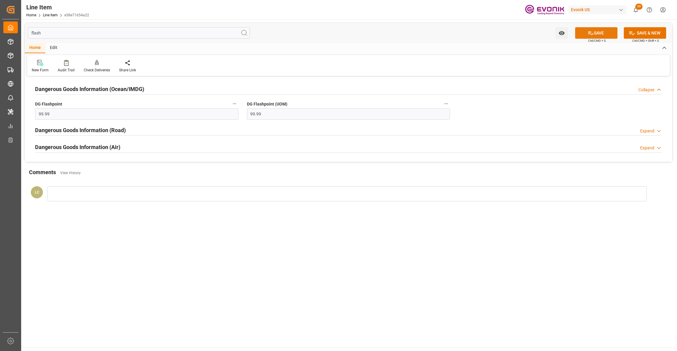
click at [590, 30] on icon at bounding box center [590, 33] width 6 height 6
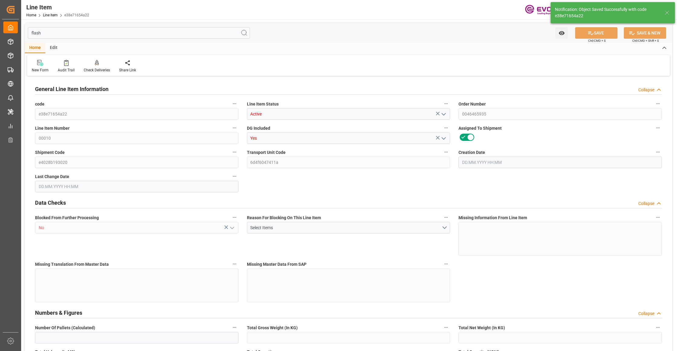
type input "20"
type input "10637.76"
type input "9797.76"
type input "25.3018"
type input "480"
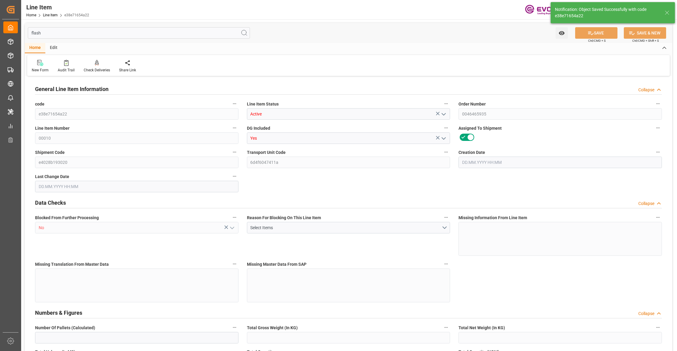
type input "64959.15"
type input "480"
type input "10637.76"
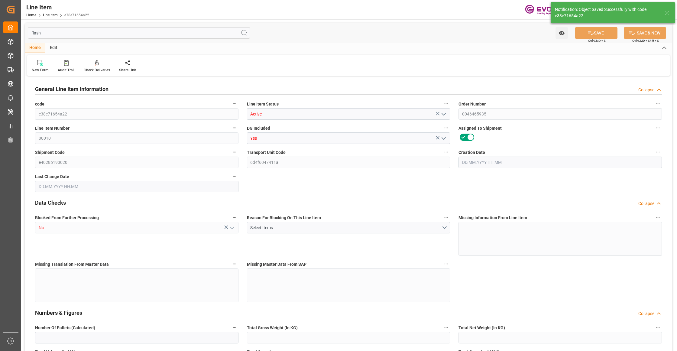
type input "11117.76"
type input "9797.76"
type input "25.3018"
type input "25301.76"
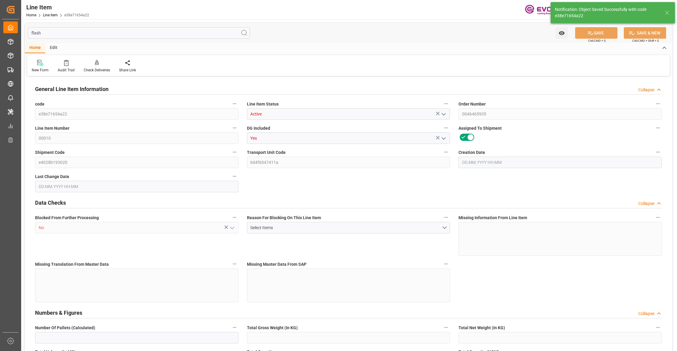
type input "0"
type input "29.07.2025 13:34"
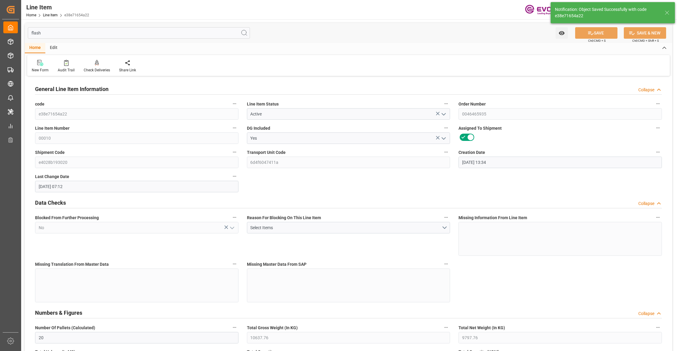
type input "11.09.2025 07:12"
type input "12.11.2025"
type input "15.10.2025"
type input "[DATE]"
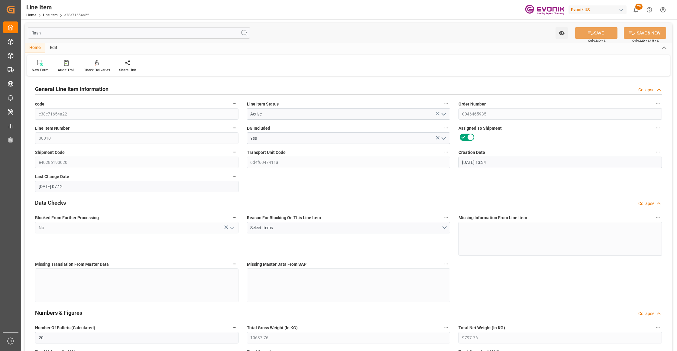
click at [129, 34] on input "flash" at bounding box center [139, 32] width 222 height 11
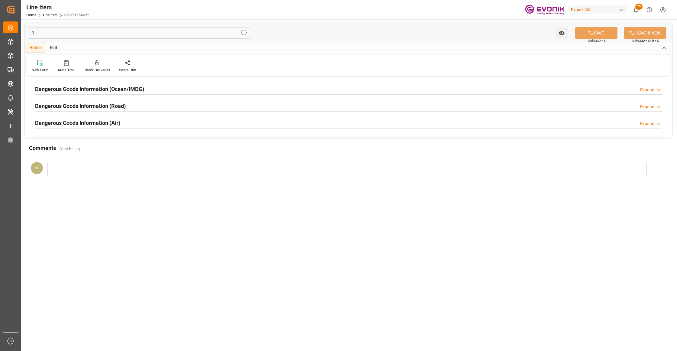
type input "f"
type input "eg"
click at [155, 92] on div "Dangerous Goods Information (Ocean/IMDG) Expand" at bounding box center [348, 88] width 627 height 11
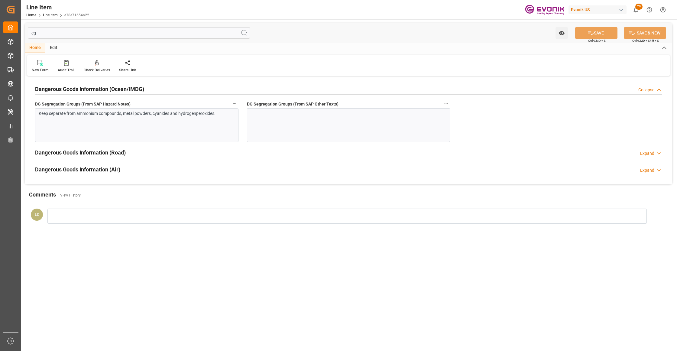
click at [225, 122] on div "Keep separate from ammonium compounds, metal powders, cyanides and hydrogenpero…" at bounding box center [136, 125] width 203 height 34
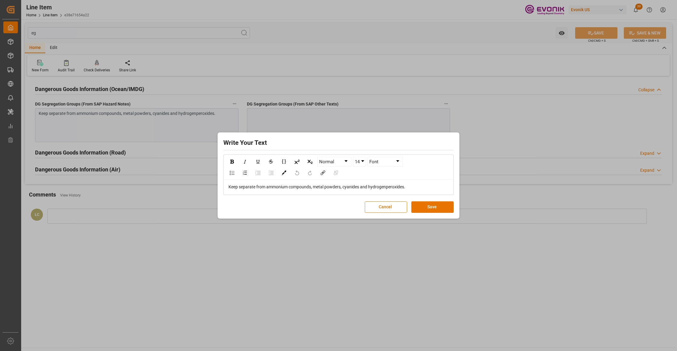
click at [419, 189] on div "Keep separate from ammonium compounds, metal powders, cyanides and hydrogenpero…" at bounding box center [338, 187] width 220 height 6
drag, startPoint x: 422, startPoint y: 189, endPoint x: 210, endPoint y: 180, distance: 212.3
click at [210, 180] on div "Write Your Text Normal 14 Font Keep separate from ammonium compounds, metal pow…" at bounding box center [338, 175] width 677 height 351
copy span "Keep separate from ammonium compounds, metal powders, cyanides and hydrogenpero…"
click at [428, 208] on button "Save" at bounding box center [432, 206] width 42 height 11
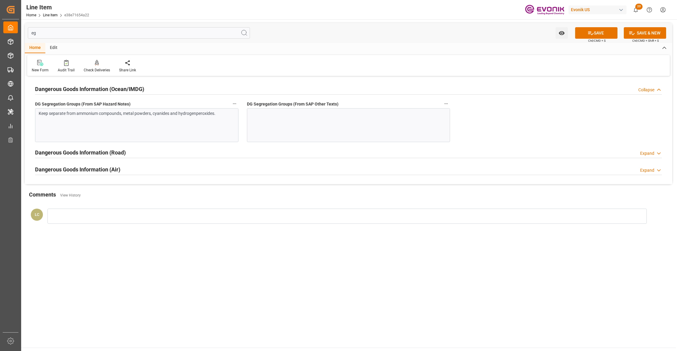
click at [307, 126] on div at bounding box center [348, 125] width 203 height 34
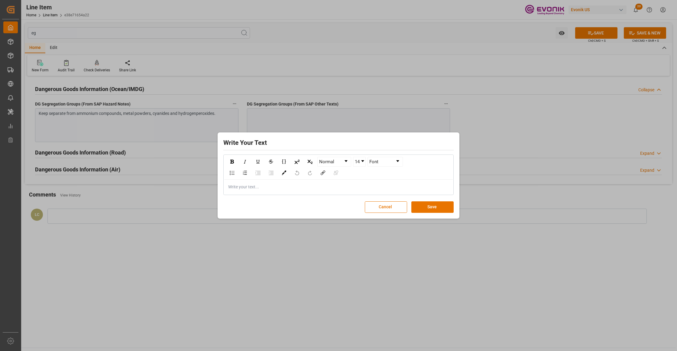
click at [325, 190] on div "Write your text..." at bounding box center [338, 186] width 229 height 15
click at [440, 211] on button "Save" at bounding box center [432, 206] width 42 height 11
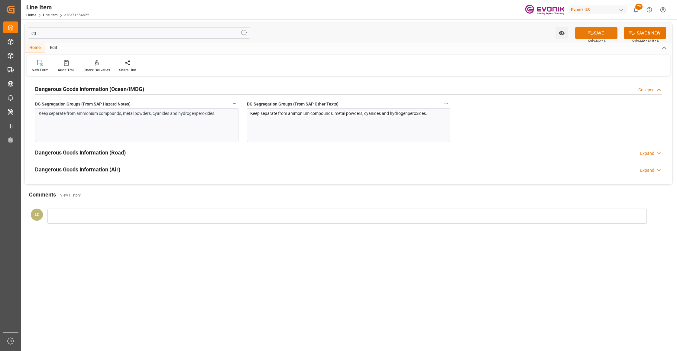
click at [594, 30] on button "SAVE" at bounding box center [596, 32] width 42 height 11
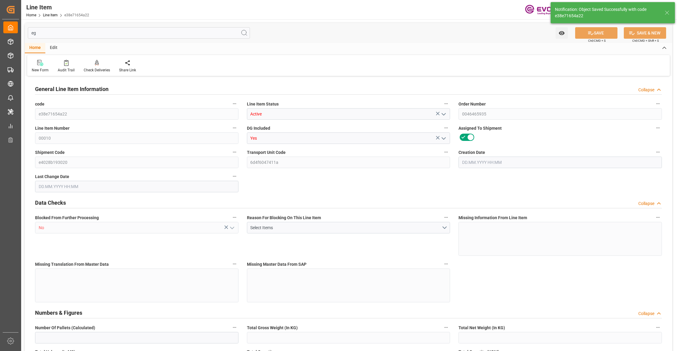
type input "20"
type input "10637.76"
type input "9797.76"
type input "25.3018"
type input "480"
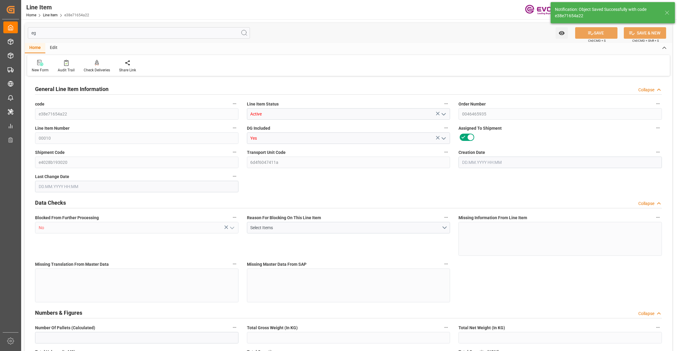
type input "64959.15"
type input "480"
type input "10637.76"
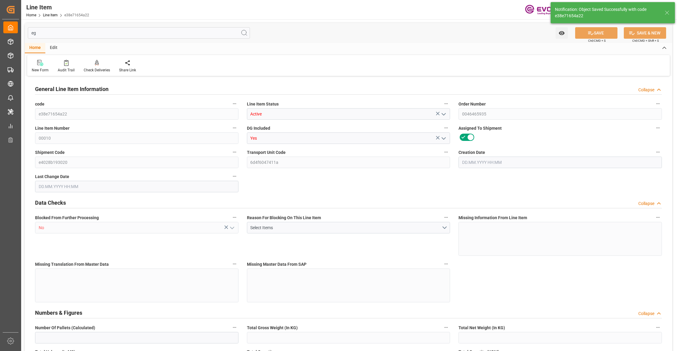
type input "11117.76"
type input "9797.76"
type input "25.3018"
type input "25301.76"
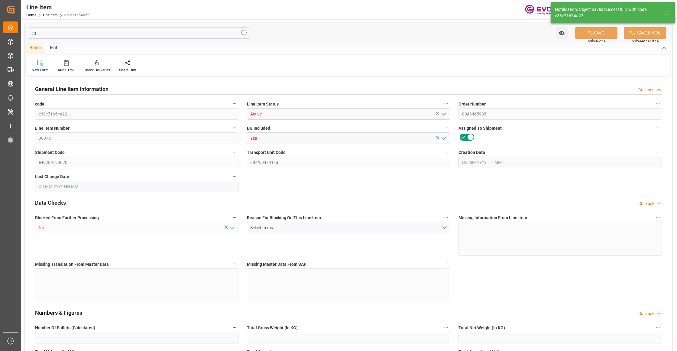
type input "0"
type input "29.07.2025 13:34"
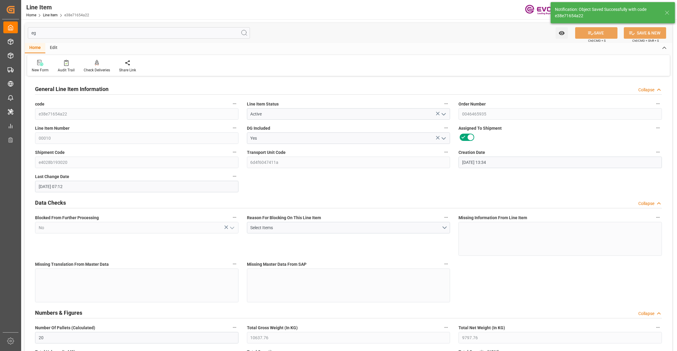
type input "11.09.2025 07:12"
type input "12.11.2025"
type input "15.10.2025"
type input "[DATE]"
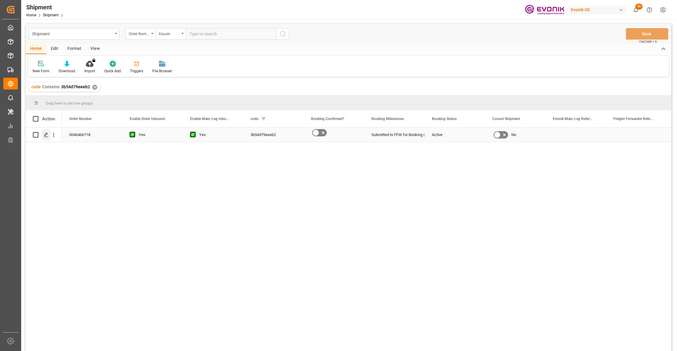
click at [46, 133] on polygon "Press SPACE to select this row." at bounding box center [45, 134] width 3 height 3
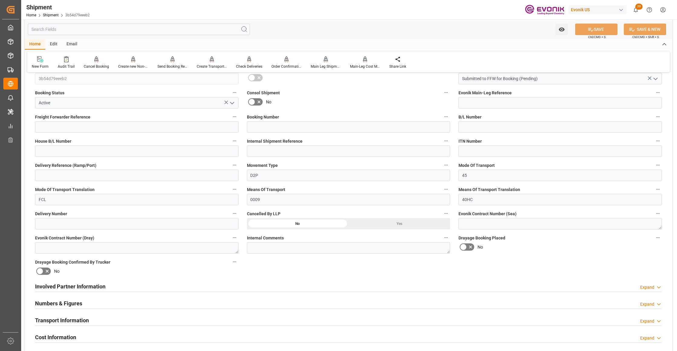
scroll to position [269, 0]
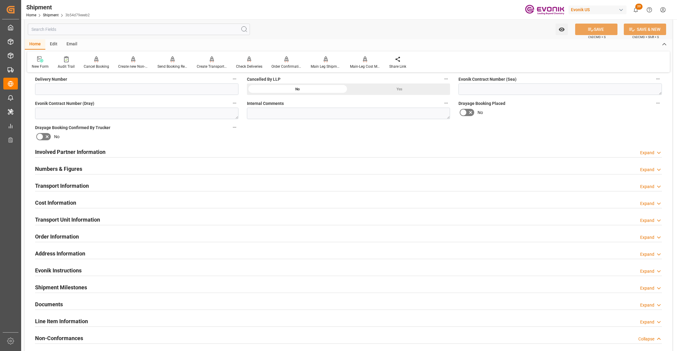
drag, startPoint x: 265, startPoint y: 153, endPoint x: 408, endPoint y: 203, distance: 151.1
click at [265, 154] on div "Involved Partner Information Expand" at bounding box center [348, 151] width 627 height 11
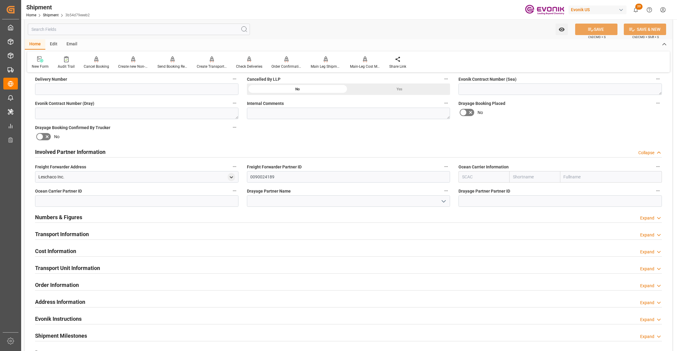
click at [537, 176] on input "text" at bounding box center [534, 176] width 51 height 11
type input "icl"
click at [512, 191] on div "ICL" at bounding box center [516, 190] width 14 height 14
type input "IILU"
type input "ICL"
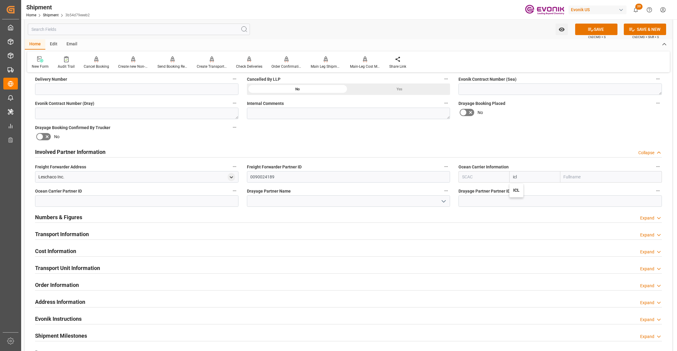
type input "Independent Container Line Limited"
type input "ICL"
click at [535, 144] on div "Involved Partner Information Collapse" at bounding box center [348, 152] width 635 height 17
click at [595, 28] on button "SAVE" at bounding box center [596, 29] width 42 height 11
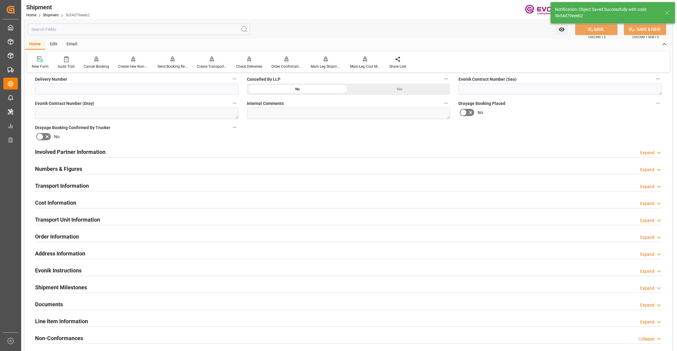
type input "0090025159"
click at [289, 152] on div "Involved Partner Information Expand" at bounding box center [348, 151] width 627 height 11
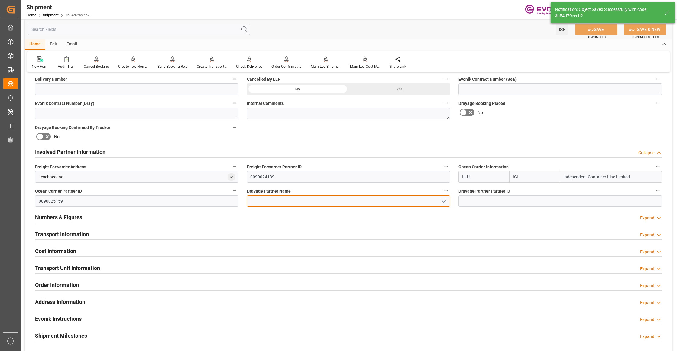
click at [279, 198] on input at bounding box center [348, 200] width 203 height 11
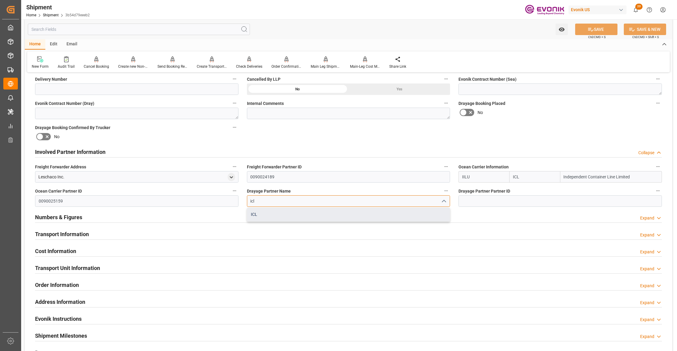
click at [282, 216] on div "ICL" at bounding box center [348, 215] width 203 height 14
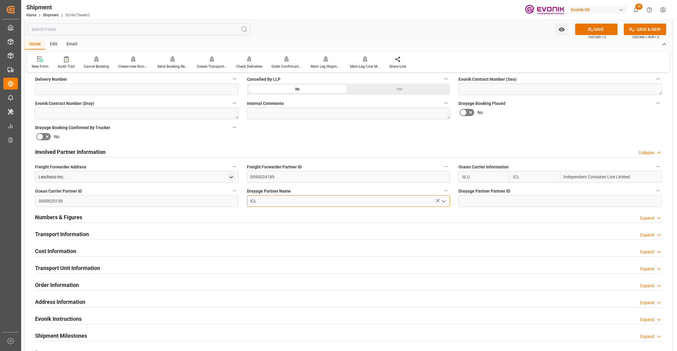
type input "ICL"
click at [551, 130] on div "Booking Confirmation Milestone Bar Collapse Submitted to FFW for Booking (Pendi…" at bounding box center [348, 145] width 647 height 673
click at [593, 28] on button "SAVE" at bounding box center [596, 29] width 42 height 11
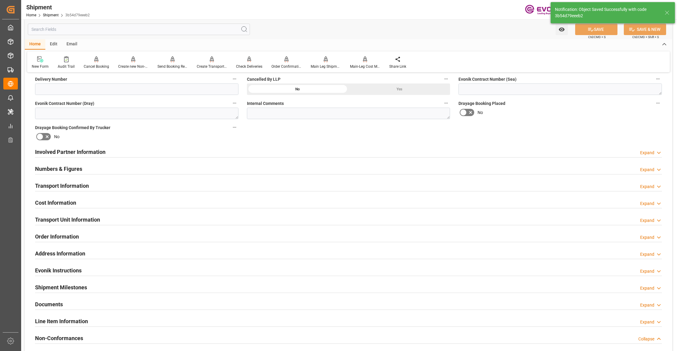
click at [223, 151] on div "Involved Partner Information Expand" at bounding box center [348, 151] width 627 height 11
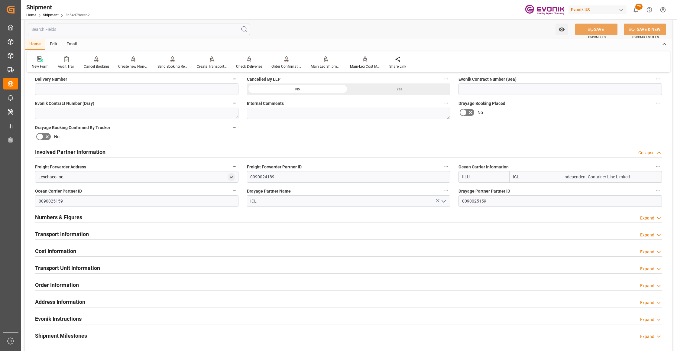
click at [161, 233] on div "Transport Information Expand" at bounding box center [348, 233] width 627 height 11
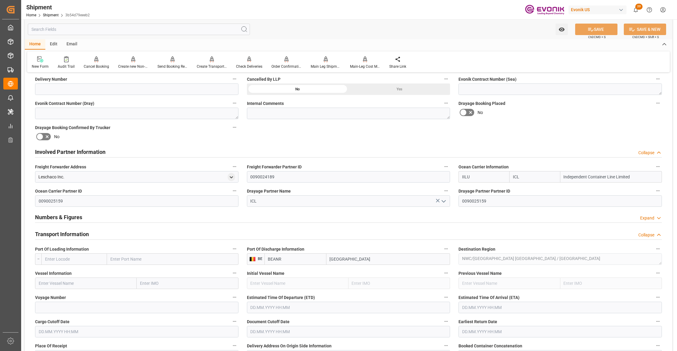
scroll to position [403, 0]
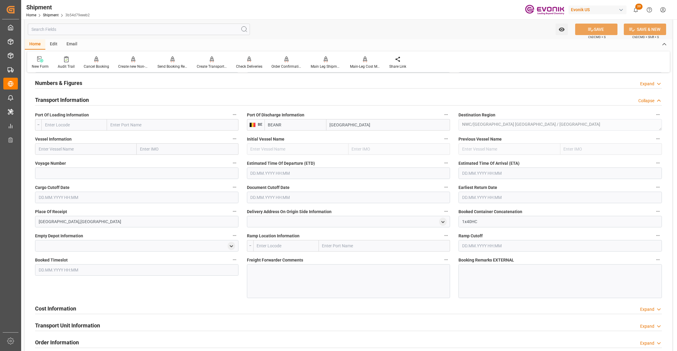
click at [84, 124] on input "text" at bounding box center [74, 124] width 66 height 11
click at [68, 137] on span "USCHT - [PERSON_NAME]" at bounding box center [68, 138] width 47 height 5
type input "USCHT"
type input "[PERSON_NAME]"
type input "USCHT"
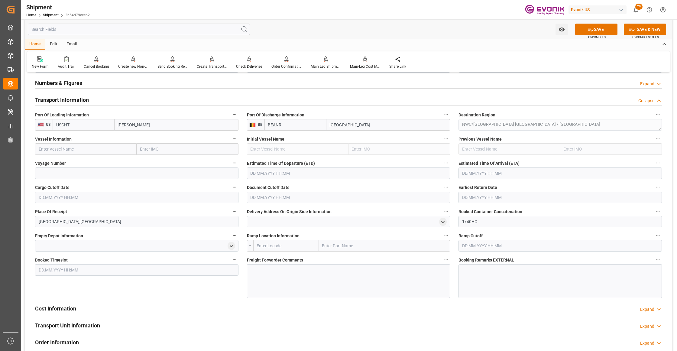
click at [83, 149] on input "text" at bounding box center [86, 148] width 102 height 11
click at [71, 148] on input "text" at bounding box center [86, 148] width 102 height 11
paste input "primero / 1018"
click at [62, 145] on input "primero / 1018" at bounding box center [86, 148] width 102 height 11
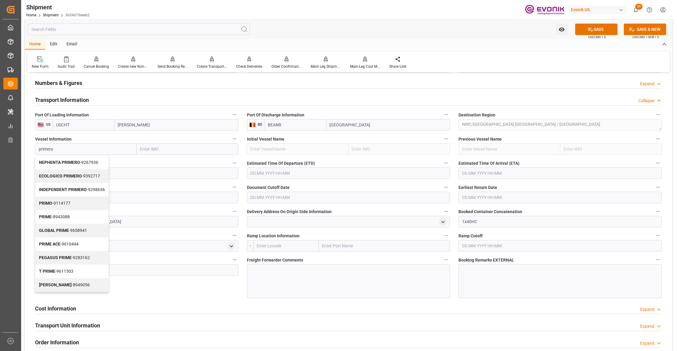
click at [81, 190] on b "INDEPENDENT PRIMERO" at bounding box center [63, 189] width 48 height 5
type input "INDEPENDENT PRIMERO"
type input "9298636"
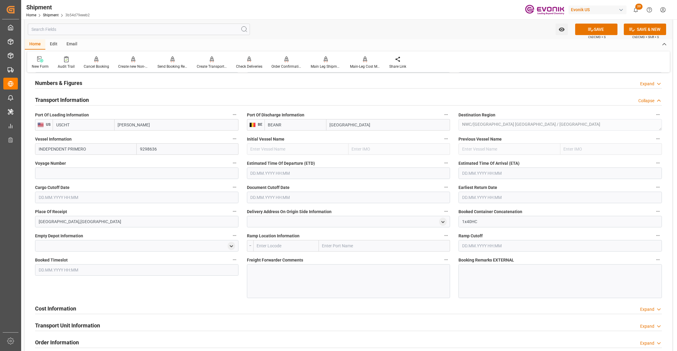
type input "INDEPENDENT PRIMERO"
click at [106, 176] on input at bounding box center [136, 172] width 203 height 11
paste input "1018"
type input "1018"
click at [290, 172] on input "text" at bounding box center [348, 172] width 203 height 11
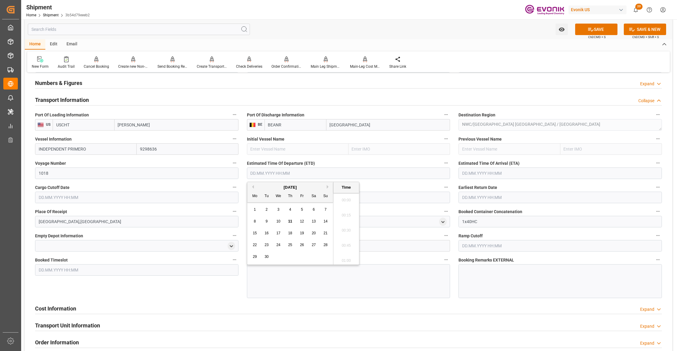
scroll to position [183, 0]
click at [328, 185] on button "Next Month" at bounding box center [329, 187] width 4 height 4
click at [278, 209] on span "1" at bounding box center [278, 209] width 2 height 4
type input "01.10.2025 00:00"
click at [474, 172] on input "text" at bounding box center [559, 172] width 203 height 11
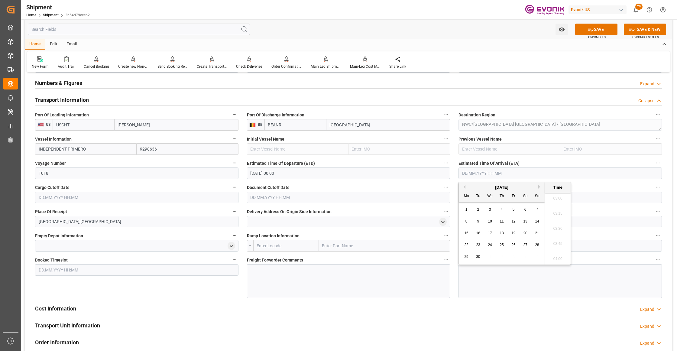
click at [540, 186] on button "Next Month" at bounding box center [540, 187] width 4 height 4
click at [480, 232] on div "14" at bounding box center [478, 233] width 8 height 7
type input "14.10.2025 00:00"
click at [157, 198] on input "text" at bounding box center [136, 197] width 203 height 11
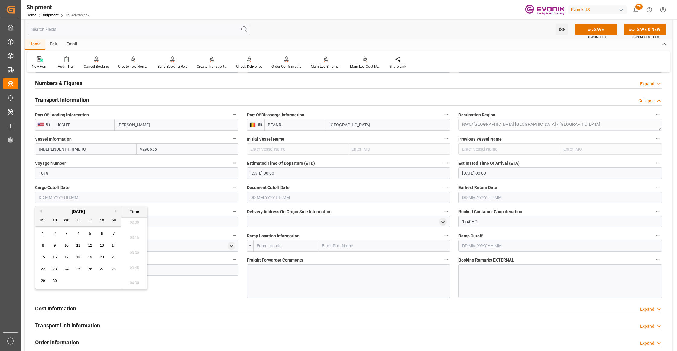
click at [86, 245] on div "12" at bounding box center [90, 245] width 8 height 7
type input "12.09.2025 00:00"
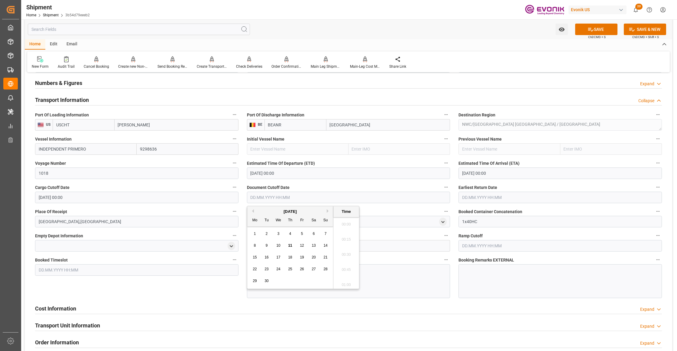
click at [263, 198] on input "text" at bounding box center [348, 197] width 203 height 11
click at [301, 247] on span "12" at bounding box center [302, 245] width 4 height 4
type input "12.09.2025 00:00"
click at [491, 196] on input "text" at bounding box center [559, 197] width 203 height 11
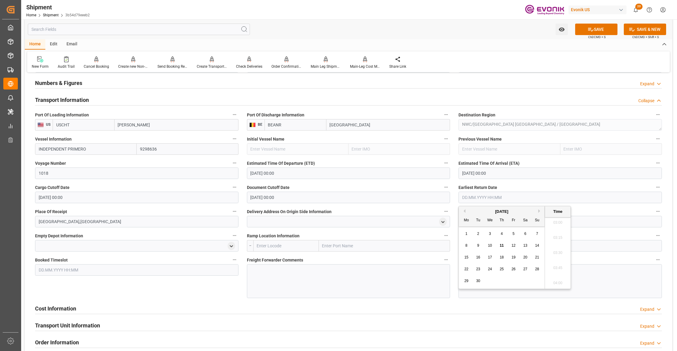
click at [515, 244] on span "12" at bounding box center [513, 245] width 4 height 4
type input "12.09.2025 00:00"
click at [150, 299] on div "Booked Timeslot" at bounding box center [137, 276] width 212 height 47
click at [595, 29] on button "SAVE" at bounding box center [596, 29] width 42 height 11
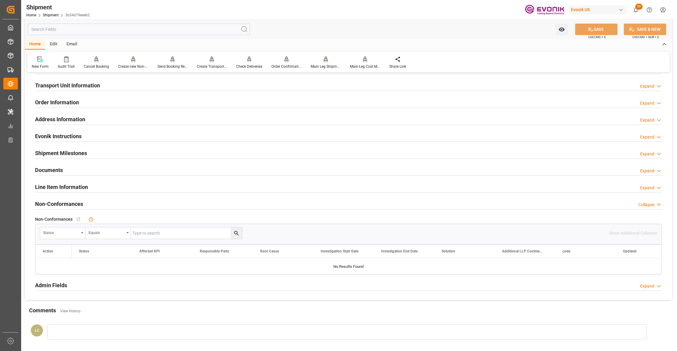
scroll to position [269, 0]
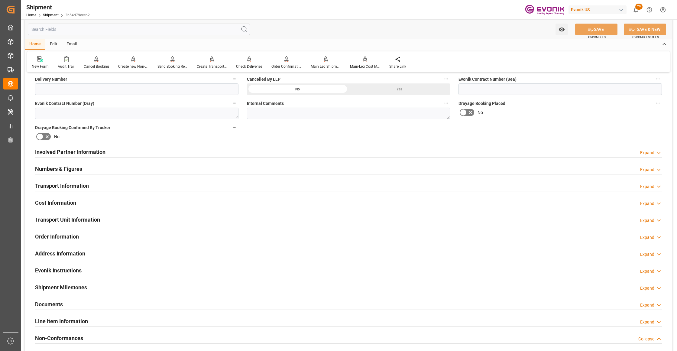
drag, startPoint x: 113, startPoint y: 198, endPoint x: 96, endPoint y: 230, distance: 36.2
click at [113, 198] on div "Cost Information Expand" at bounding box center [348, 201] width 627 height 11
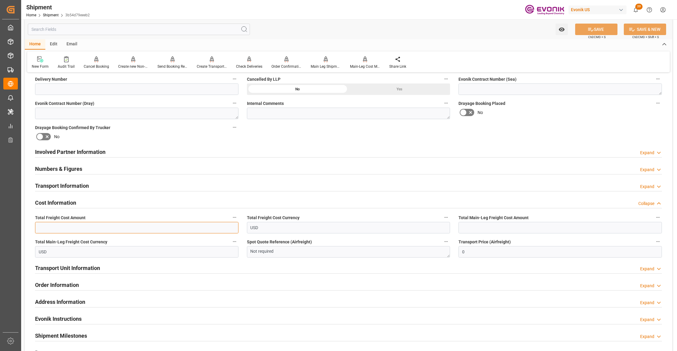
click at [85, 228] on input "text" at bounding box center [136, 227] width 203 height 11
paste input "1297"
type input "1297"
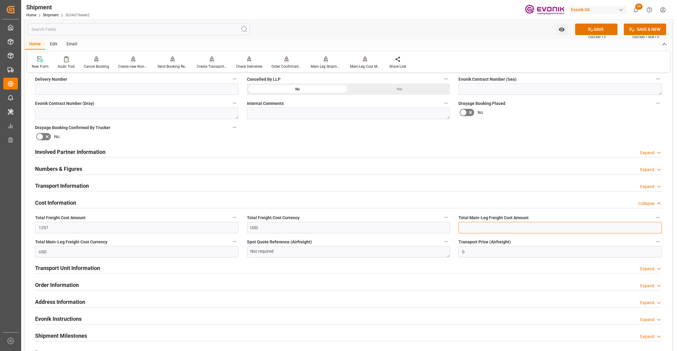
click at [479, 227] on input "text" at bounding box center [559, 227] width 203 height 11
paste input "1297"
type input "1297"
click at [517, 135] on div "Booking Confirmation Milestone Bar Collapse Submitted to FFW for Booking (Pendi…" at bounding box center [348, 145] width 647 height 673
click at [598, 25] on button "SAVE" at bounding box center [596, 29] width 42 height 11
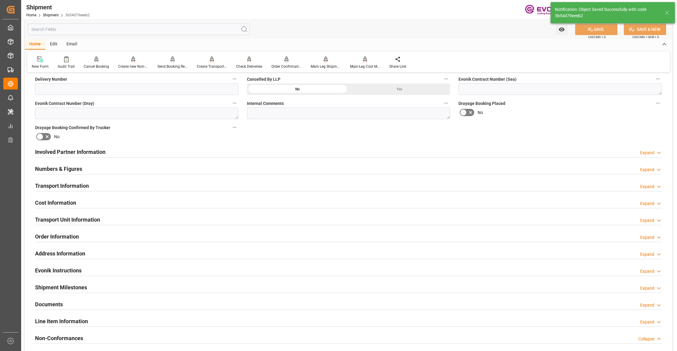
click at [255, 151] on div "Involved Partner Information Expand" at bounding box center [348, 151] width 627 height 11
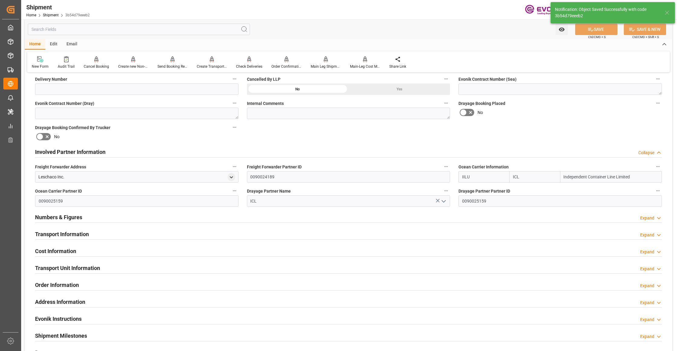
click at [178, 235] on div "Transport Information Expand" at bounding box center [348, 233] width 627 height 11
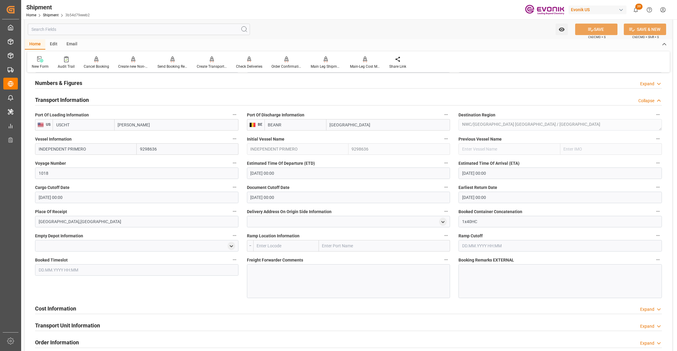
scroll to position [537, 0]
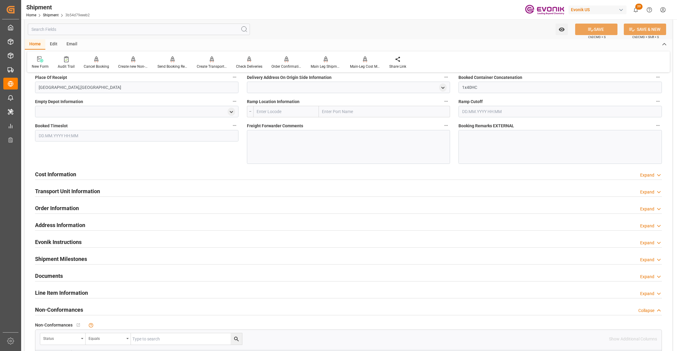
click at [204, 173] on div "Cost Information Expand" at bounding box center [348, 173] width 627 height 11
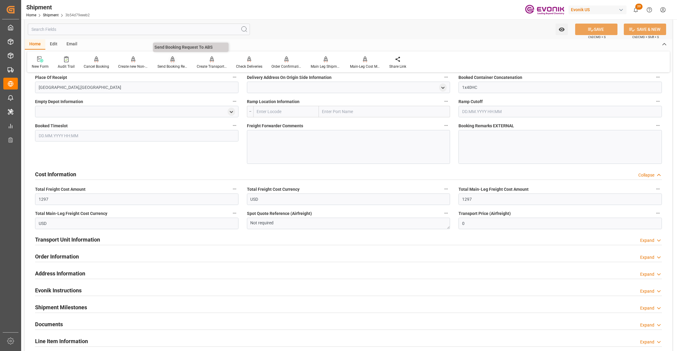
click at [172, 64] on div "Send Booking Request To ABS" at bounding box center [172, 66] width 30 height 5
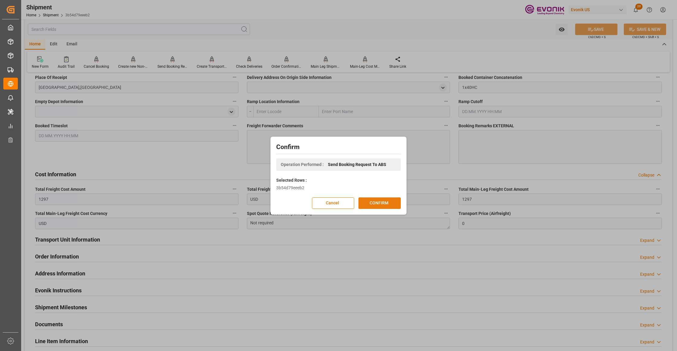
click at [393, 203] on button "CONFIRM" at bounding box center [379, 202] width 42 height 11
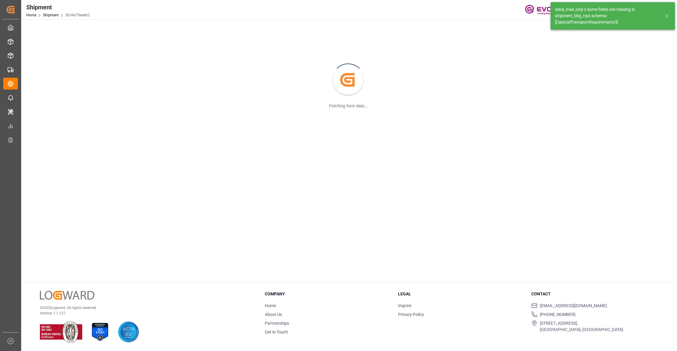
scroll to position [66, 0]
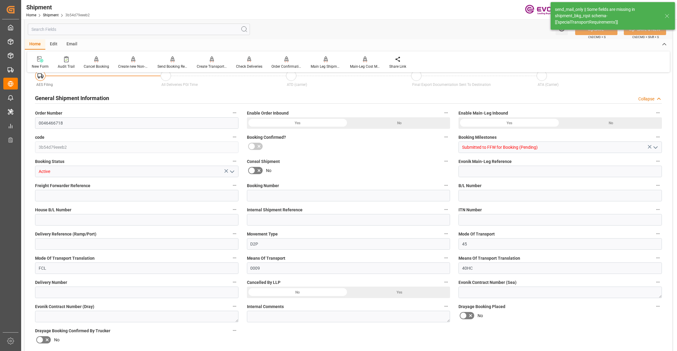
type input "720"
type input "BG"
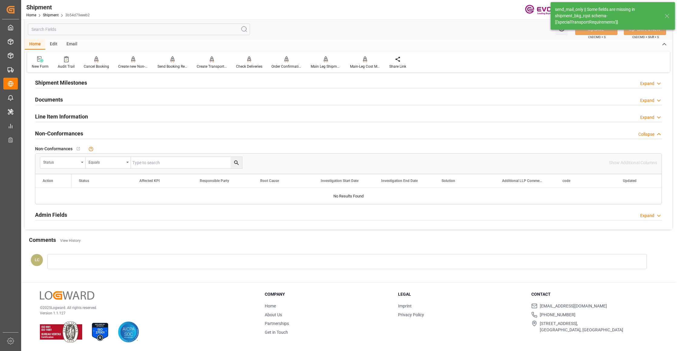
click at [98, 113] on div "Line Item Information Expand" at bounding box center [348, 115] width 627 height 11
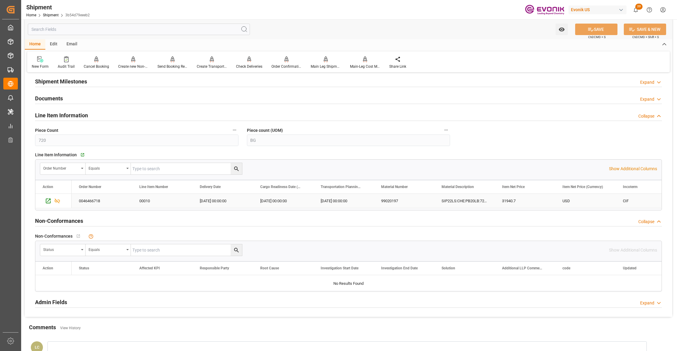
scroll to position [537, 0]
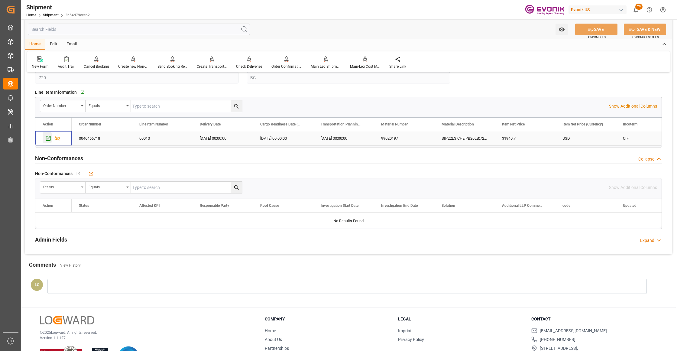
click at [45, 141] on icon "Press SPACE to select this row." at bounding box center [48, 138] width 6 height 6
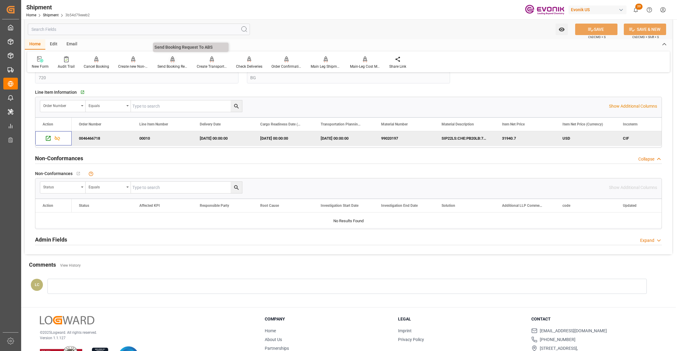
click at [172, 64] on div "Send Booking Request To ABS" at bounding box center [172, 66] width 30 height 5
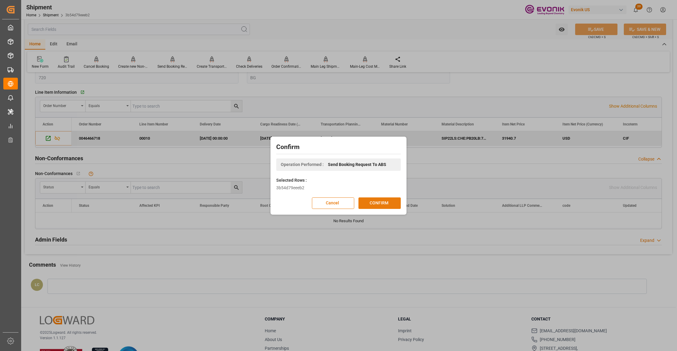
click at [380, 204] on button "CONFIRM" at bounding box center [379, 202] width 42 height 11
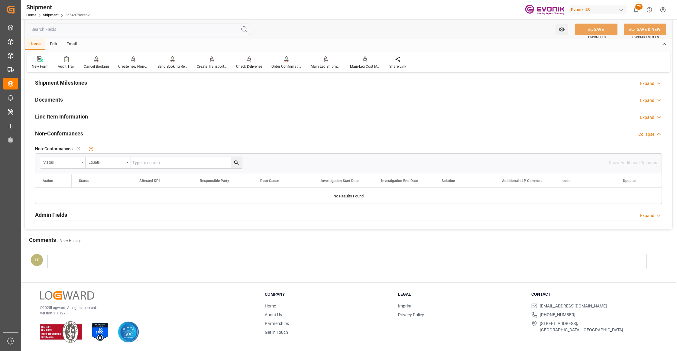
scroll to position [340, 0]
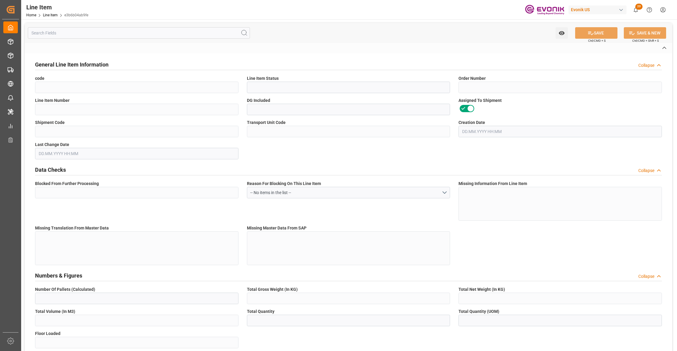
type input "e3b6b04ab9fe"
type input "Active"
type input "0046466718"
type input "00010"
type input "No"
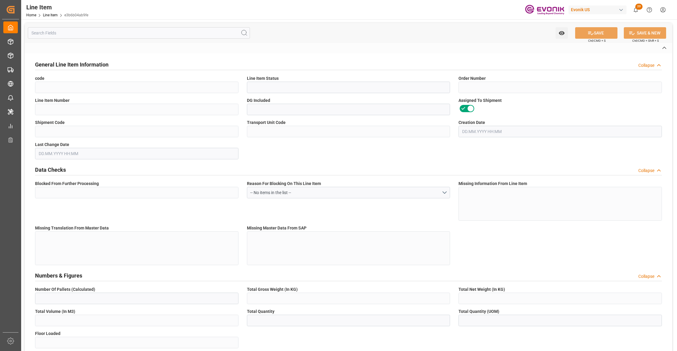
type input "3b54d79eeeb2"
type input "ad9e659e8bb0"
type input "No"
type input "BG"
type input "No"
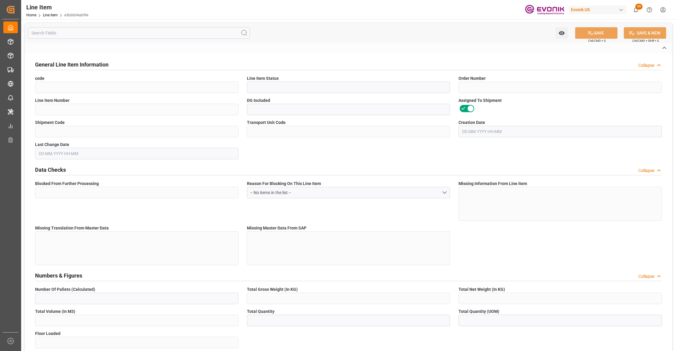
type input "99020197"
type textarea "SIP22LS:CHE:PB20LB:720HP:I2:P:$"
type input "USD"
type input "PACK"
type input "28112200"
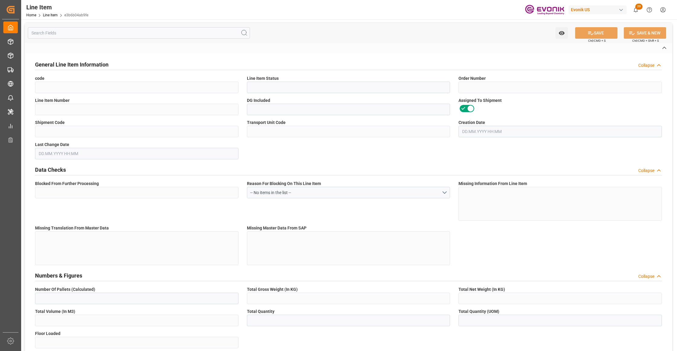
type input "EAR99"
type input "US"
type input "BG"
type input "KGM"
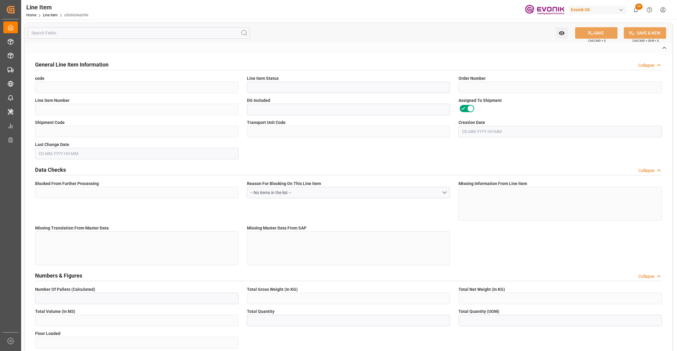
type textarea "KGM"
type input "KGM"
type textarea "KGM"
type input "M3"
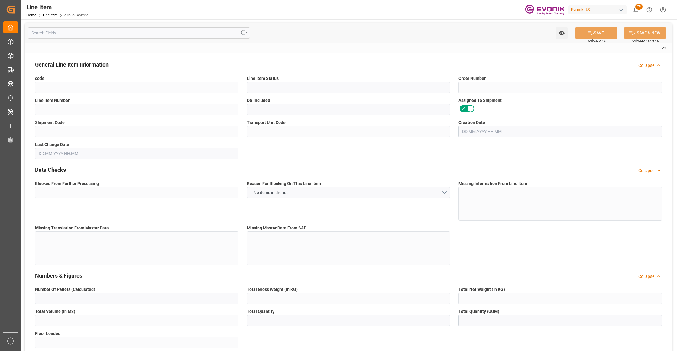
type textarea "DMQ"
type input "M3"
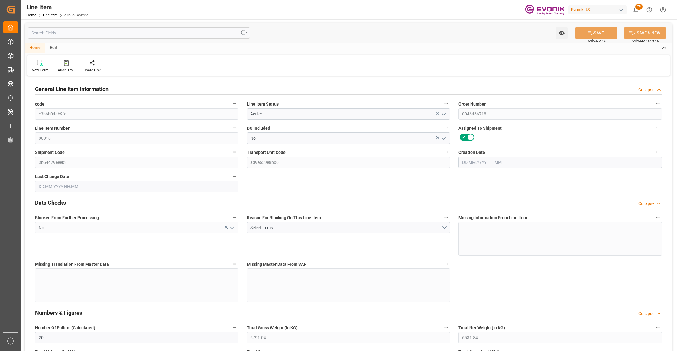
type input "20"
type input "6791.04"
type input "6531.84"
type input "48.1536"
type input "720"
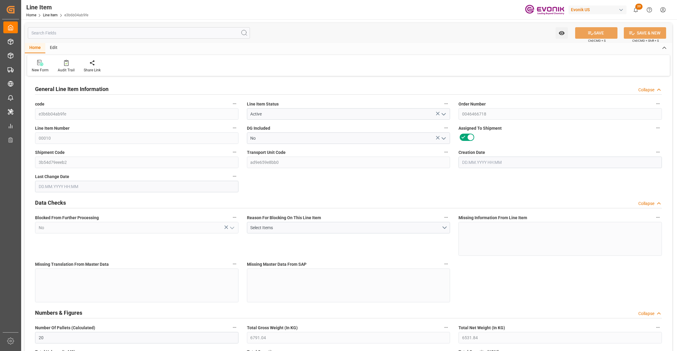
type input "31940.7"
type input "720"
type input "6791.04"
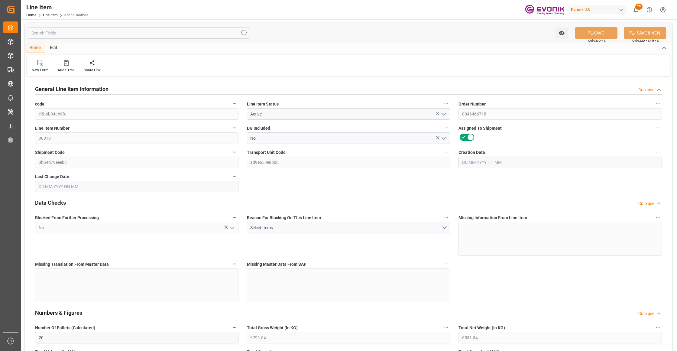
type input "7051.04"
type input "6531.84"
type input "48.1536"
type input "48153.6"
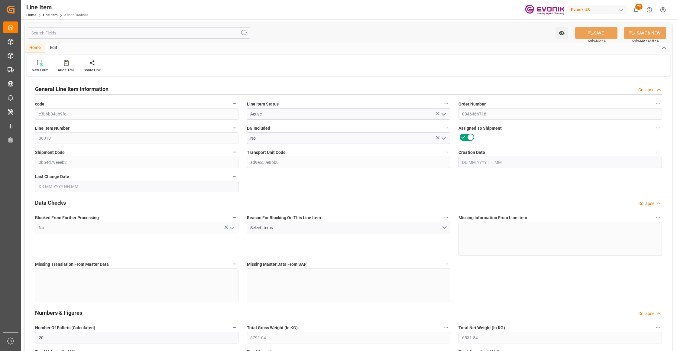
type input "0"
type input "[DATE] 18:22"
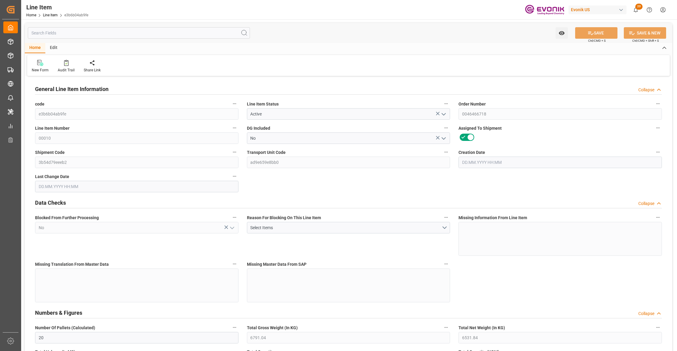
type input "[DATE] 07:41"
type input "[DATE]"
click at [105, 33] on input "text" at bounding box center [139, 32] width 222 height 11
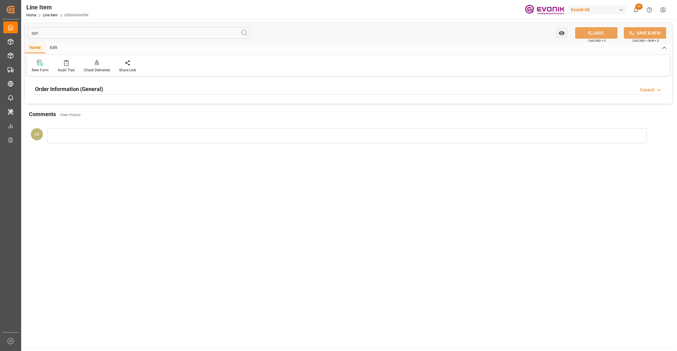
type input "spe"
click at [178, 93] on div "Order Information (General) Expand" at bounding box center [348, 88] width 627 height 11
click at [163, 123] on div at bounding box center [136, 125] width 203 height 34
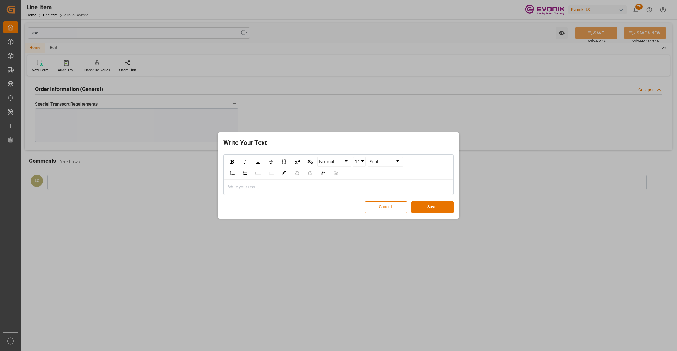
click at [271, 186] on div "rdw-editor" at bounding box center [338, 187] width 220 height 6
click at [439, 207] on button "Save" at bounding box center [432, 206] width 42 height 11
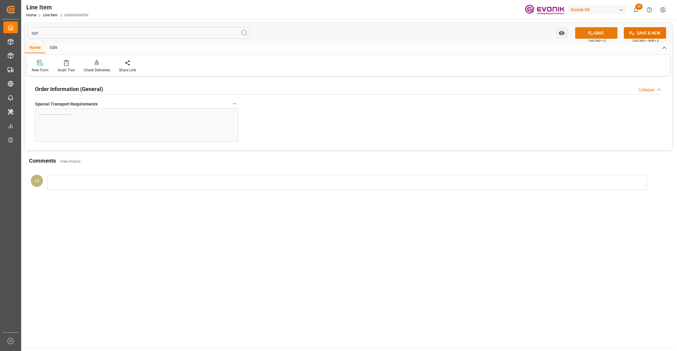
click at [588, 34] on icon at bounding box center [590, 33] width 5 height 4
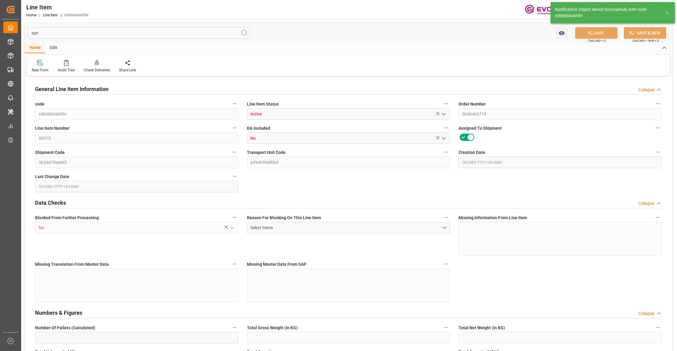
type input "20"
type input "6791.04"
type input "6531.84"
type input "48.1536"
type input "720"
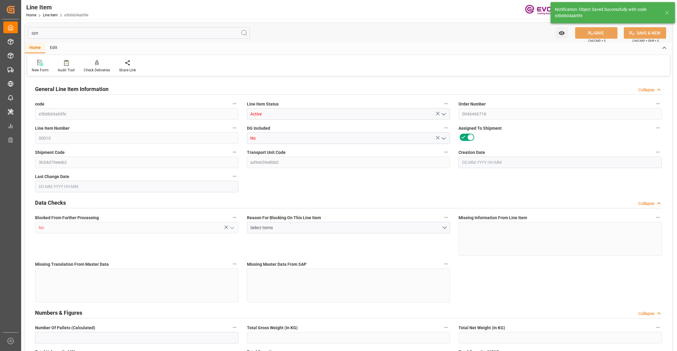
type input "31940.7"
type input "720"
type input "6791.04"
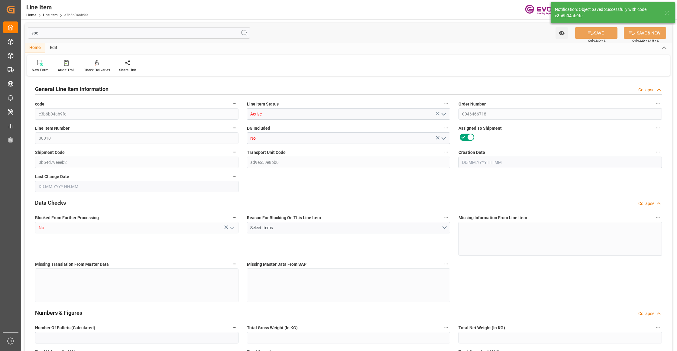
type input "7051.04"
type input "6531.84"
type input "48.1536"
type input "48153.6"
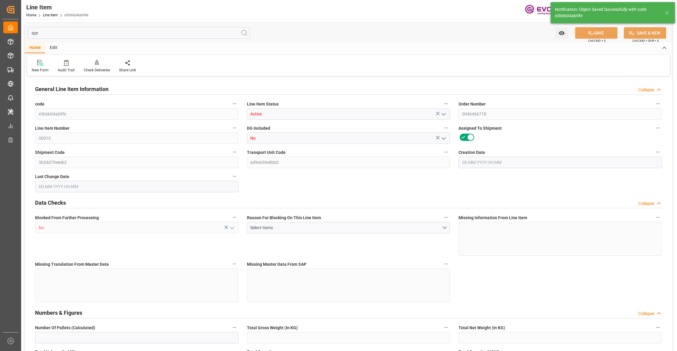
type input "0"
type input "[DATE] 18:22"
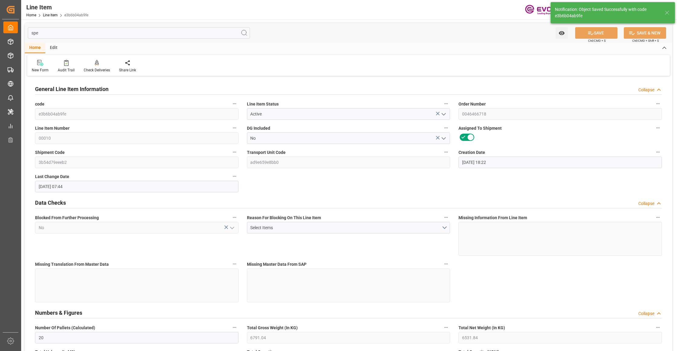
type input "[DATE] 07:44"
type input "[DATE]"
